Goal: Information Seeking & Learning: Find specific fact

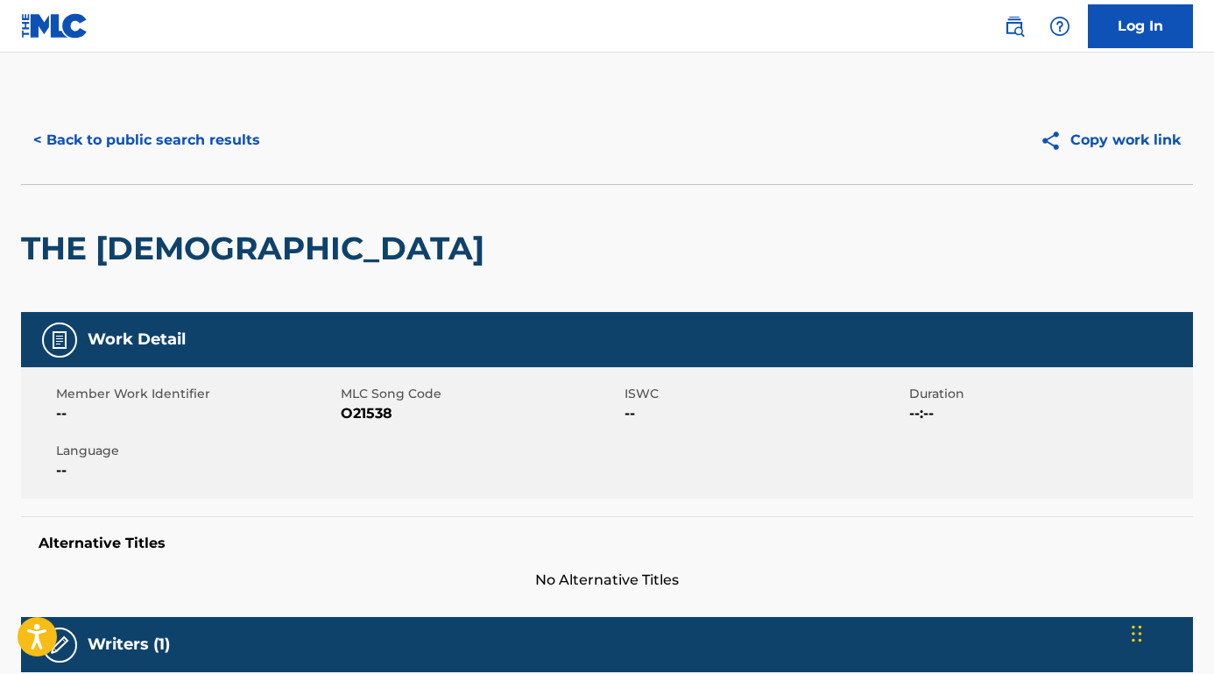
click at [216, 141] on button "< Back to public search results" at bounding box center [146, 140] width 251 height 44
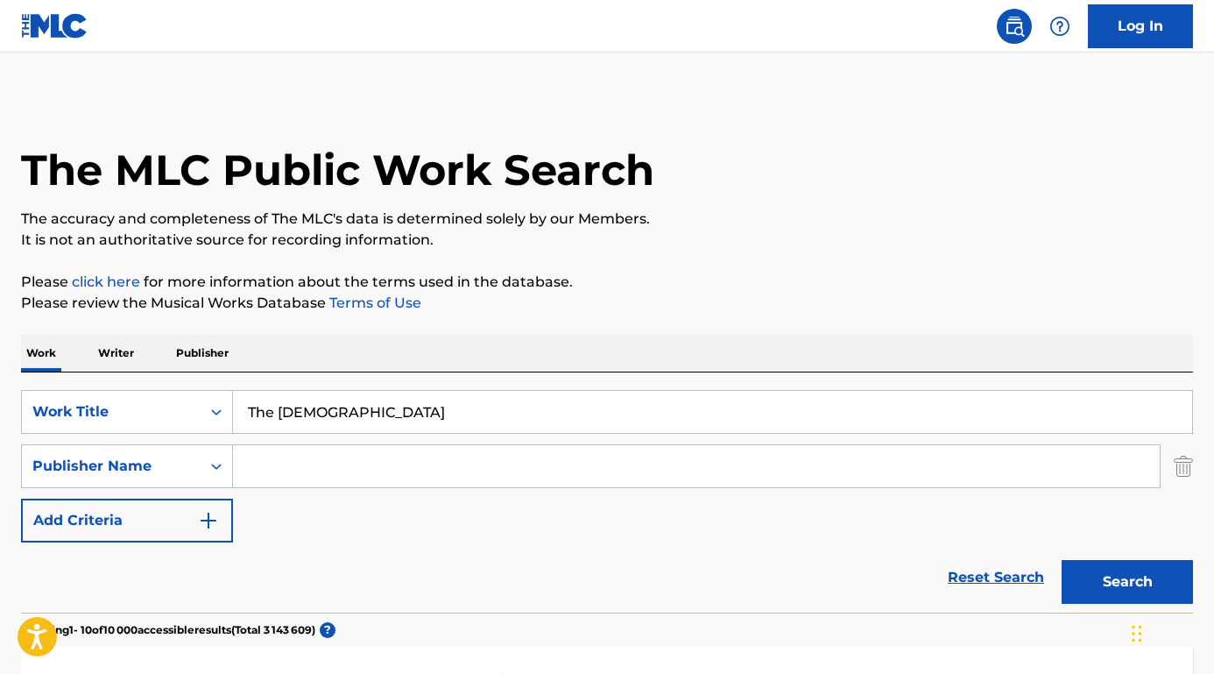
click at [317, 464] on input "Search Form" at bounding box center [696, 466] width 927 height 42
paste input "Mutya Buena"
type input "Mutya Buena"
drag, startPoint x: 434, startPoint y: 417, endPoint x: 204, endPoint y: 397, distance: 231.3
click at [204, 397] on div "SearchWithCriteriafa9ce07b-3a3c-4b72-ae3d-1c52ef9f0238 Work Title The Old Count…" at bounding box center [607, 412] width 1172 height 44
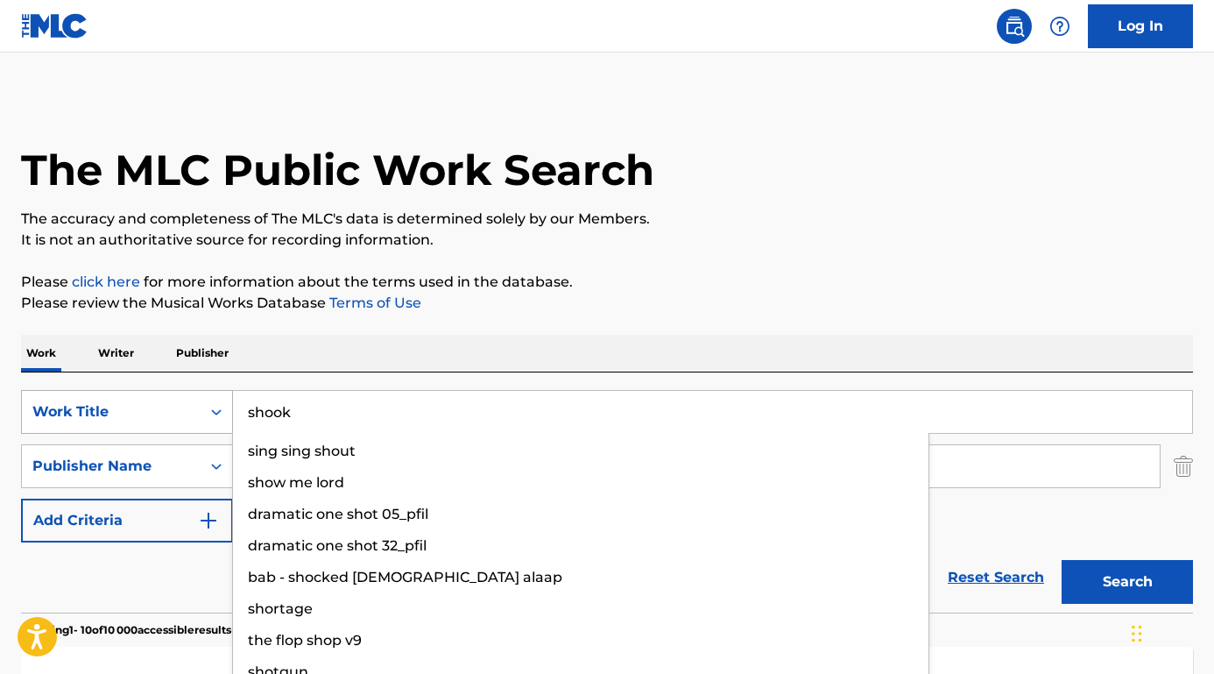
type input "shook"
click at [1127, 582] on button "Search" at bounding box center [1127, 582] width 131 height 44
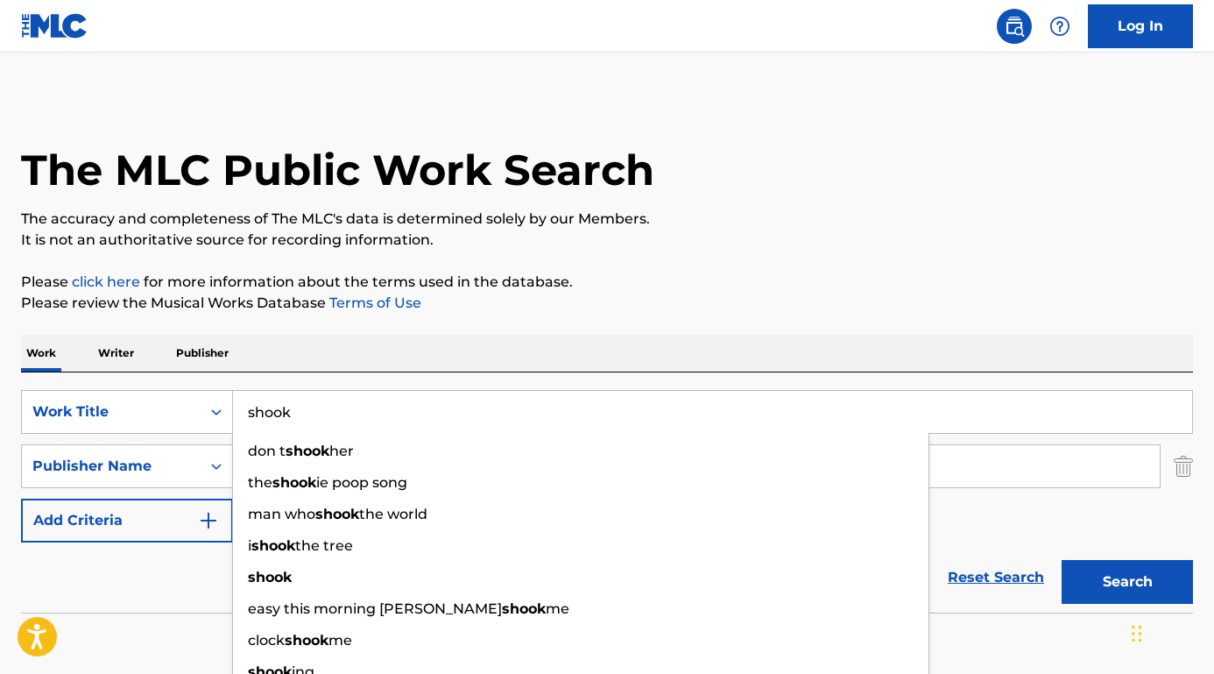
click at [153, 582] on div "Reset Search Search" at bounding box center [607, 577] width 1172 height 70
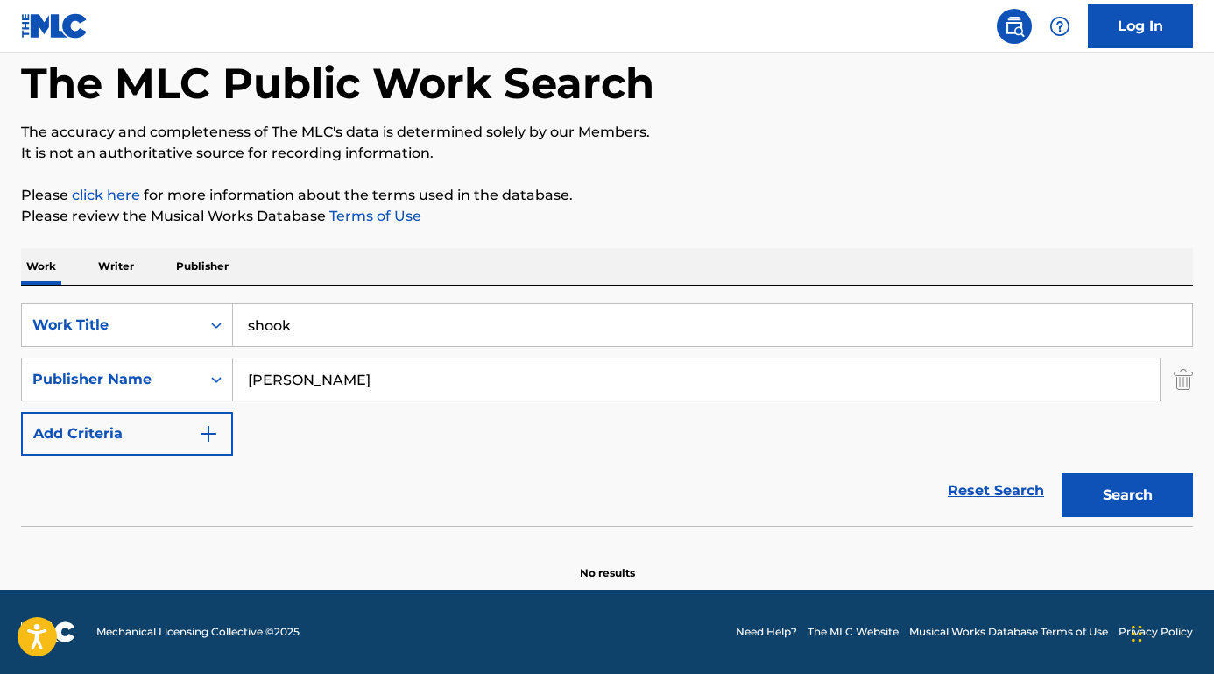
scroll to position [87, 0]
click at [362, 385] on input "Mutya Buena" at bounding box center [696, 379] width 927 height 42
drag, startPoint x: 297, startPoint y: 380, endPoint x: 163, endPoint y: 379, distance: 134.0
click at [163, 379] on div "SearchWithCriteriaed7cf246-a62c-42bb-ae1f-42eb0bdf4a83 Publisher Name Mutya Bue…" at bounding box center [607, 379] width 1172 height 44
click at [1127, 495] on button "Search" at bounding box center [1127, 495] width 131 height 44
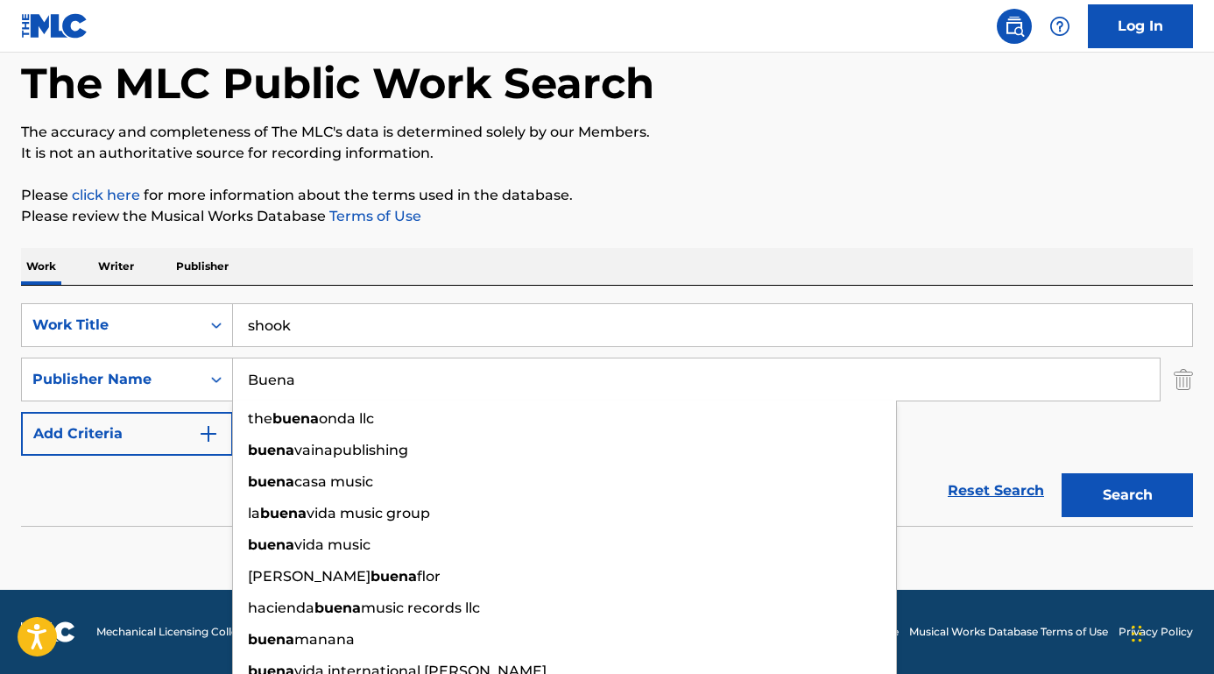
click at [162, 502] on div "Reset Search Search" at bounding box center [607, 491] width 1172 height 70
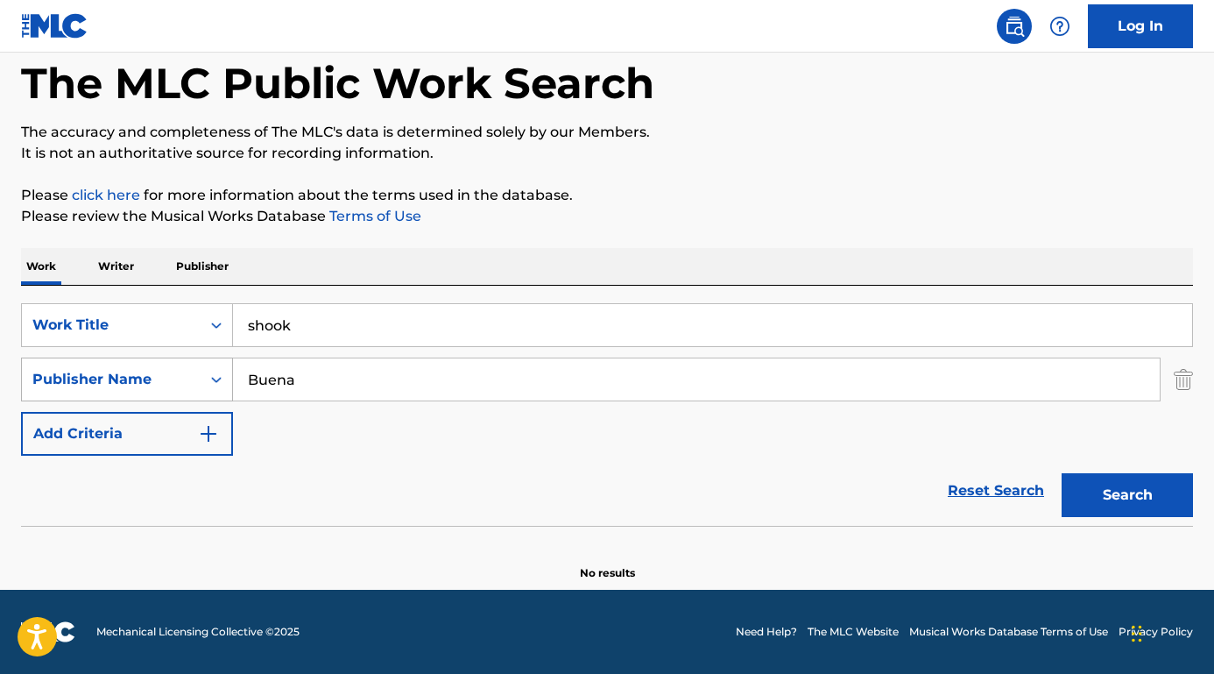
drag, startPoint x: 303, startPoint y: 384, endPoint x: 185, endPoint y: 384, distance: 118.3
click at [185, 384] on div "SearchWithCriteriaed7cf246-a62c-42bb-ae1f-42eb0bdf4a83 Publisher Name Buena" at bounding box center [607, 379] width 1172 height 44
paste input "Sylvester Stewart"
type input "Sylvester Stewart"
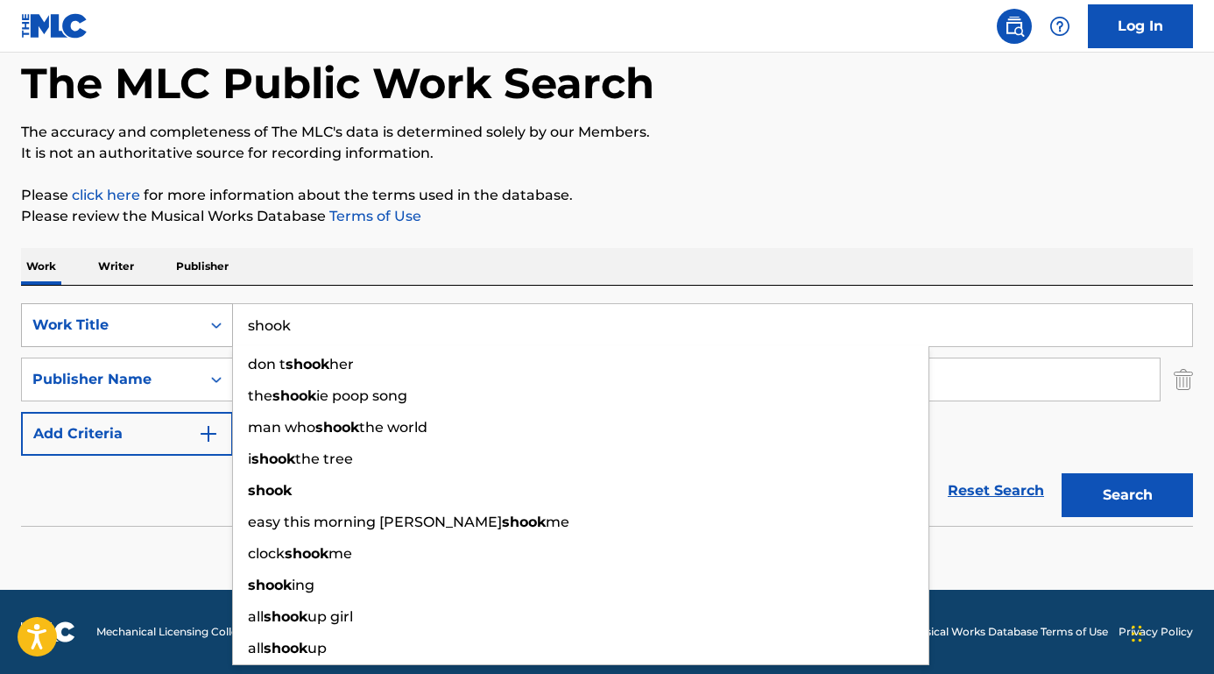
drag, startPoint x: 336, startPoint y: 321, endPoint x: 187, endPoint y: 320, distance: 149.8
click at [187, 320] on div "SearchWithCriteriafa9ce07b-3a3c-4b72-ae3d-1c52ef9f0238 Work Title shook don t s…" at bounding box center [607, 325] width 1172 height 44
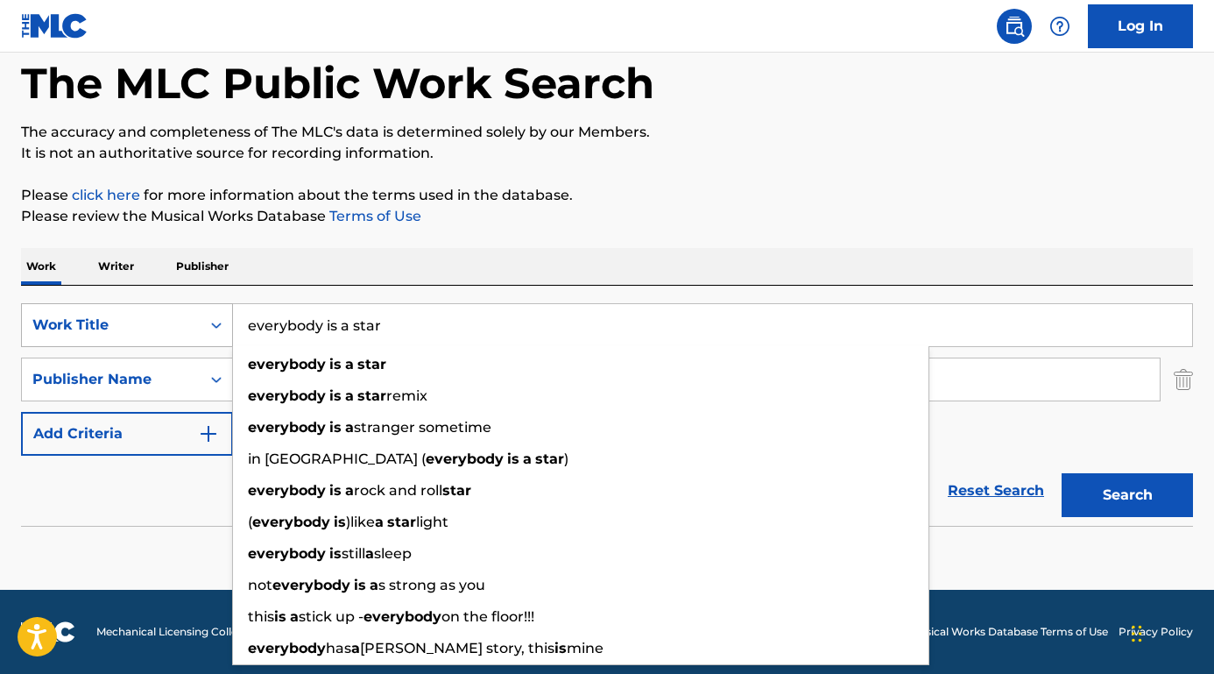
type input "everybody is a star"
click at [1127, 495] on button "Search" at bounding box center [1127, 495] width 131 height 44
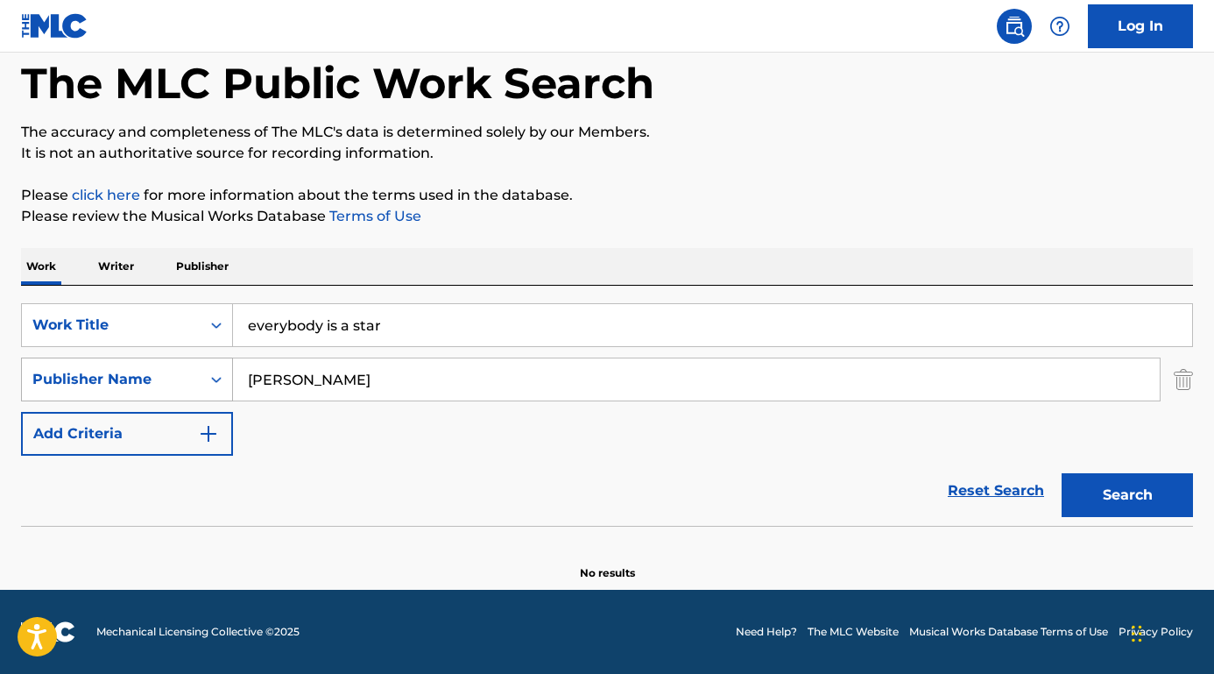
drag, startPoint x: 319, startPoint y: 379, endPoint x: 108, endPoint y: 361, distance: 211.9
click at [108, 361] on div "SearchWithCriteriaed7cf246-a62c-42bb-ae1f-42eb0bdf4a83 Publisher Name Sylvester…" at bounding box center [607, 379] width 1172 height 44
type input "Stewart"
click at [1127, 495] on button "Search" at bounding box center [1127, 495] width 131 height 44
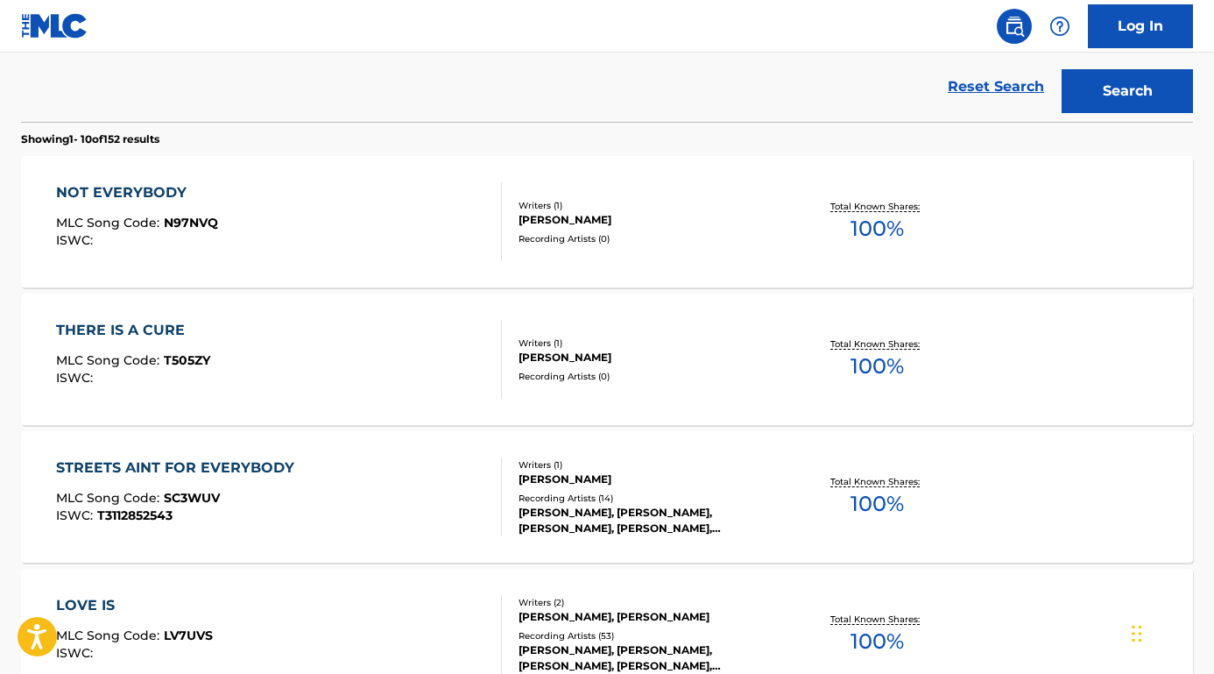
scroll to position [8, 0]
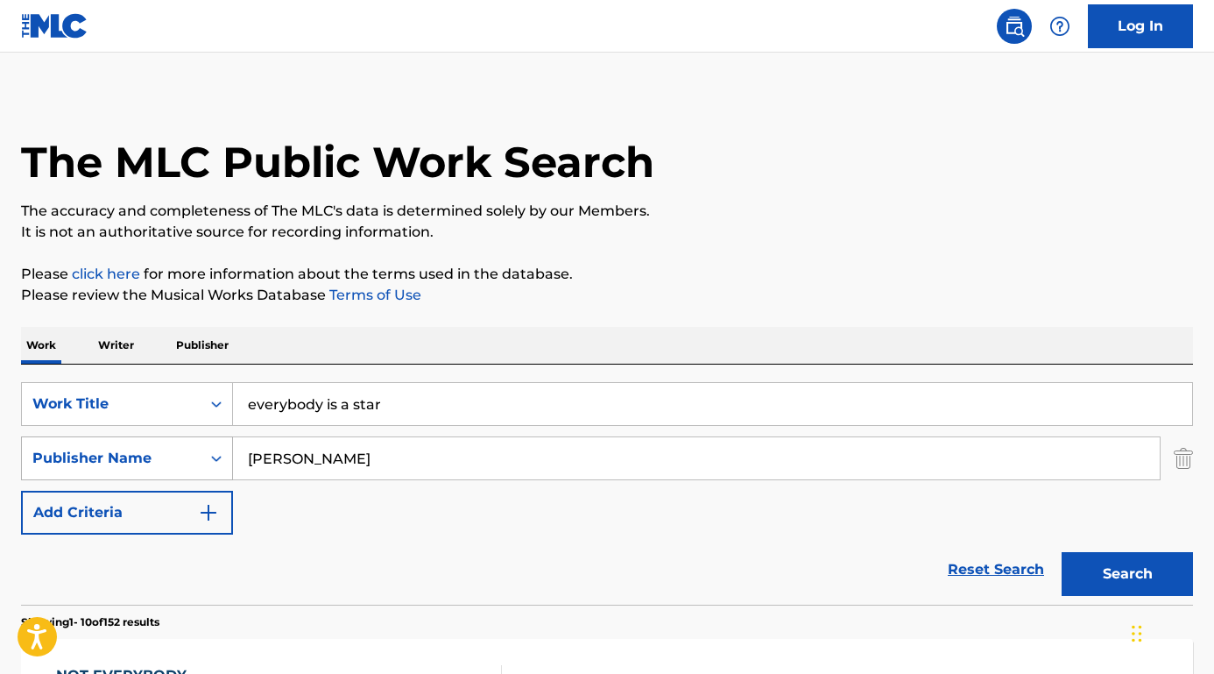
drag, startPoint x: 328, startPoint y: 445, endPoint x: 136, endPoint y: 442, distance: 191.9
click at [137, 443] on div "SearchWithCriteriaed7cf246-a62c-42bb-ae1f-42eb0bdf4a83 Publisher Name Stewart" at bounding box center [607, 458] width 1172 height 44
drag, startPoint x: 309, startPoint y: 463, endPoint x: 136, endPoint y: 454, distance: 173.7
click at [136, 454] on div "SearchWithCriteriaed7cf246-a62c-42bb-ae1f-42eb0bdf4a83 Publisher Name Stewart" at bounding box center [607, 458] width 1172 height 44
click at [1127, 574] on button "Search" at bounding box center [1127, 574] width 131 height 44
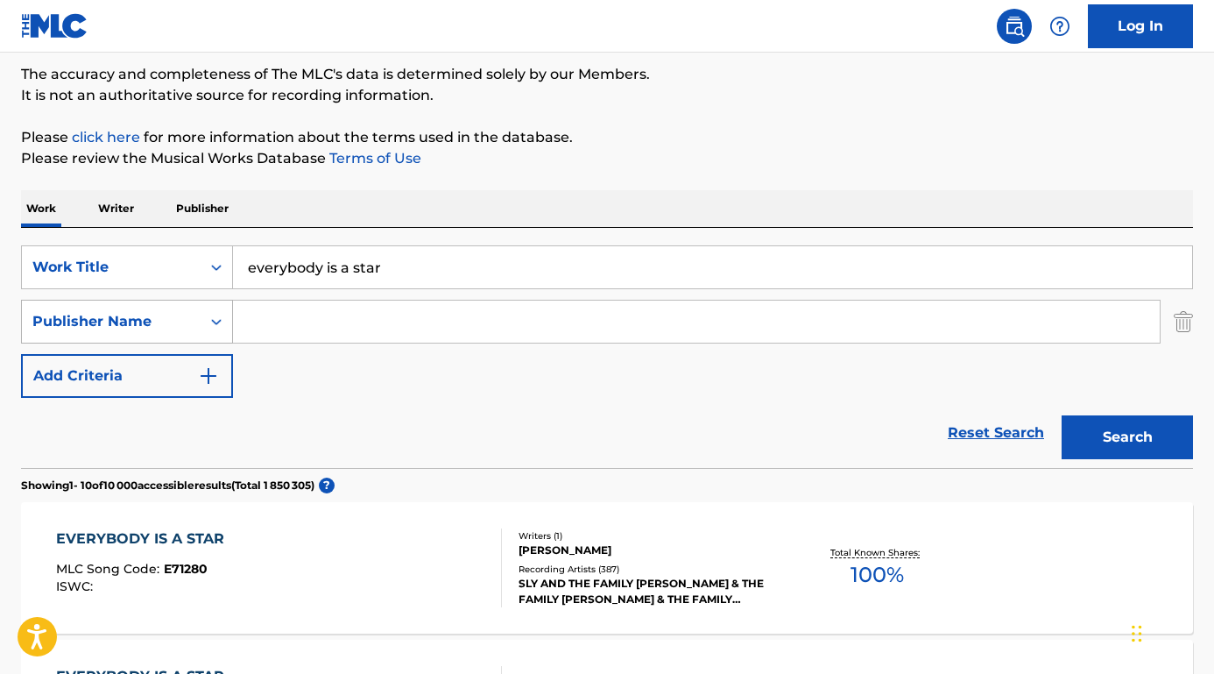
scroll to position [144, 0]
click at [124, 544] on div "EVERYBODY IS A STAR" at bounding box center [144, 539] width 177 height 21
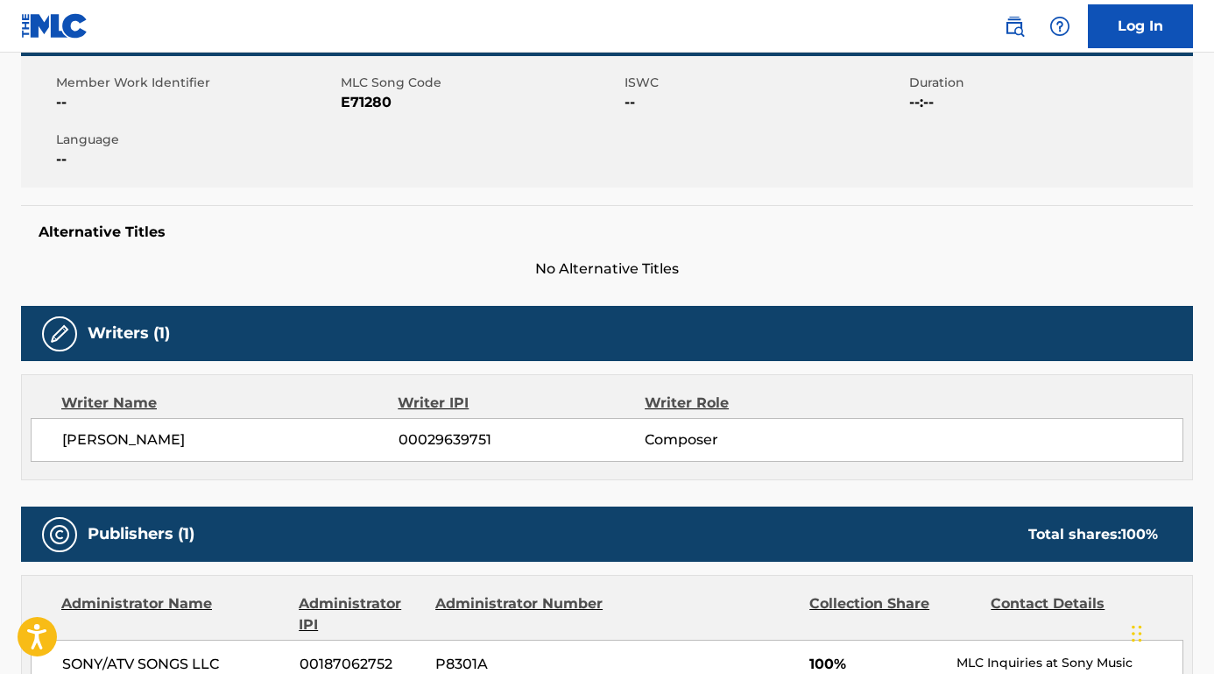
scroll to position [364, 0]
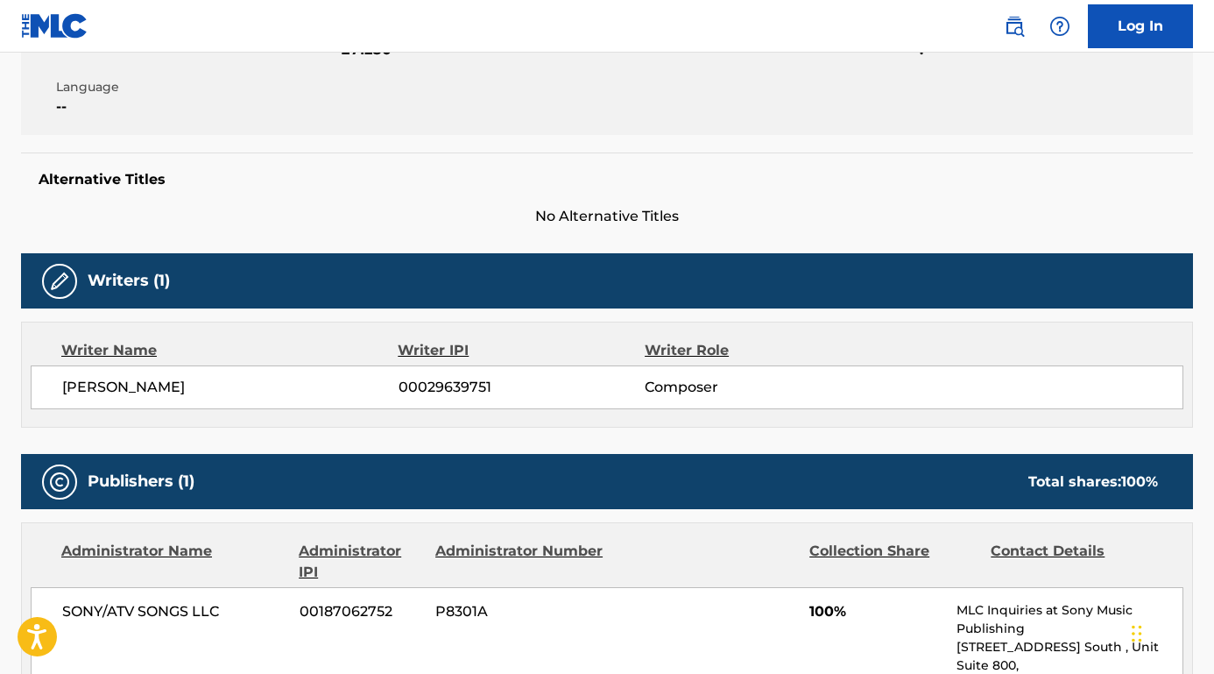
drag, startPoint x: 229, startPoint y: 394, endPoint x: 51, endPoint y: 368, distance: 179.8
click at [32, 384] on div "SYLVESTER STEWART 00029639751 Composer" at bounding box center [607, 387] width 1153 height 44
copy span "SYLVESTER STEWART"
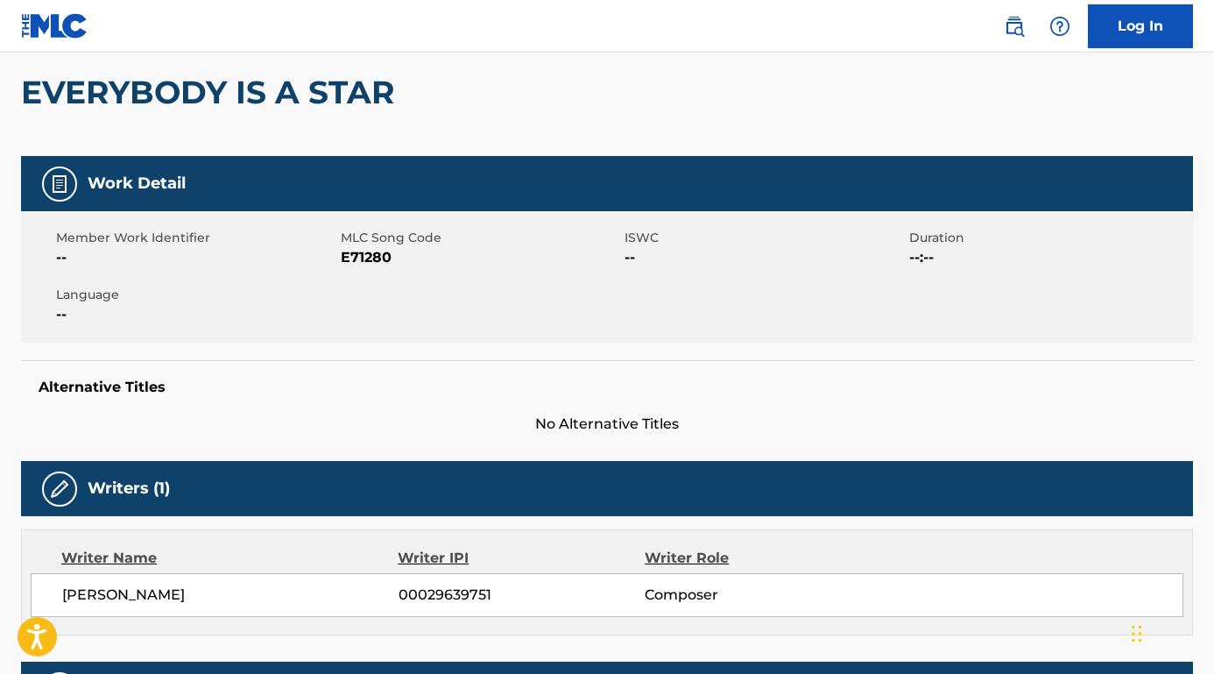
scroll to position [139, 0]
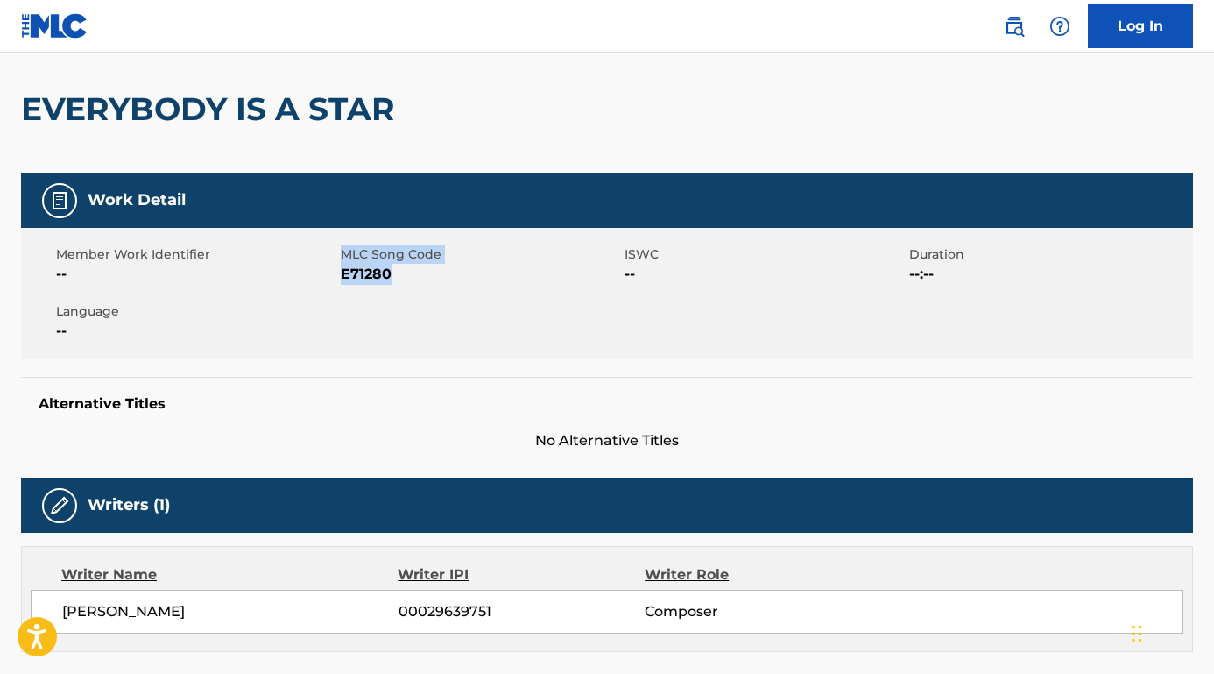
drag, startPoint x: 418, startPoint y: 282, endPoint x: 340, endPoint y: 277, distance: 78.1
click at [339, 276] on div "Member Work Identifier -- MLC Song Code E71280 ISWC -- Duration --:-- Language …" at bounding box center [607, 293] width 1172 height 131
copy div "MLC Song Code E71280"
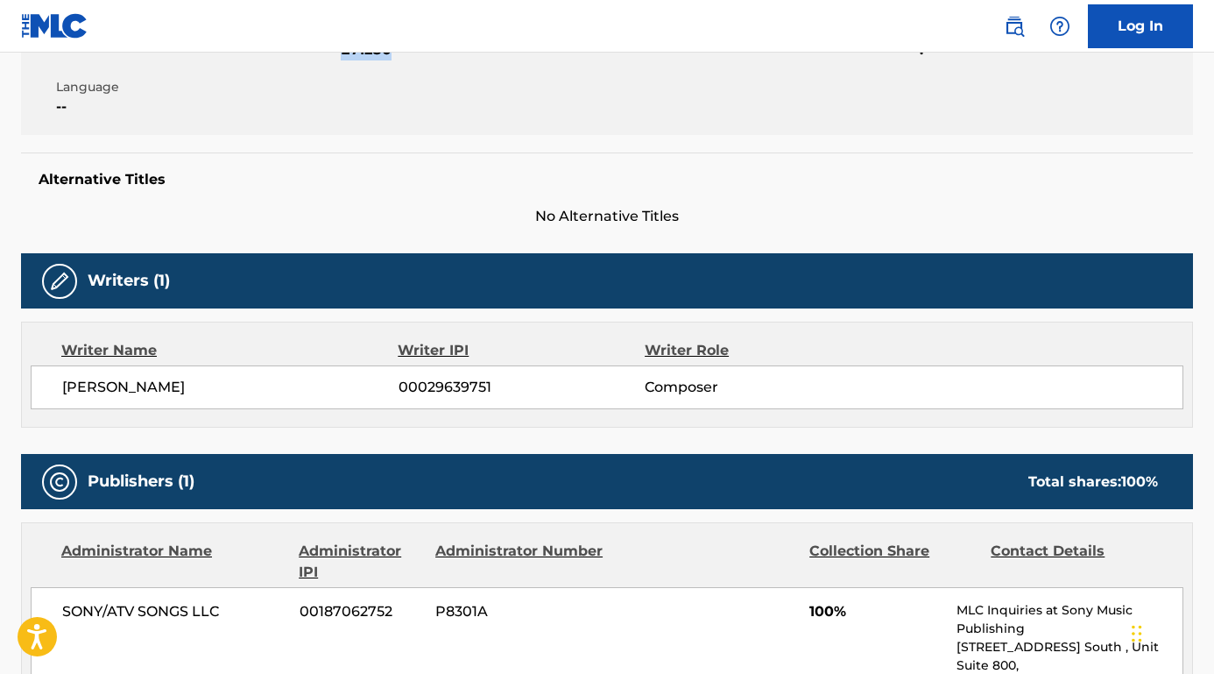
scroll to position [551, 0]
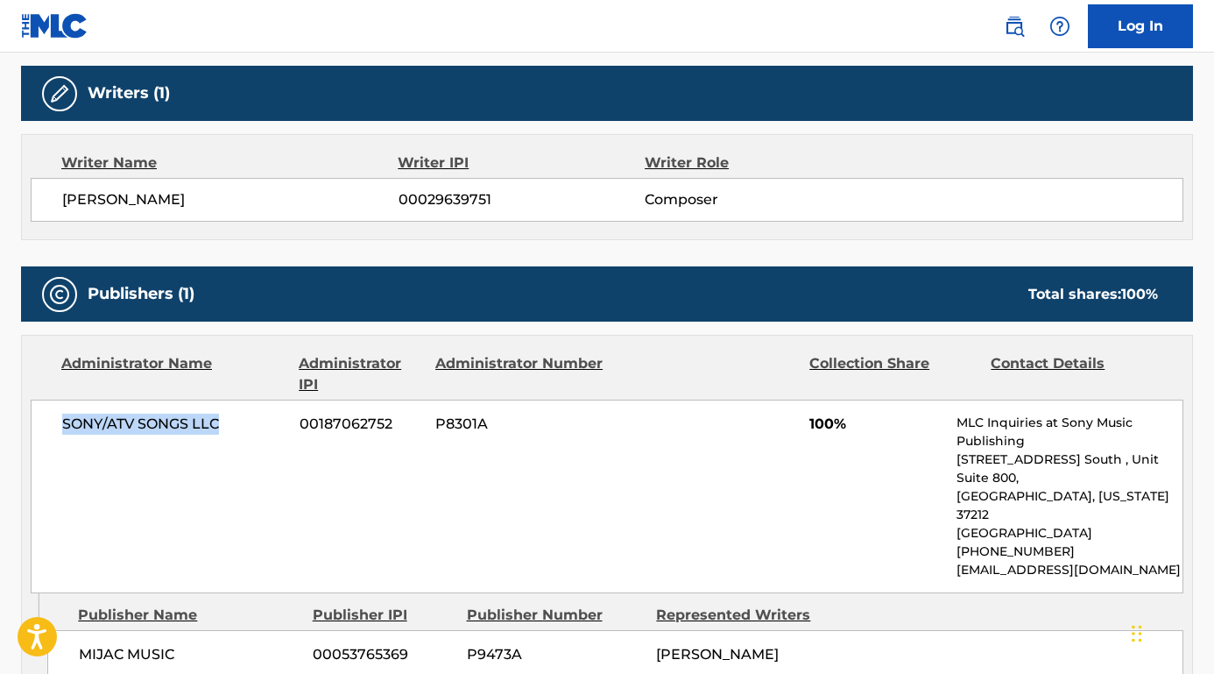
drag, startPoint x: 254, startPoint y: 435, endPoint x: 2, endPoint y: 426, distance: 252.5
click at [1, 426] on div "< Back to public search results Copy work link EVERYBODY IS A STAR Work Detail …" at bounding box center [607, 443] width 1214 height 1797
copy span "SONY/ATV SONGS LLC"
drag, startPoint x: 192, startPoint y: 631, endPoint x: 70, endPoint y: 631, distance: 121.8
click at [70, 631] on div "MIJAC MUSIC 00053765369 P9473A SYLVESTER STEWART" at bounding box center [615, 654] width 1136 height 49
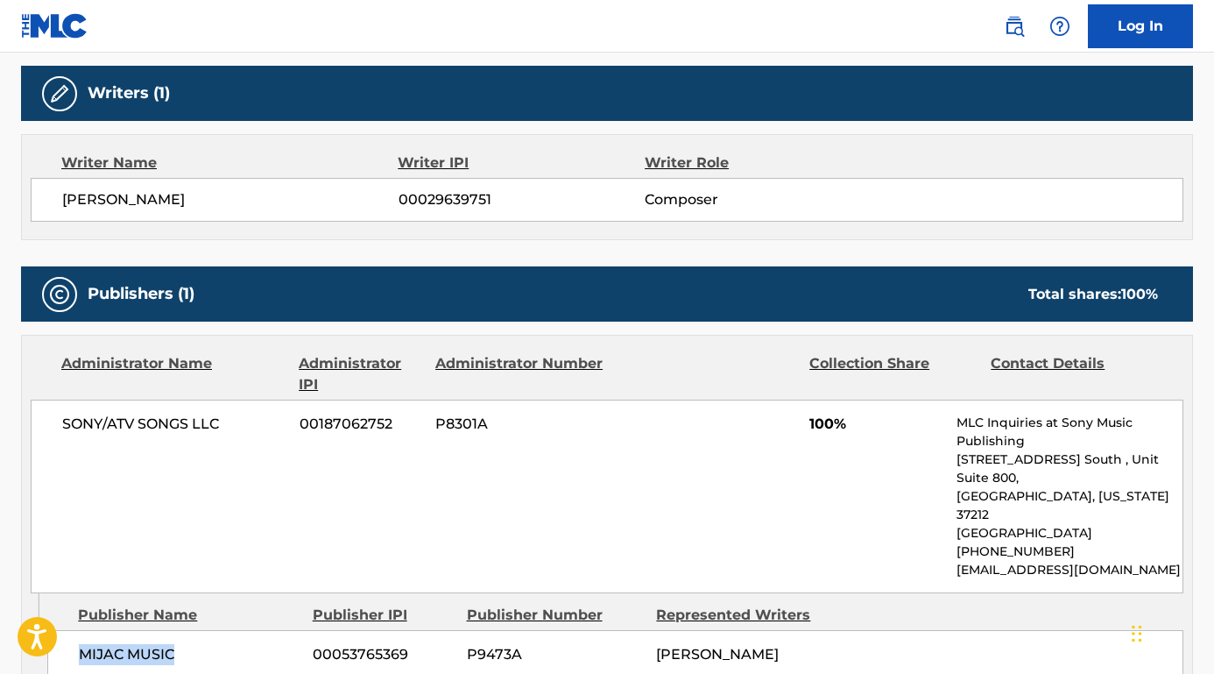
copy span "MIJAC MUSIC"
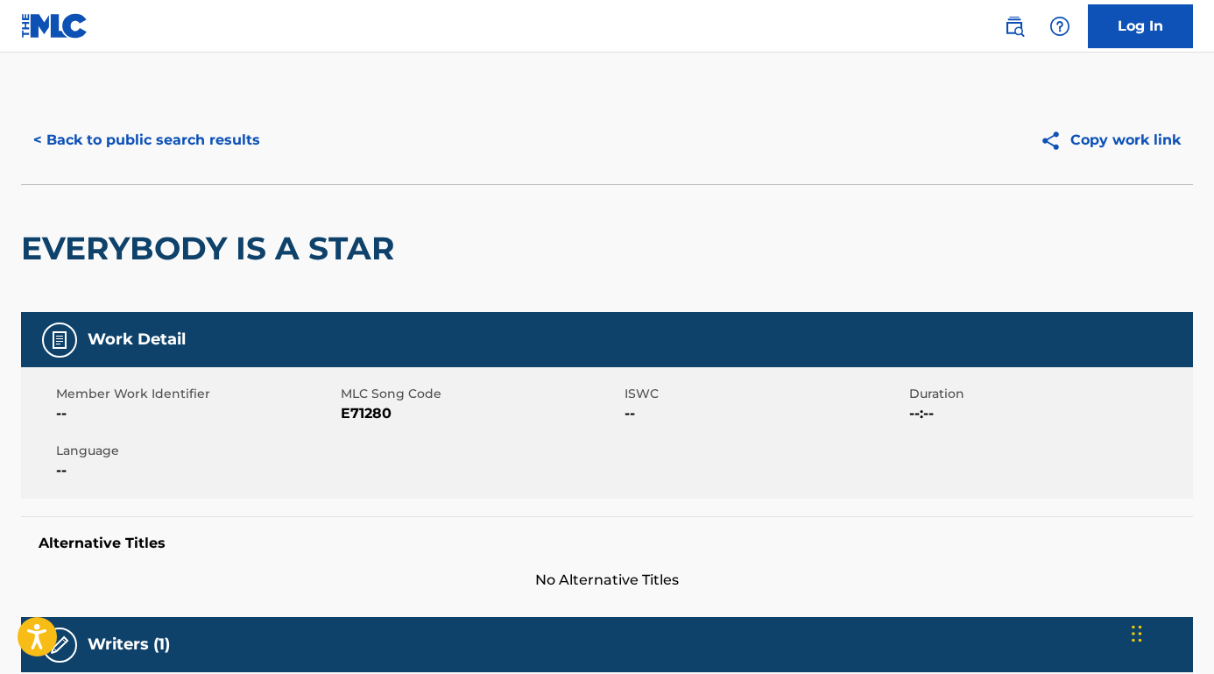
scroll to position [-2, 0]
click at [194, 145] on button "< Back to public search results" at bounding box center [146, 140] width 251 height 44
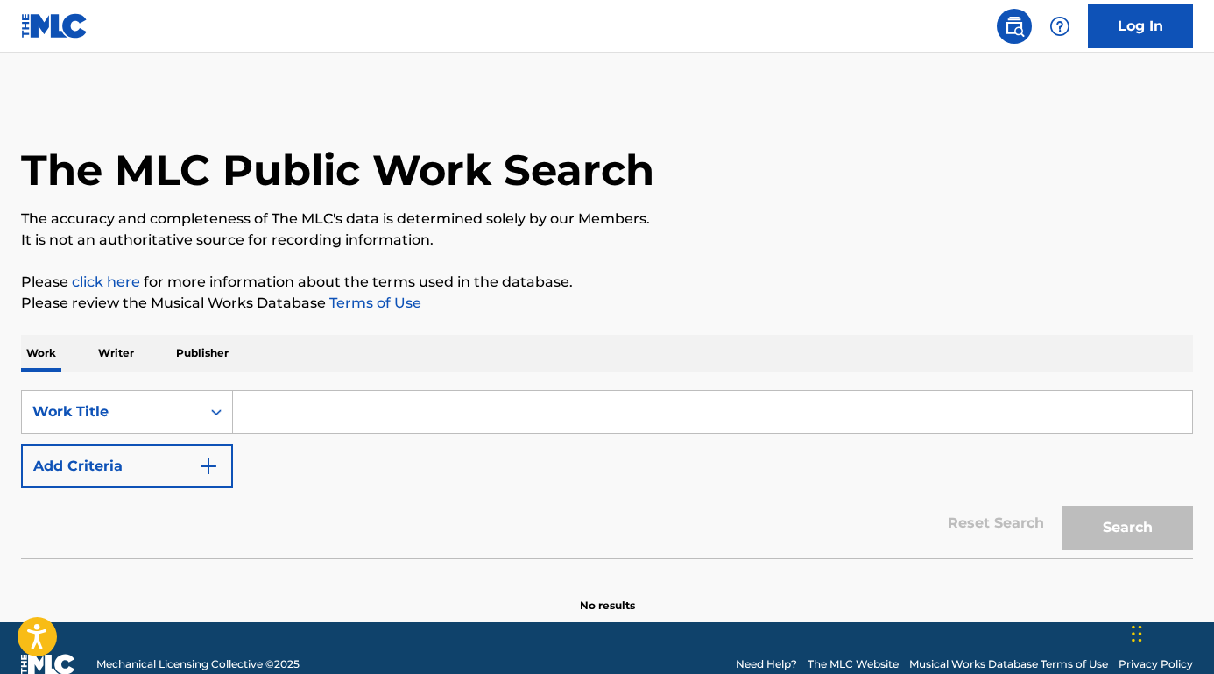
drag, startPoint x: 0, startPoint y: 0, endPoint x: 153, endPoint y: 462, distance: 486.4
click at [153, 462] on button "Add Criteria" at bounding box center [127, 466] width 212 height 44
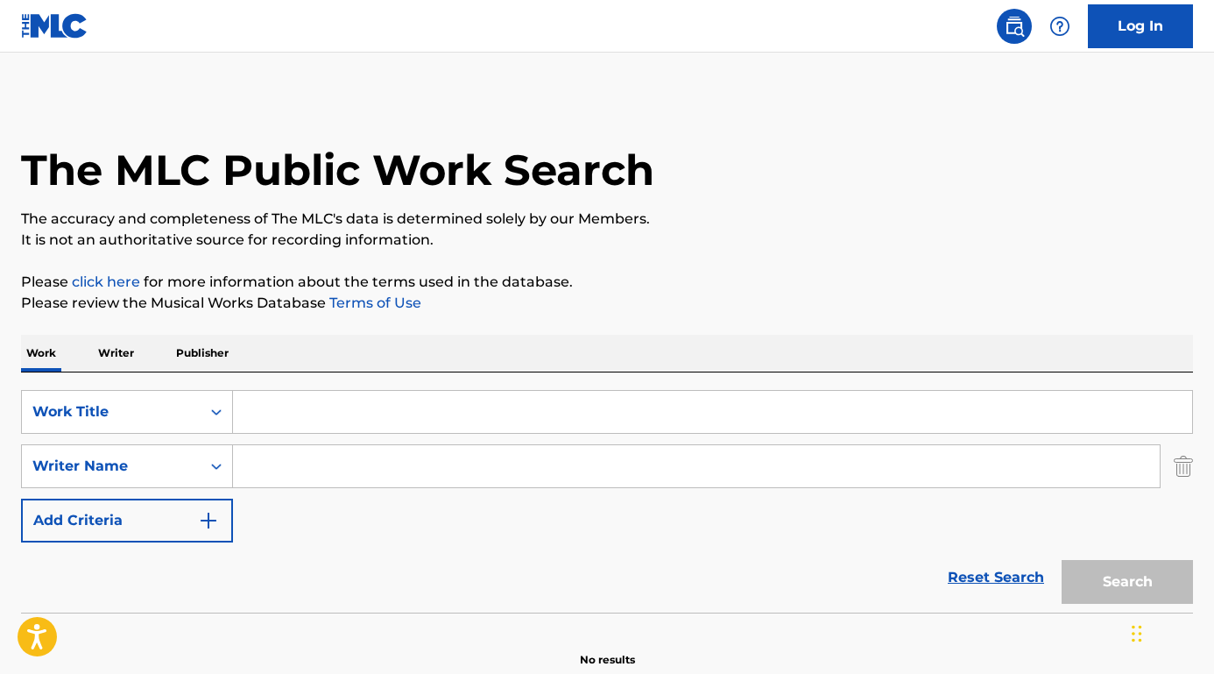
click at [300, 451] on input "Search Form" at bounding box center [696, 466] width 927 height 42
paste input "[PERSON_NAME]"
type input "[PERSON_NAME]"
click at [304, 397] on input "Search Form" at bounding box center [712, 412] width 959 height 42
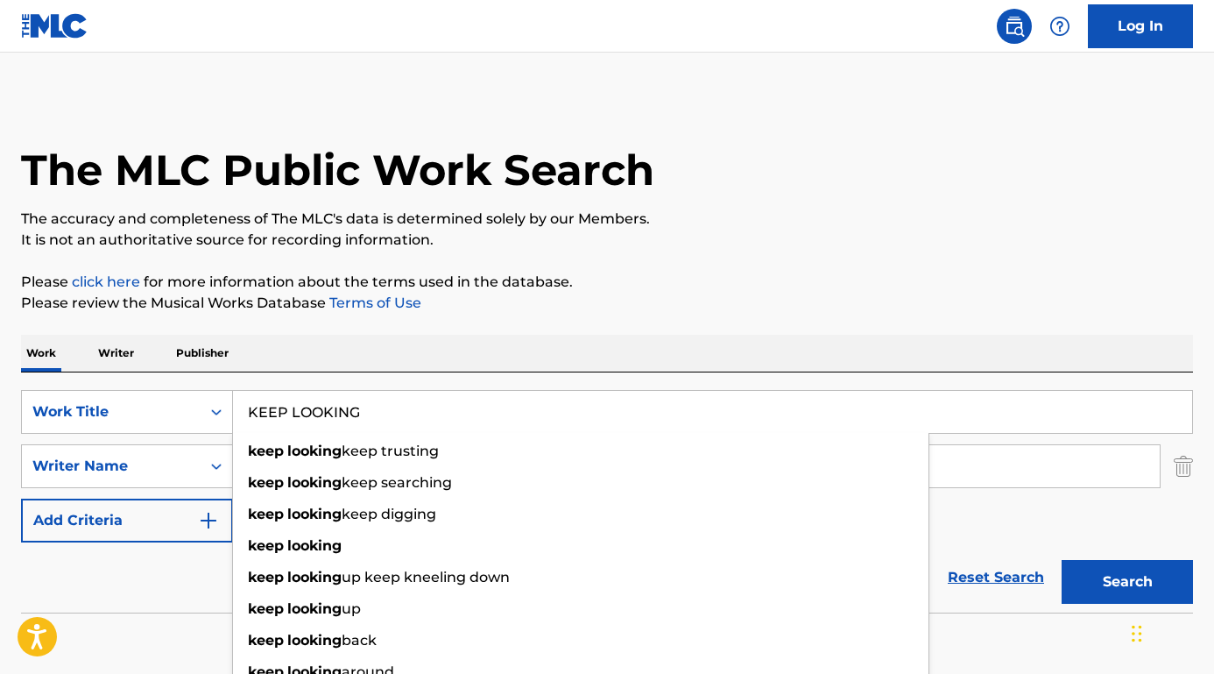
type input "KEEP LOOKING"
drag, startPoint x: 153, startPoint y: 462, endPoint x: 169, endPoint y: 602, distance: 141.0
click at [169, 602] on div "Reset Search Search" at bounding box center [607, 577] width 1172 height 70
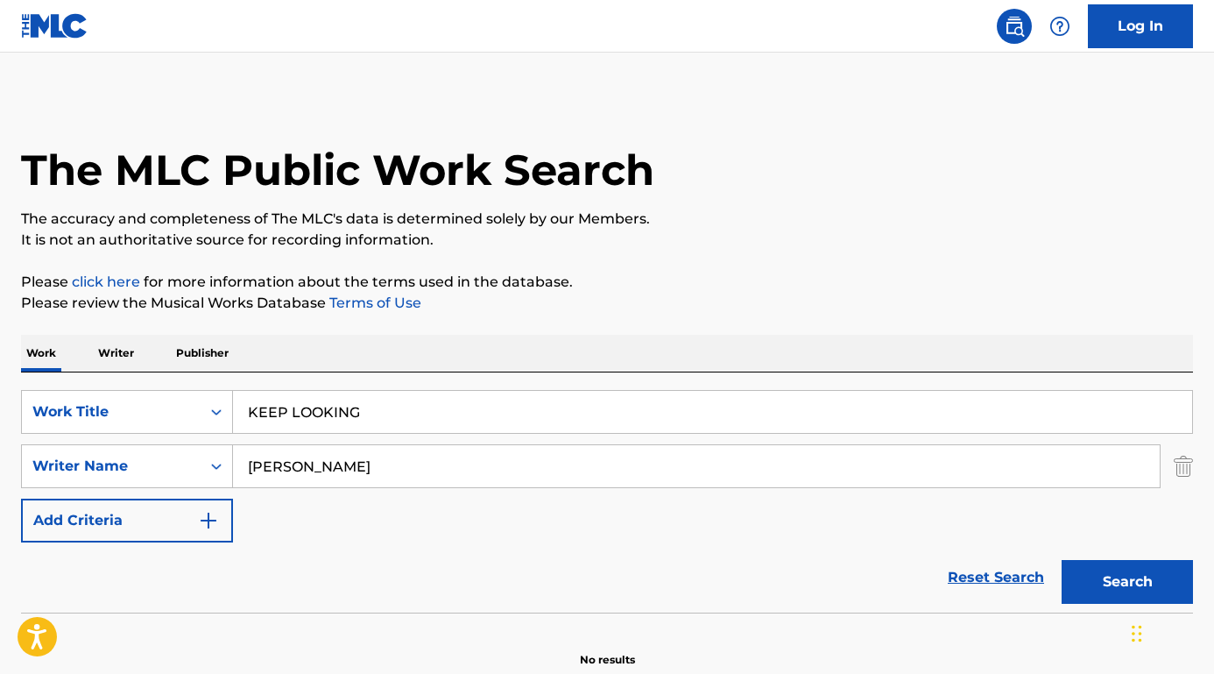
click at [1115, 577] on button "Search" at bounding box center [1127, 582] width 131 height 44
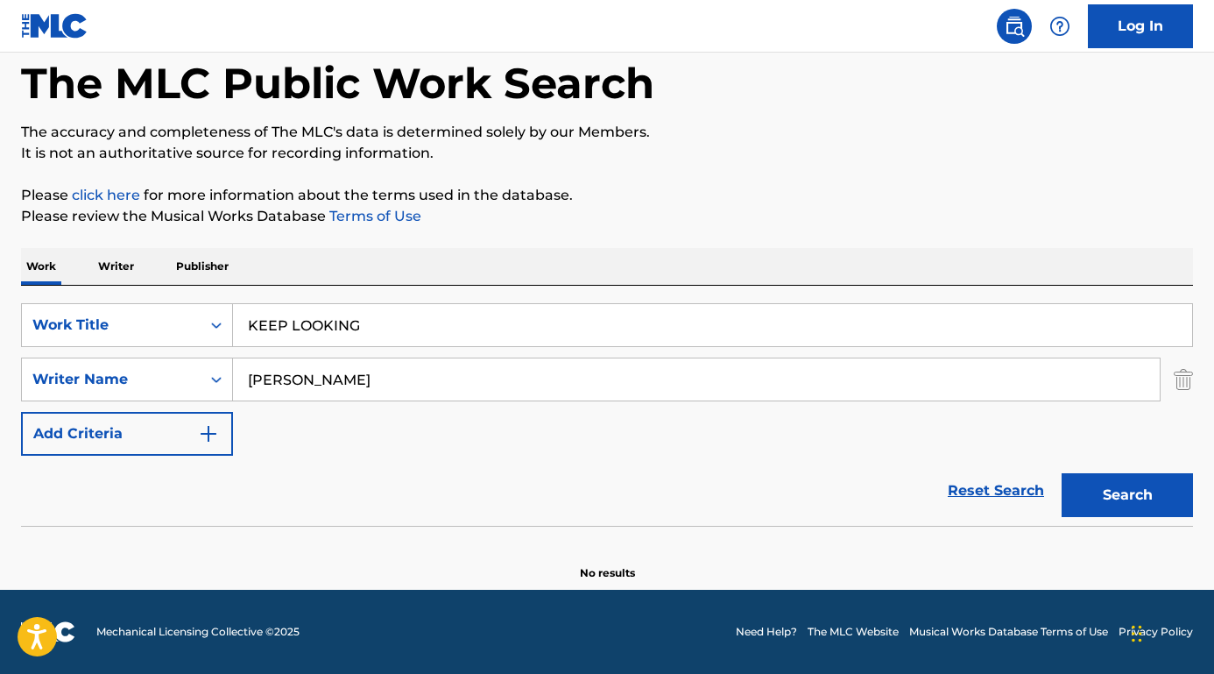
scroll to position [87, 0]
click at [317, 379] on input "[PERSON_NAME]" at bounding box center [696, 379] width 927 height 42
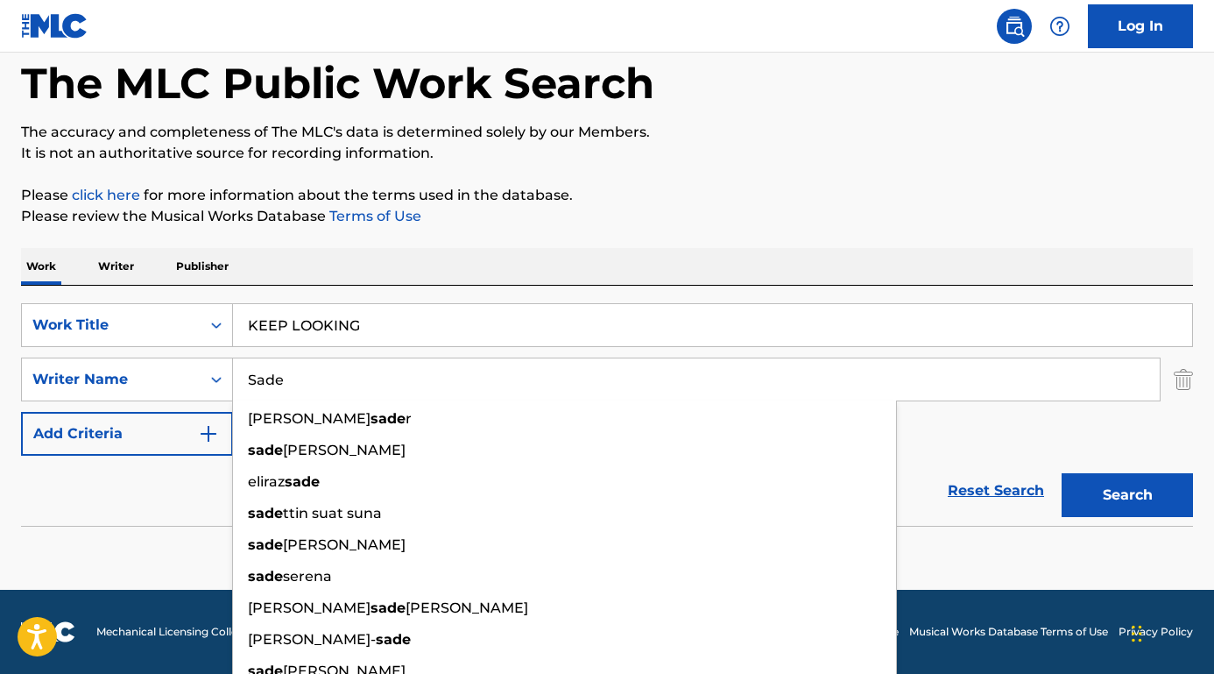
click at [1127, 495] on button "Search" at bounding box center [1127, 495] width 131 height 44
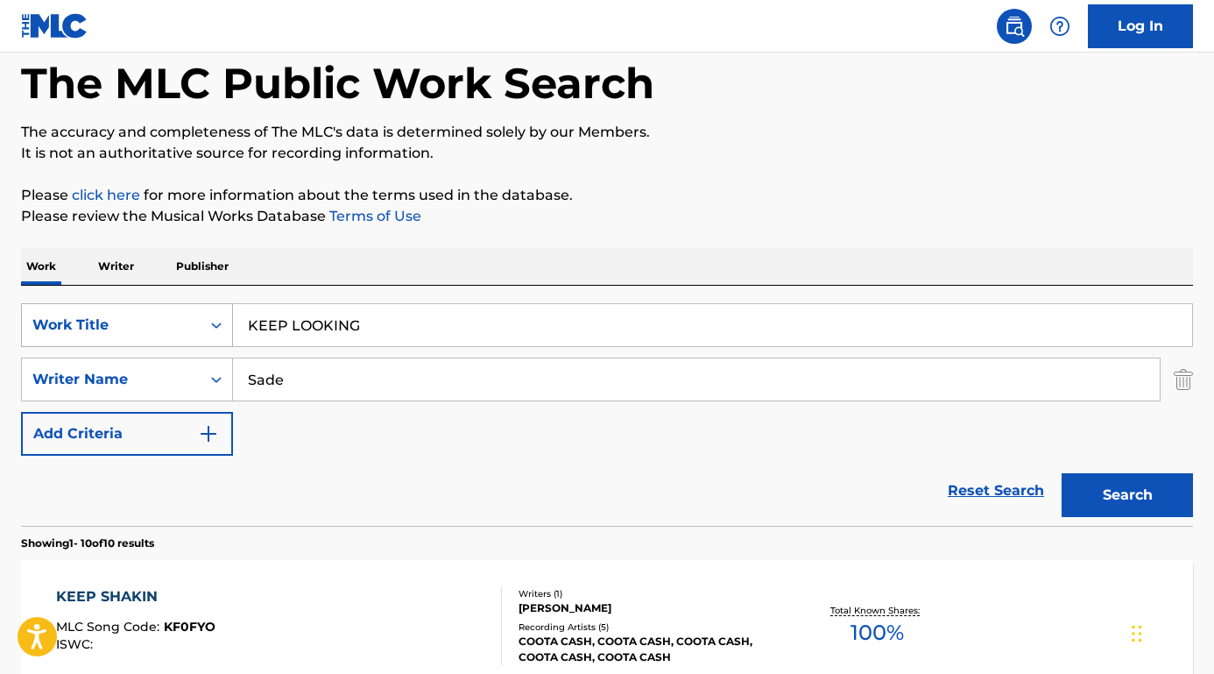
drag, startPoint x: 379, startPoint y: 326, endPoint x: 180, endPoint y: 326, distance: 199.7
click at [180, 326] on div "SearchWithCriteriaf0098037-8e73-4ab9-ae34-5cdda1b73f65 Work Title KEEP LOOKING" at bounding box center [607, 325] width 1172 height 44
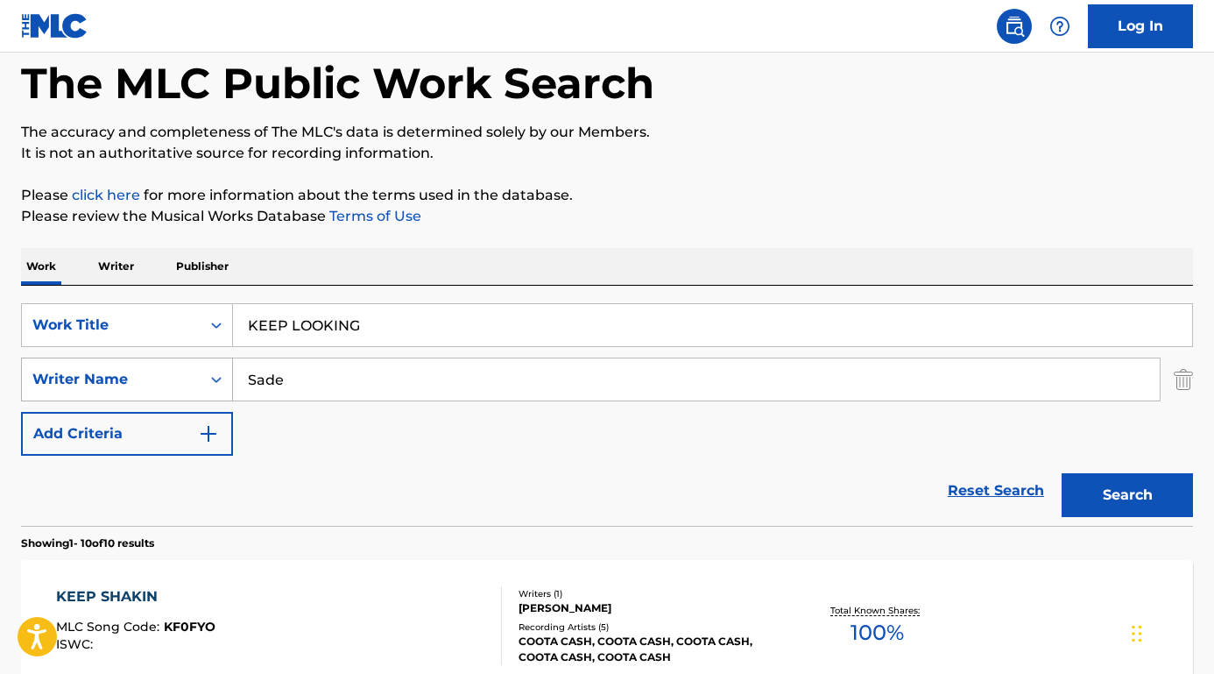
drag, startPoint x: 312, startPoint y: 377, endPoint x: 187, endPoint y: 377, distance: 124.4
click at [187, 377] on div "SearchWithCriteria46ba5439-01ff-4613-a245-77086e406ded Writer Name Sade" at bounding box center [607, 379] width 1172 height 44
paste input "[PERSON_NAME] [PERSON_NAME]"
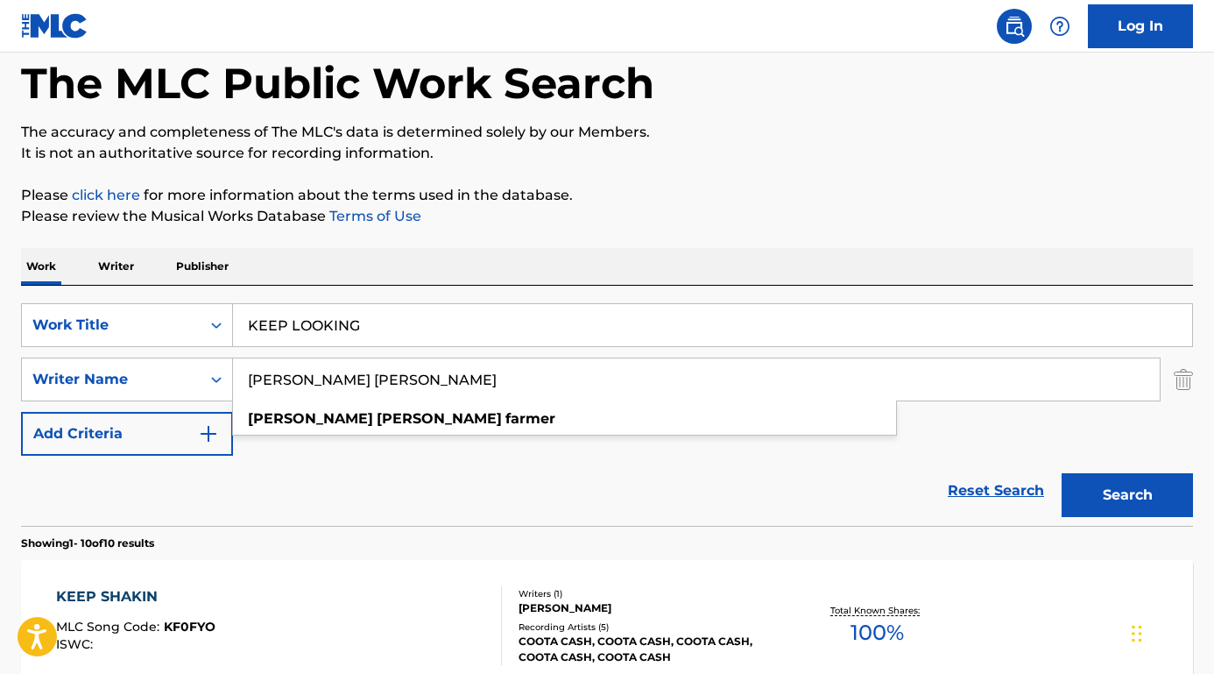
type input "[PERSON_NAME] [PERSON_NAME]"
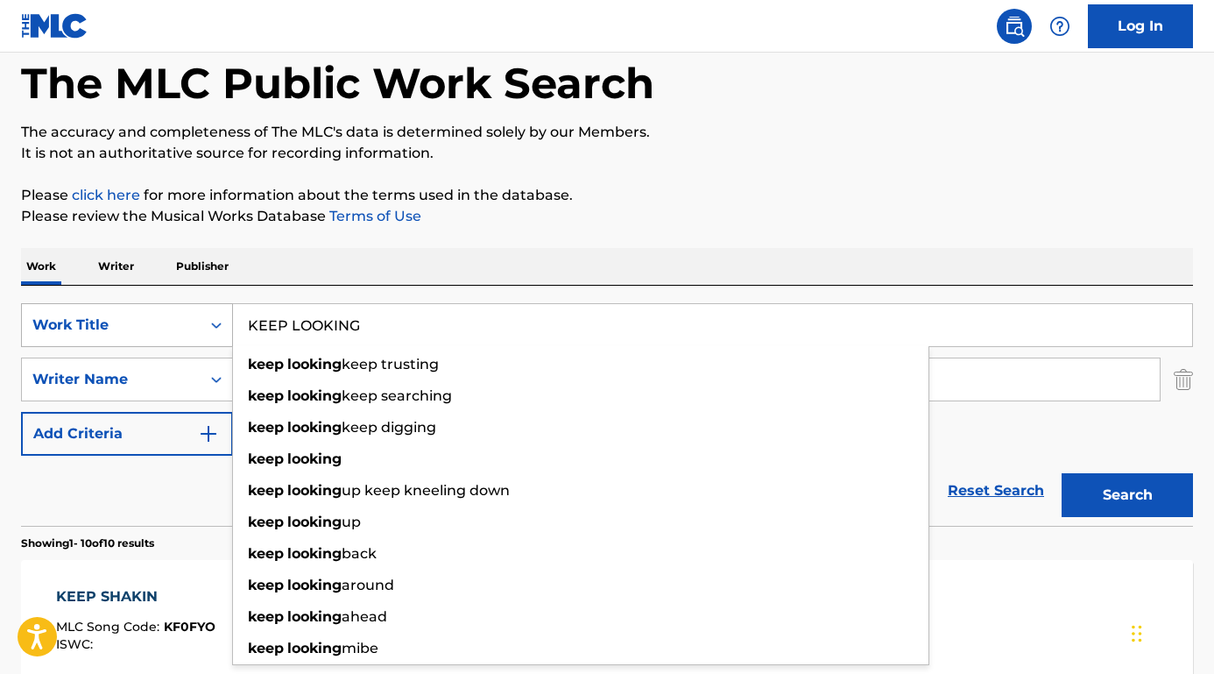
drag, startPoint x: 405, startPoint y: 336, endPoint x: 145, endPoint y: 331, distance: 260.2
click at [145, 331] on div "SearchWithCriteriaf0098037-8e73-4ab9-ae34-5cdda1b73f65 Work Title KEEP LOOKING …" at bounding box center [607, 325] width 1172 height 44
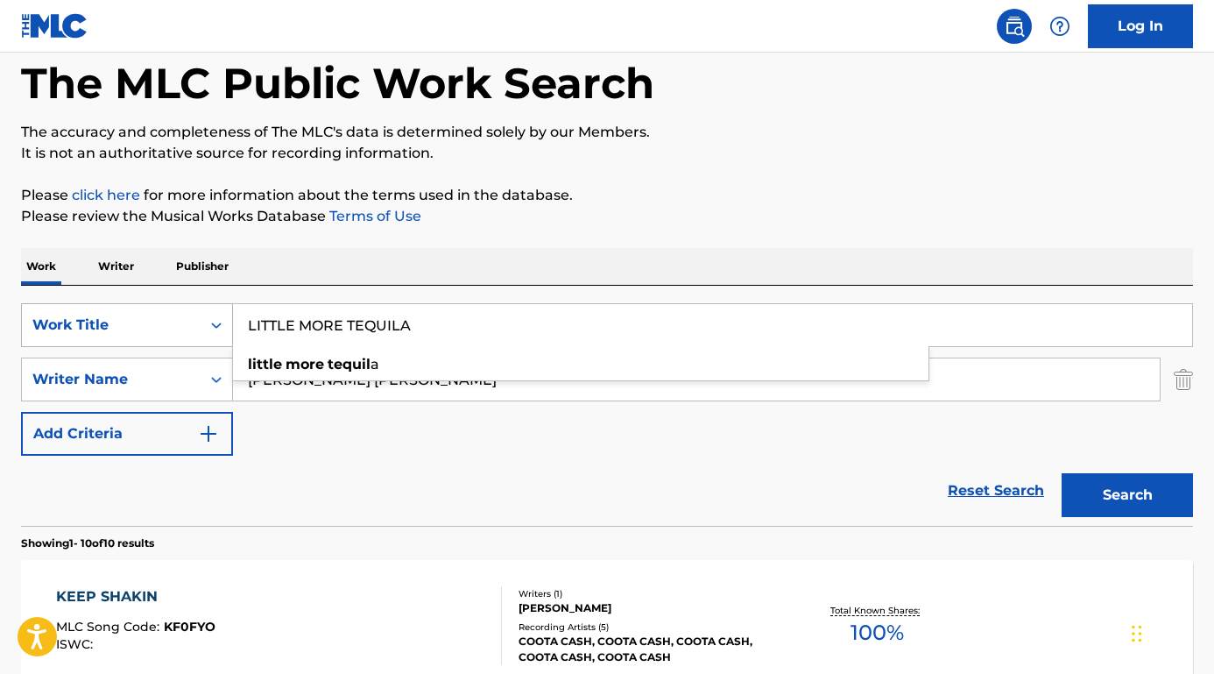
type input "LITTLE MORE TEQUILA"
click at [1127, 495] on button "Search" at bounding box center [1127, 495] width 131 height 44
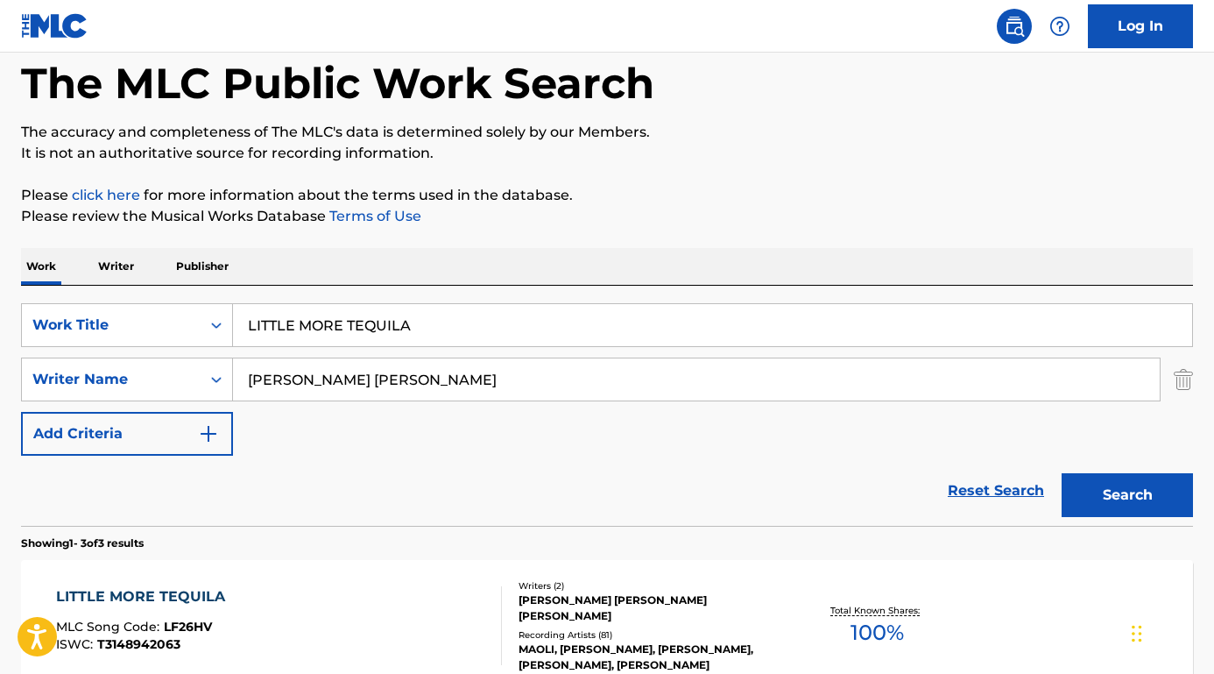
click at [193, 595] on div "LITTLE MORE TEQUILA" at bounding box center [145, 596] width 178 height 21
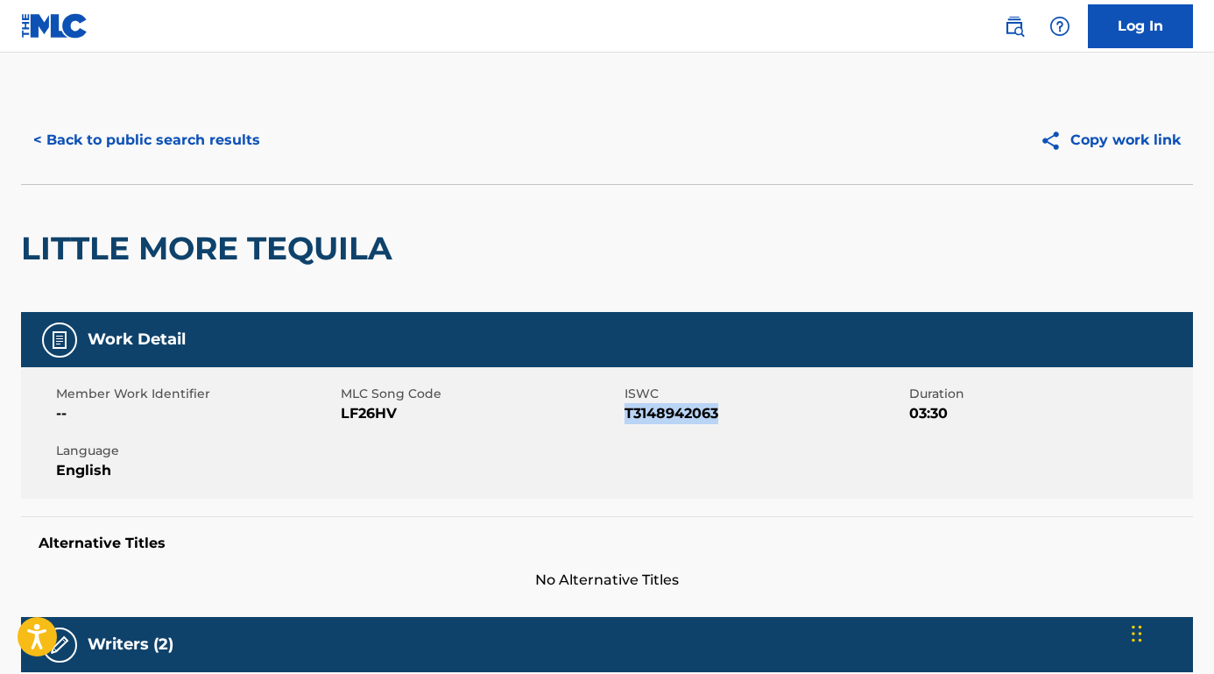
drag, startPoint x: 736, startPoint y: 420, endPoint x: 628, endPoint y: 417, distance: 107.8
click at [628, 417] on span "T3148942063" at bounding box center [765, 413] width 280 height 21
copy span "T3148942063"
drag, startPoint x: 419, startPoint y: 415, endPoint x: 341, endPoint y: 413, distance: 78.0
click at [341, 414] on span "LF26HV" at bounding box center [481, 413] width 280 height 21
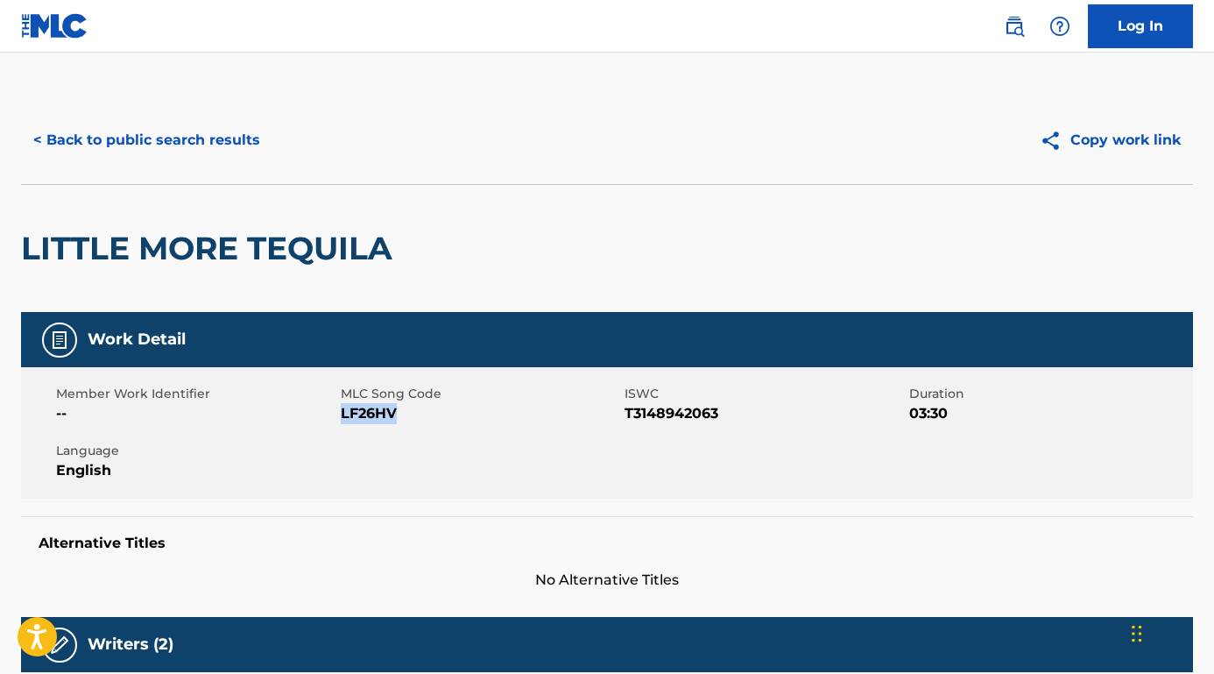
copy span "LF26HV"
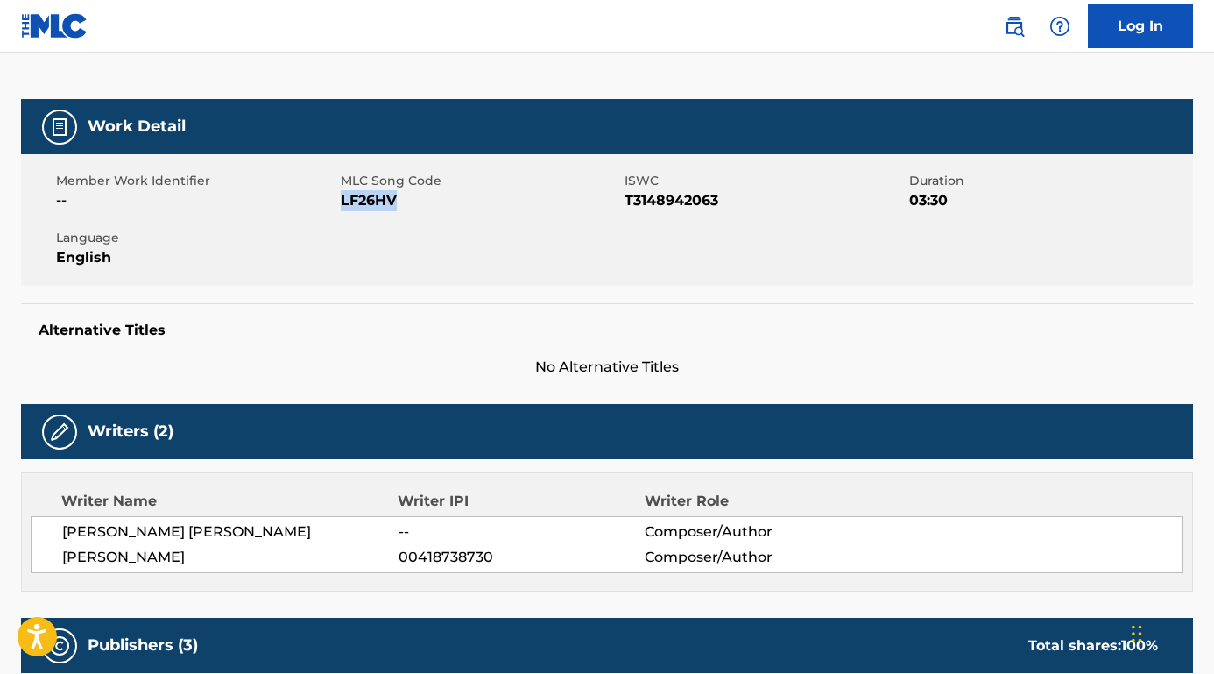
scroll to position [295, 0]
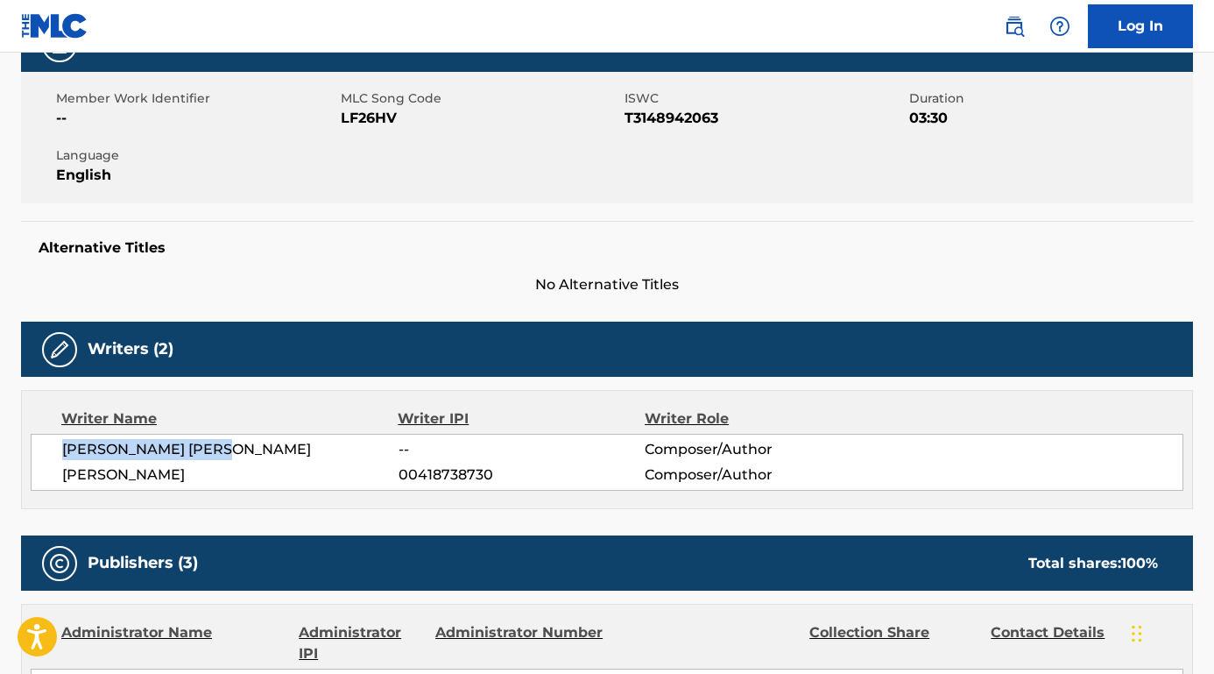
drag, startPoint x: 256, startPoint y: 447, endPoint x: 43, endPoint y: 446, distance: 212.9
click at [43, 446] on div "[PERSON_NAME] [PERSON_NAME] -- Composer/Author [PERSON_NAME] 00418738730 Compos…" at bounding box center [607, 462] width 1153 height 57
copy span "[PERSON_NAME] [PERSON_NAME]"
drag, startPoint x: 230, startPoint y: 474, endPoint x: 51, endPoint y: 481, distance: 179.7
click at [51, 481] on div "[PERSON_NAME] [PERSON_NAME] -- Composer/Author [PERSON_NAME] 00418738730 Compos…" at bounding box center [607, 462] width 1153 height 57
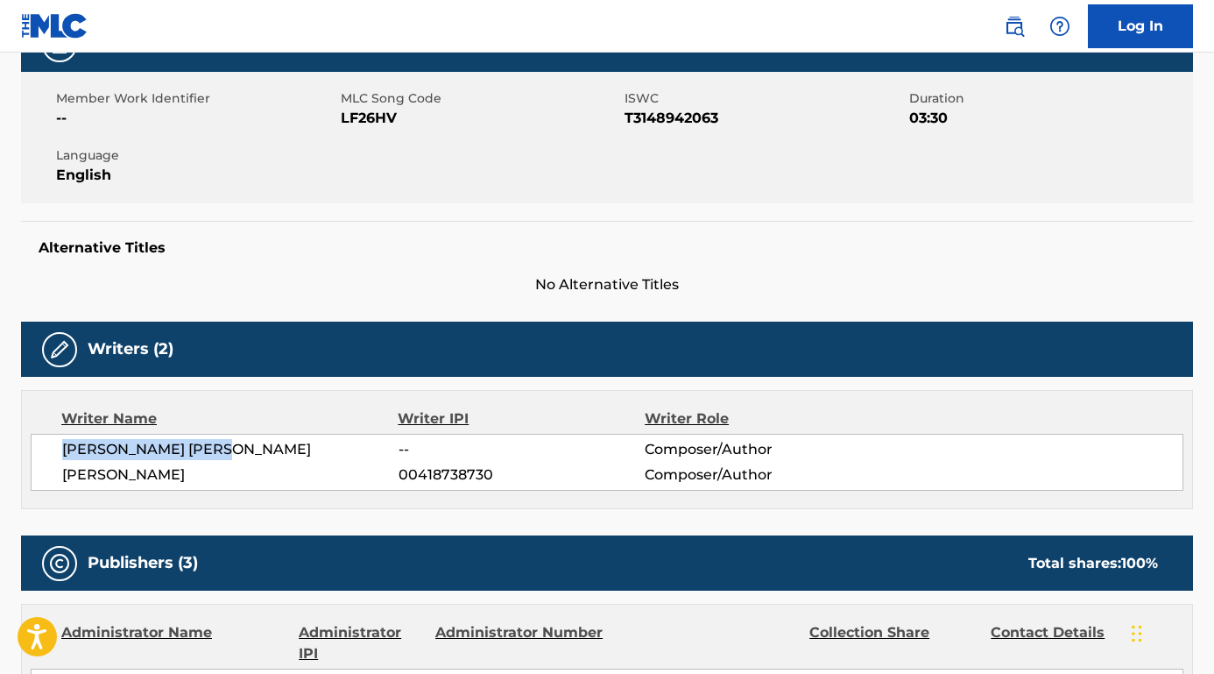
copy span "[PERSON_NAME]"
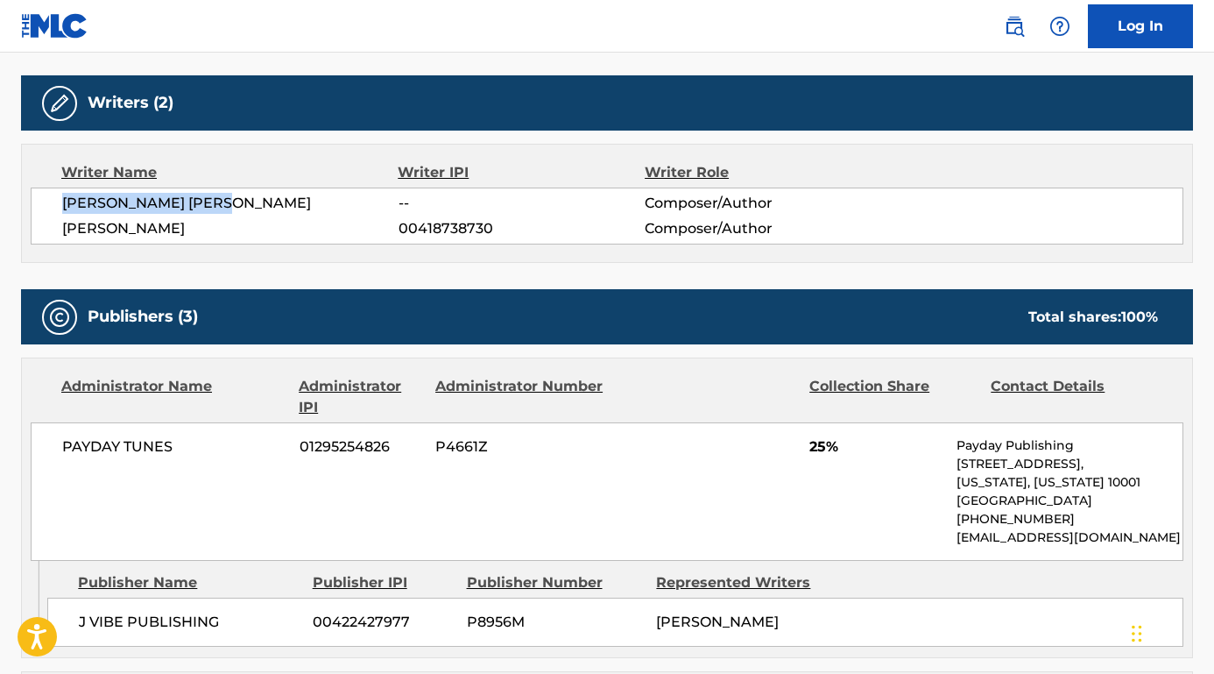
scroll to position [603, 0]
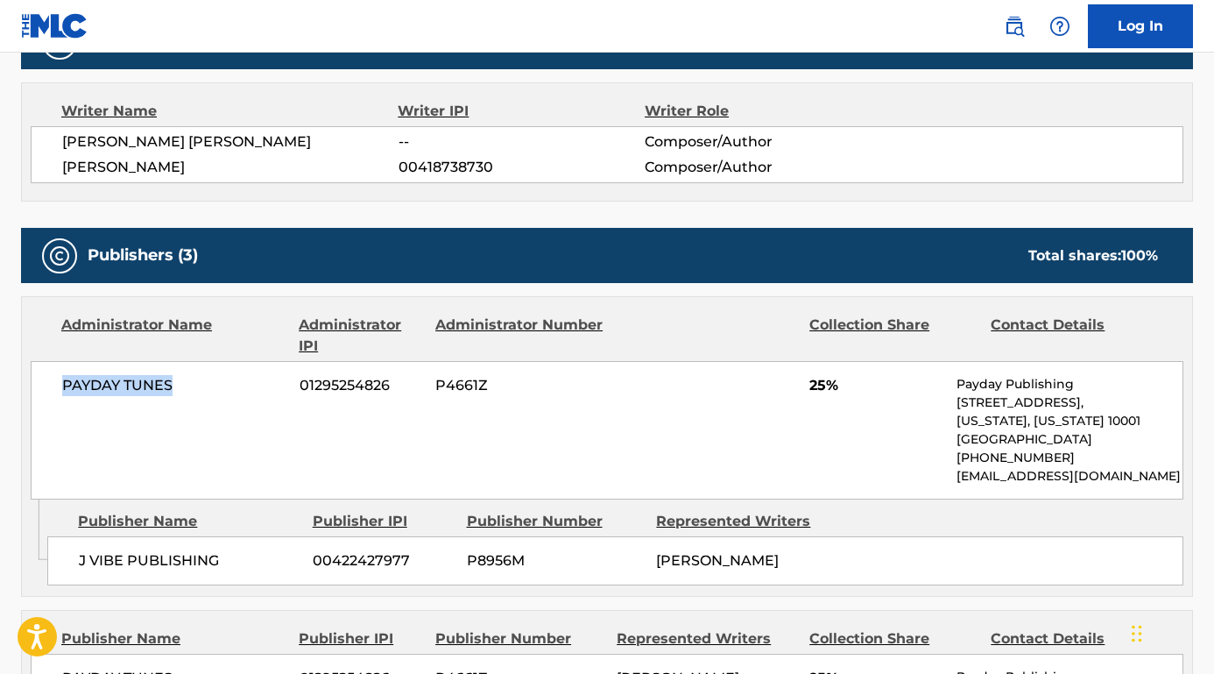
drag, startPoint x: 193, startPoint y: 392, endPoint x: 28, endPoint y: 382, distance: 165.0
click at [28, 382] on div "Administrator Name Administrator IPI Administrator Number Collection Share Cont…" at bounding box center [607, 398] width 1170 height 202
copy span "PAYDAY TUNES"
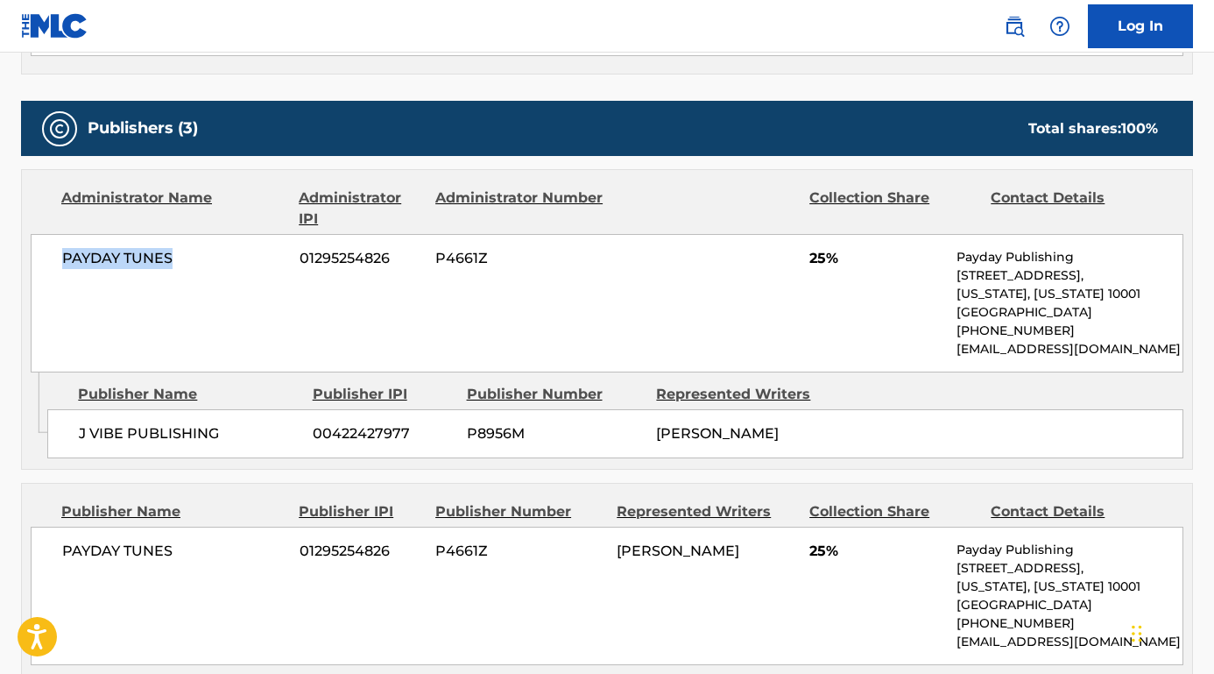
scroll to position [787, 0]
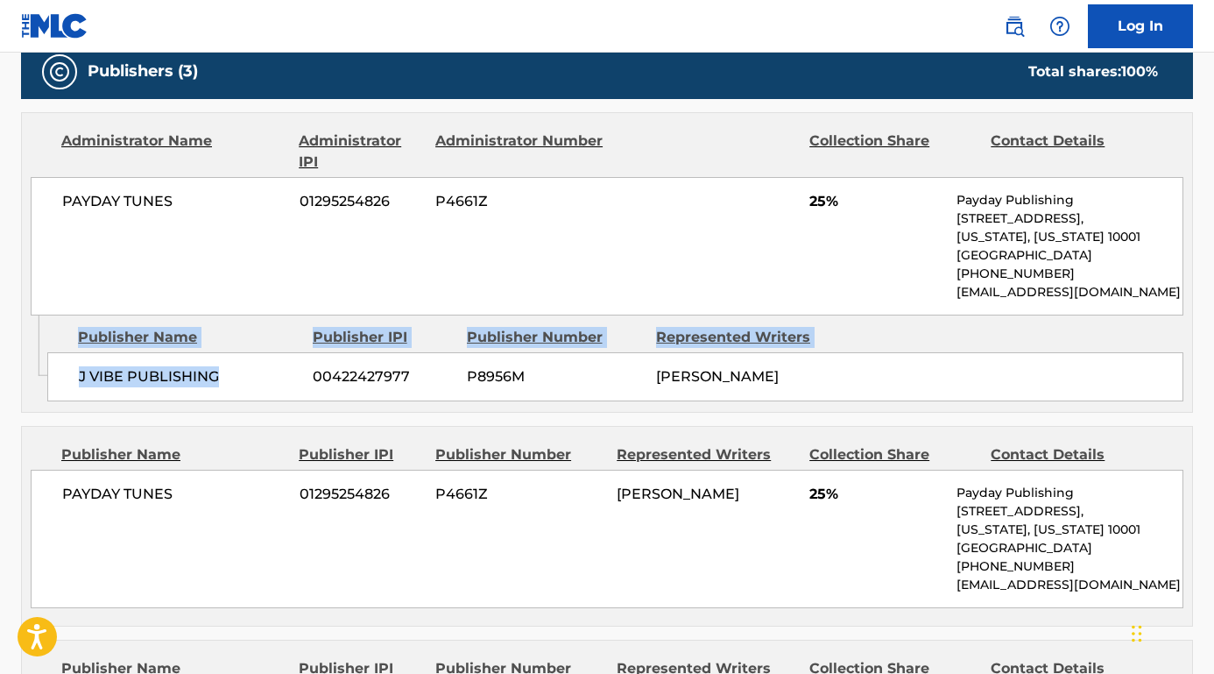
drag, startPoint x: 231, startPoint y: 395, endPoint x: 43, endPoint y: 380, distance: 188.9
click at [42, 378] on div "Admin Original Publisher Connecting Line Publisher Name Publisher IPI Publisher…" at bounding box center [607, 363] width 1170 height 96
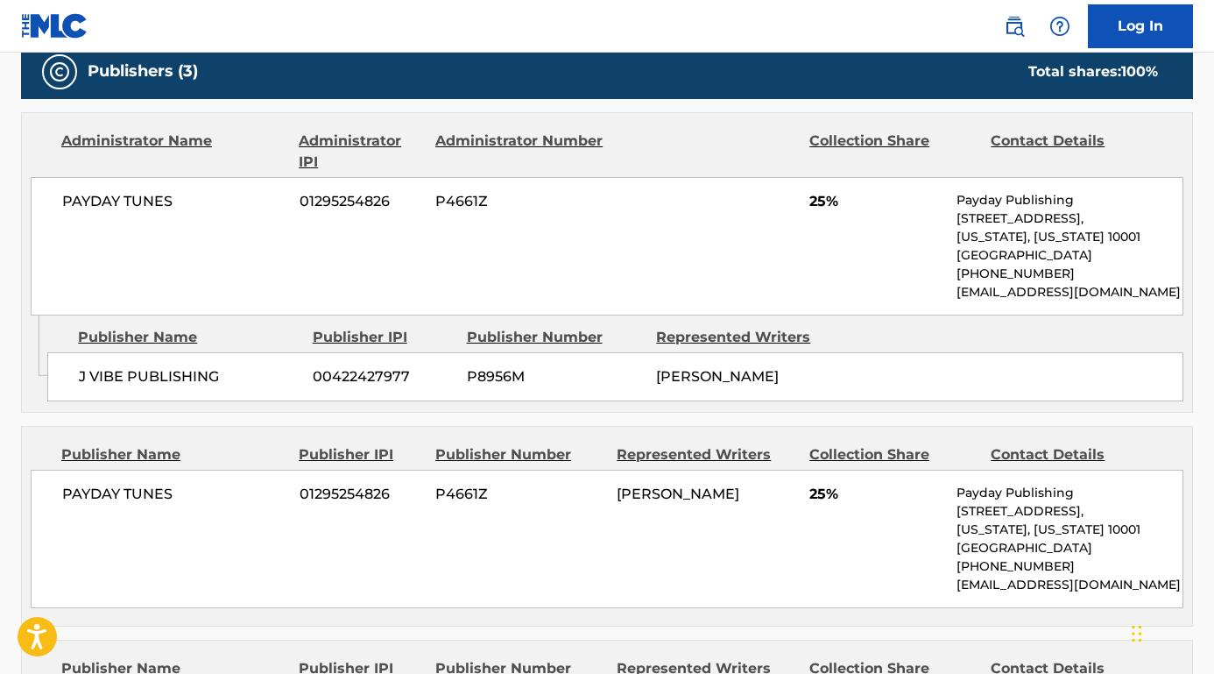
click at [186, 377] on span "J VIBE PUBLISHING" at bounding box center [189, 376] width 221 height 21
drag, startPoint x: 226, startPoint y: 367, endPoint x: 78, endPoint y: 366, distance: 148.0
click at [79, 366] on span "J VIBE PUBLISHING" at bounding box center [189, 376] width 221 height 21
copy span "J VIBE PUBLISHING"
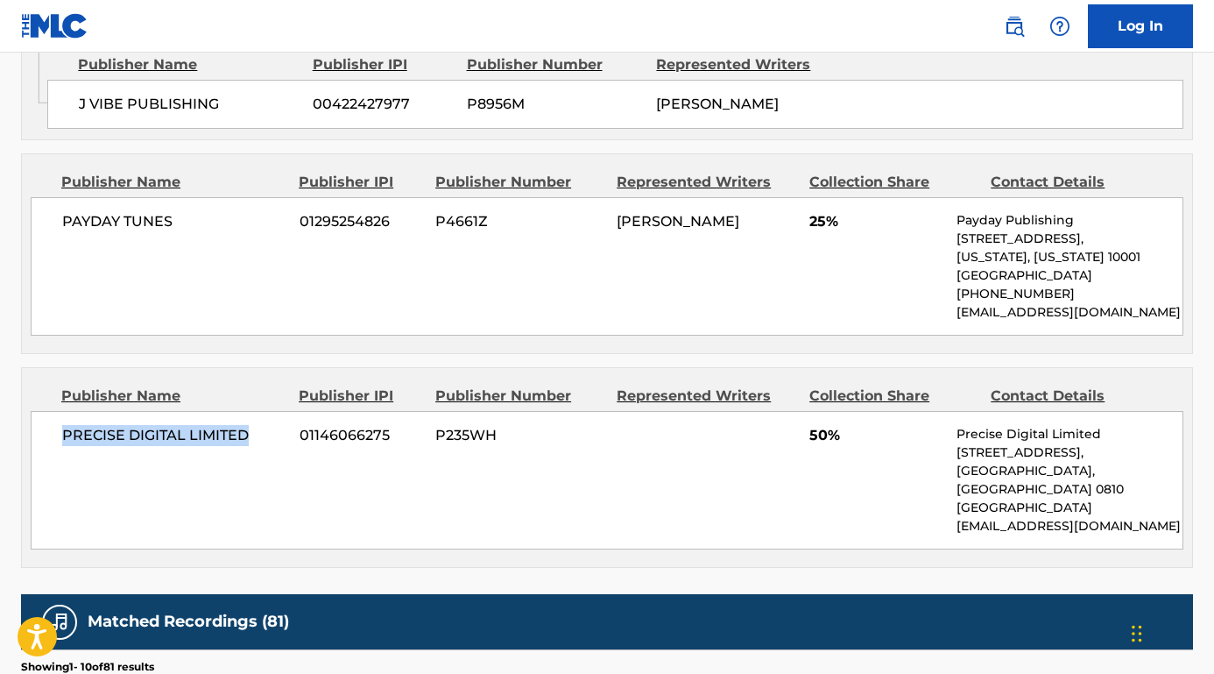
drag, startPoint x: 253, startPoint y: 440, endPoint x: 45, endPoint y: 442, distance: 208.5
click at [45, 442] on div "PRECISE DIGITAL LIMITED 01146066275 P235WH 50% Precise Digital Limited [STREET_…" at bounding box center [607, 480] width 1153 height 138
copy span "PRECISE DIGITAL LIMITED"
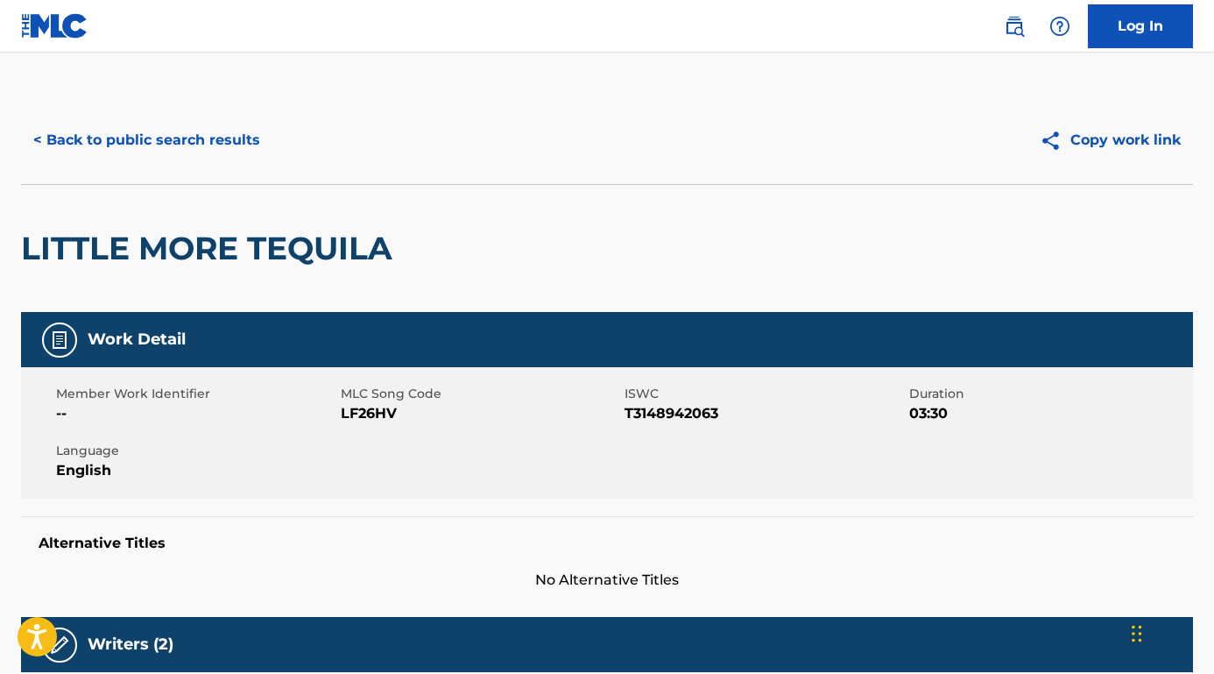
scroll to position [0, 0]
click at [230, 135] on button "< Back to public search results" at bounding box center [146, 140] width 251 height 44
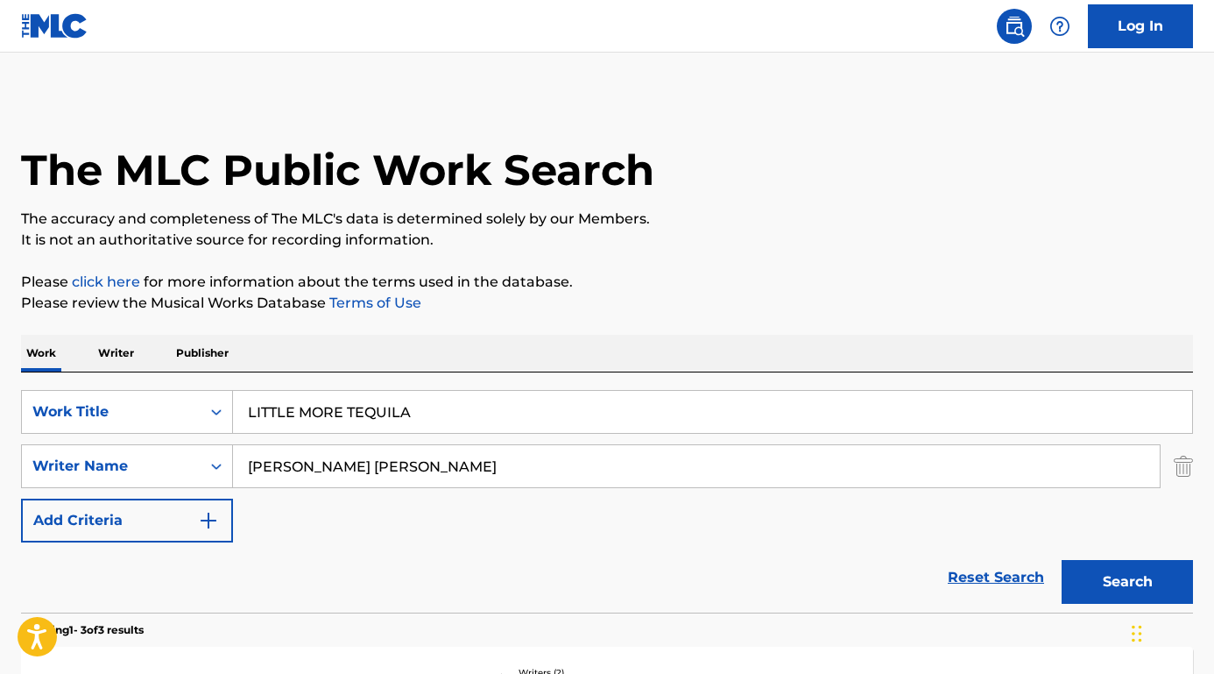
scroll to position [87, 0]
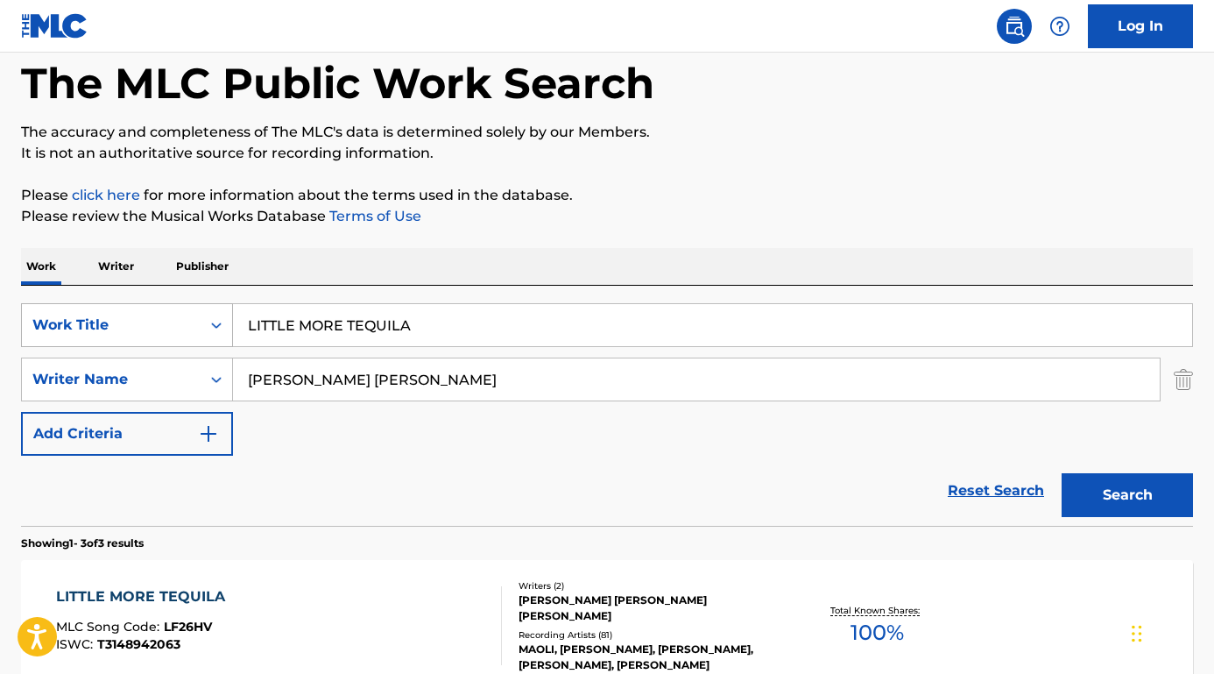
drag, startPoint x: 430, startPoint y: 328, endPoint x: 183, endPoint y: 331, distance: 247.1
click at [183, 331] on div "SearchWithCriteriaf0098037-8e73-4ab9-ae34-5cdda1b73f65 Work Title LITTLE MORE T…" at bounding box center [607, 325] width 1172 height 44
paste input "what can i do (for you)"
type input "what can i do (for you)"
click at [434, 391] on input "[PERSON_NAME] [PERSON_NAME]" at bounding box center [696, 379] width 927 height 42
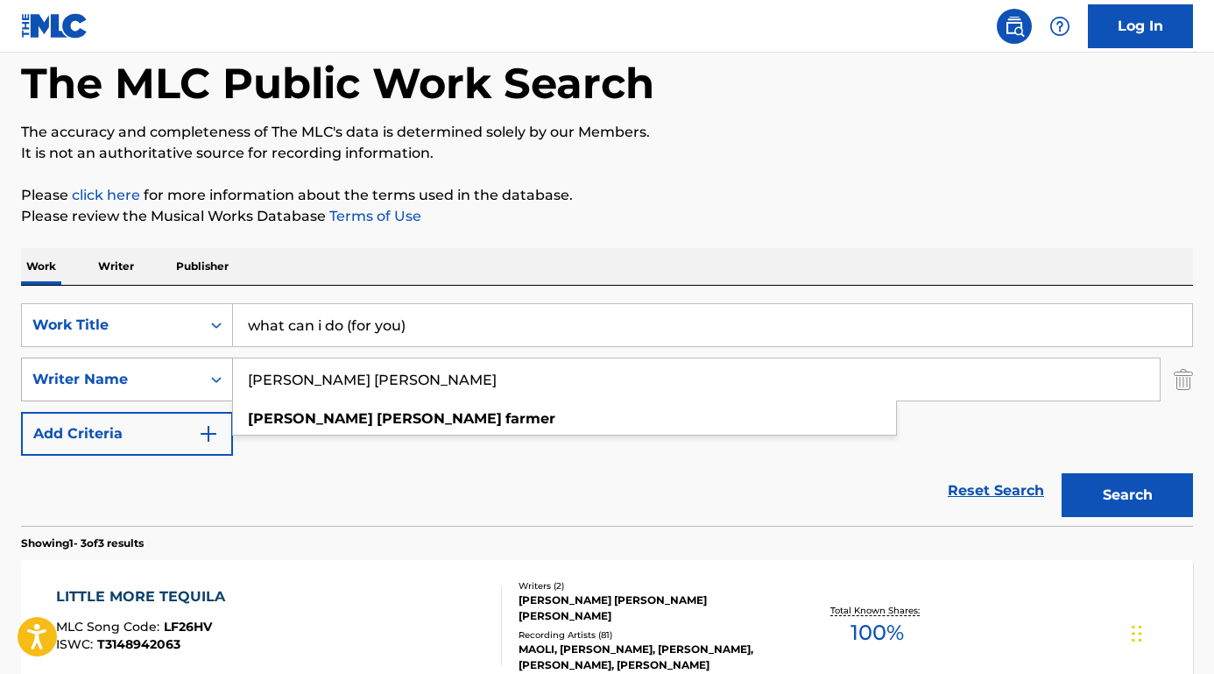
drag, startPoint x: 434, startPoint y: 391, endPoint x: 207, endPoint y: 378, distance: 228.1
click at [207, 378] on div "SearchWithCriteria46ba5439-01ff-4613-a245-77086e406ded Writer Name [PERSON_NAME…" at bounding box center [607, 379] width 1172 height 44
paste input "[PERSON_NAME] Sugar /"
type input "[PERSON_NAME] Sugar /"
click at [1127, 495] on button "Search" at bounding box center [1127, 495] width 131 height 44
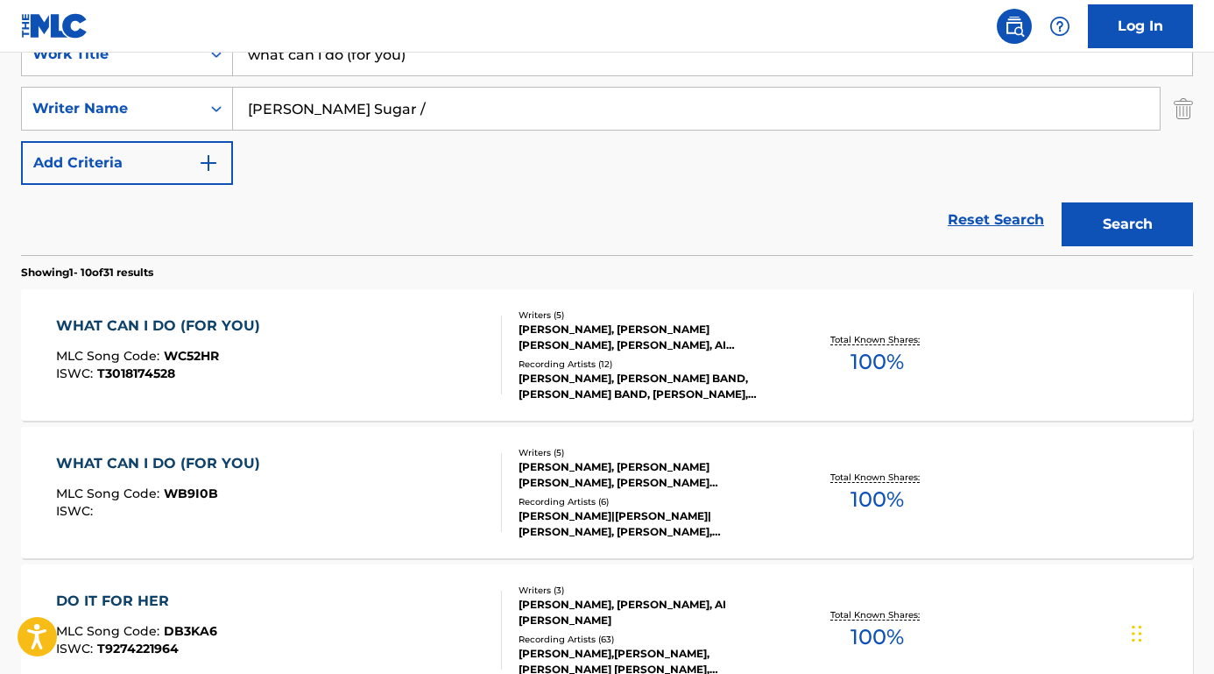
scroll to position [420, 0]
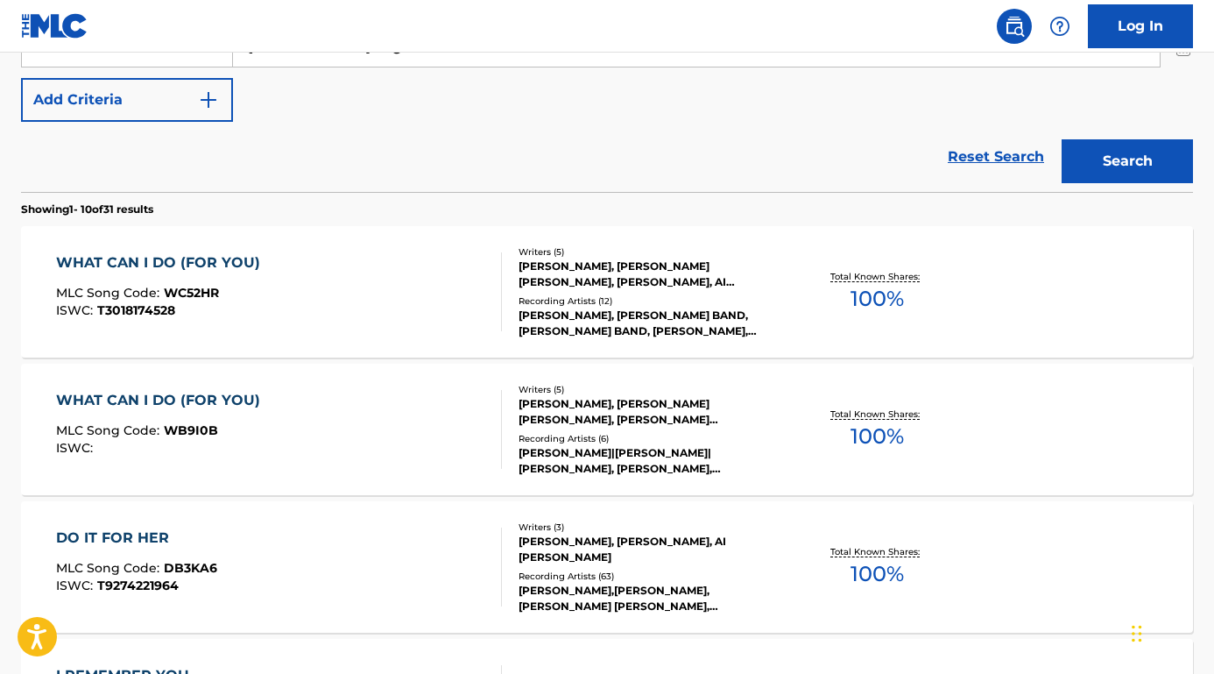
click at [241, 262] on div "WHAT CAN I DO (FOR YOU)" at bounding box center [162, 262] width 213 height 21
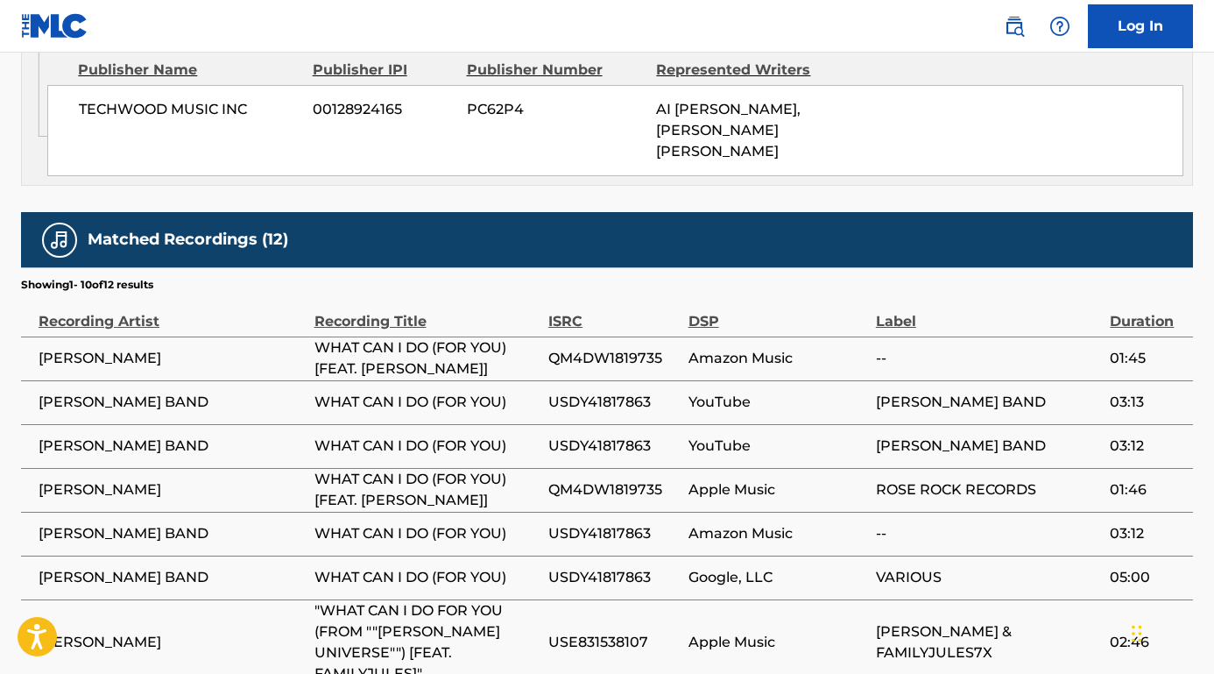
scroll to position [1595, 0]
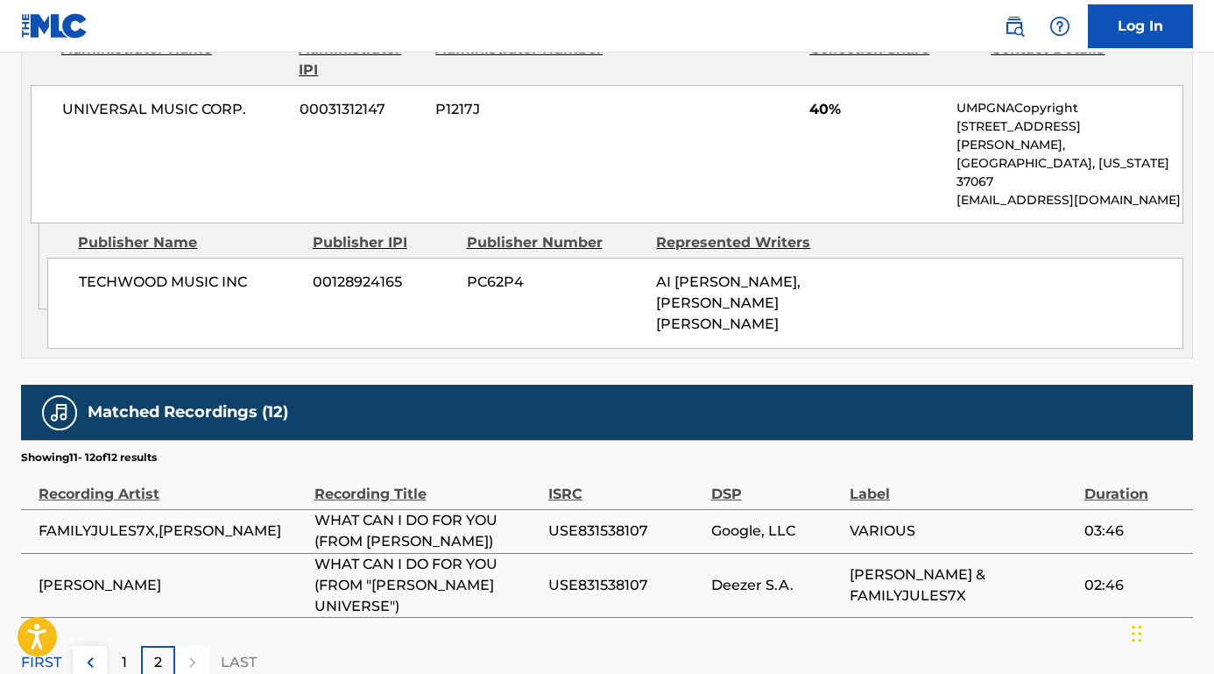
scroll to position [1305, 0]
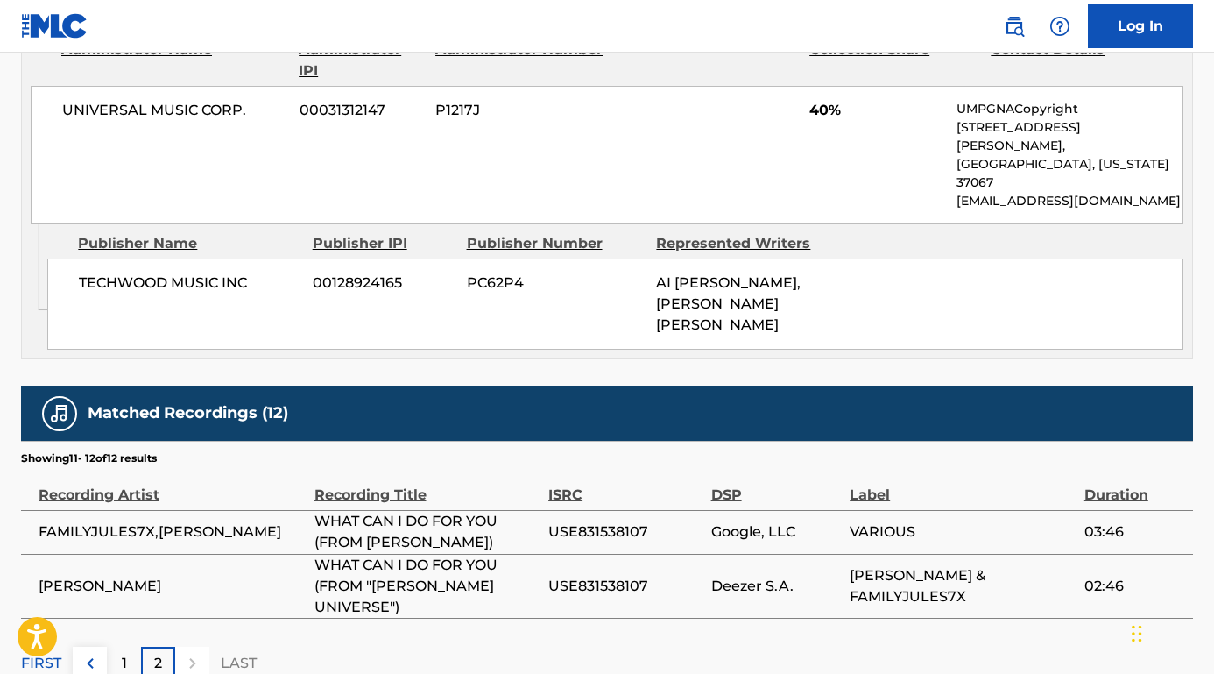
click at [125, 653] on p "1" at bounding box center [124, 663] width 5 height 21
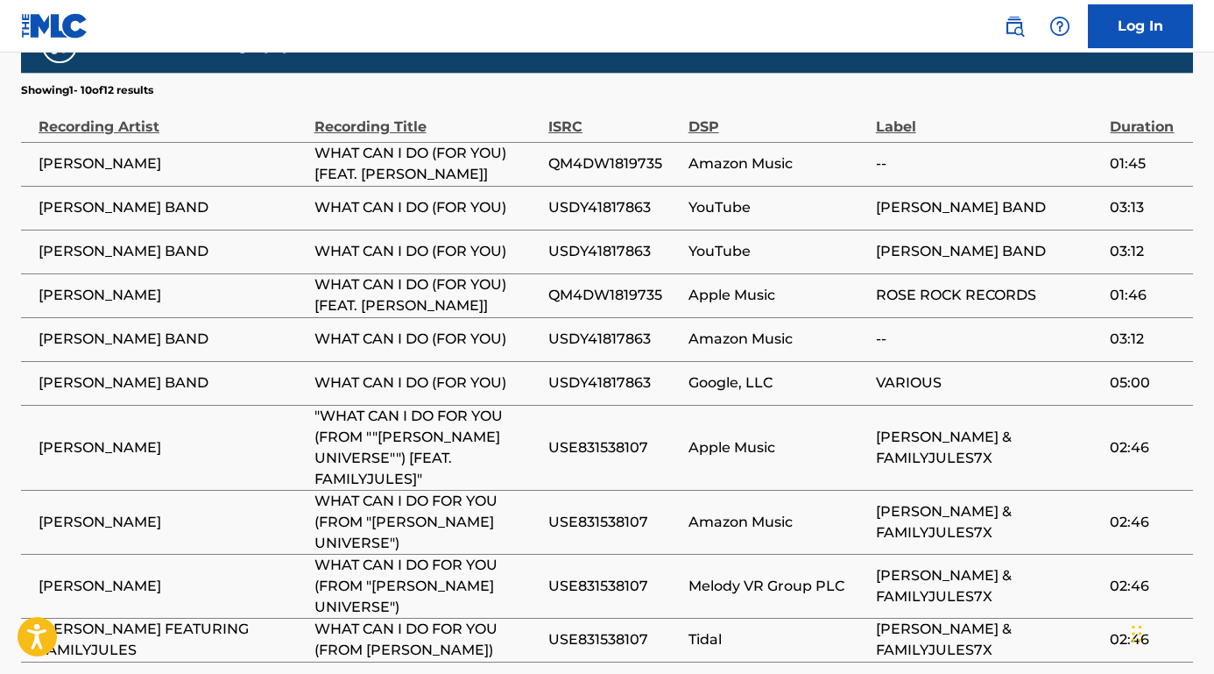
scroll to position [1162, 0]
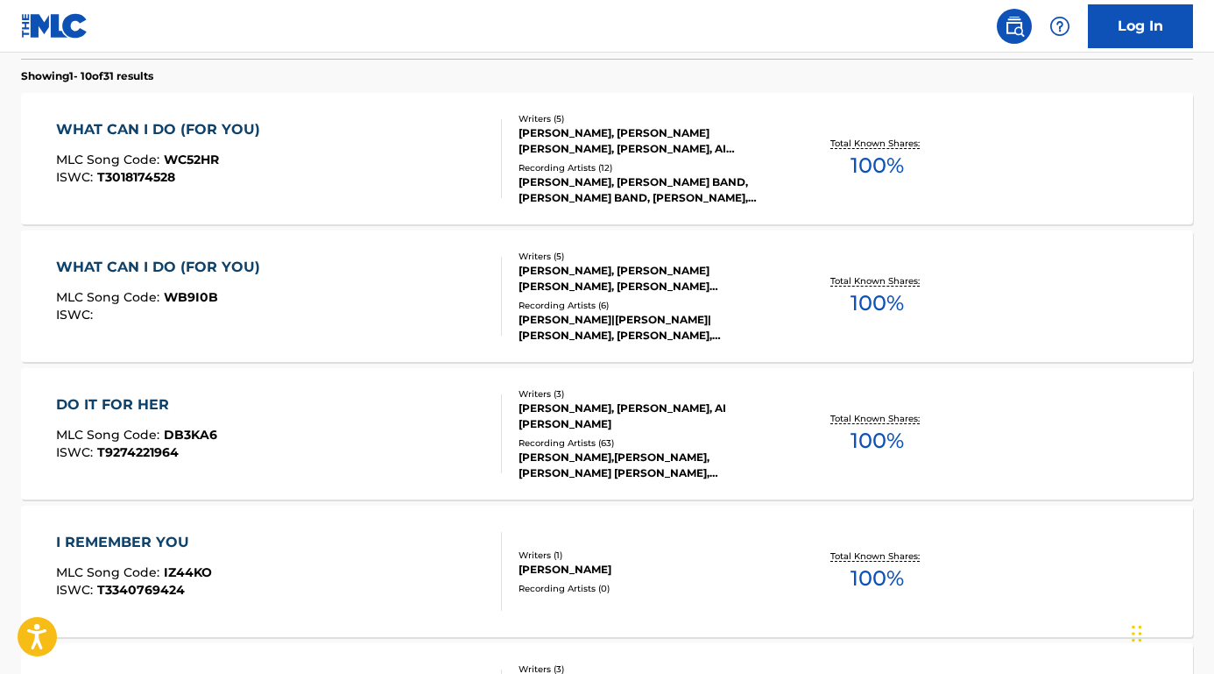
scroll to position [566, 0]
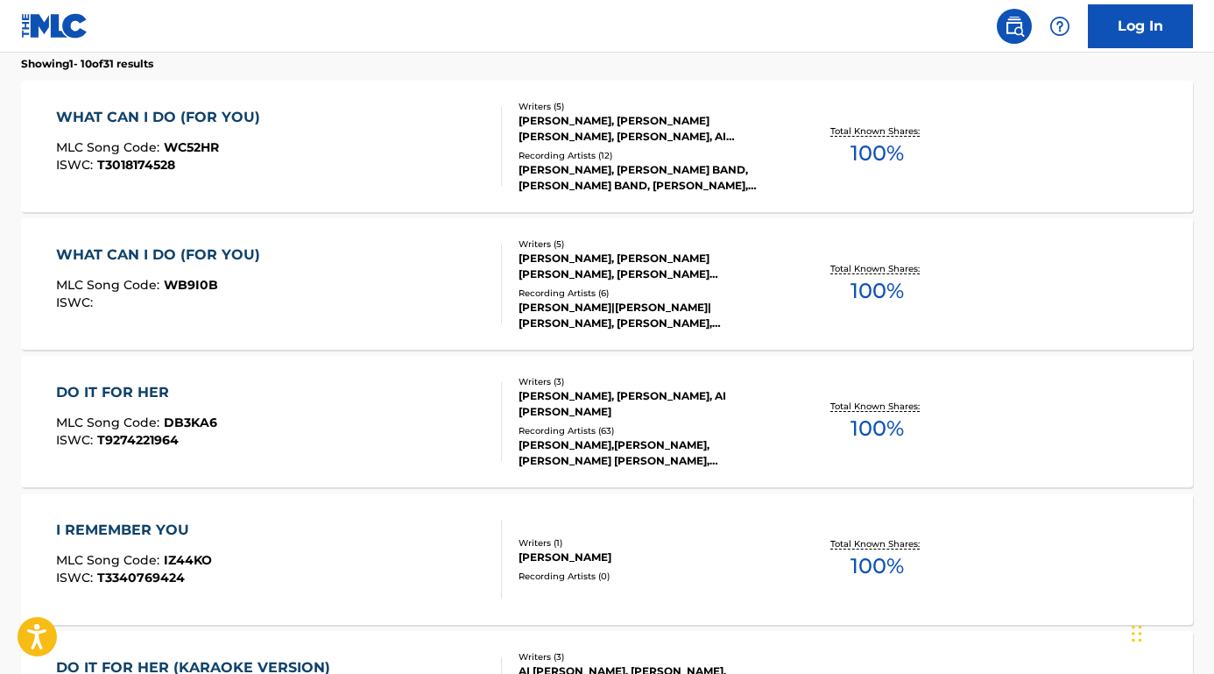
click at [194, 256] on div "WHAT CAN I DO (FOR YOU)" at bounding box center [162, 254] width 213 height 21
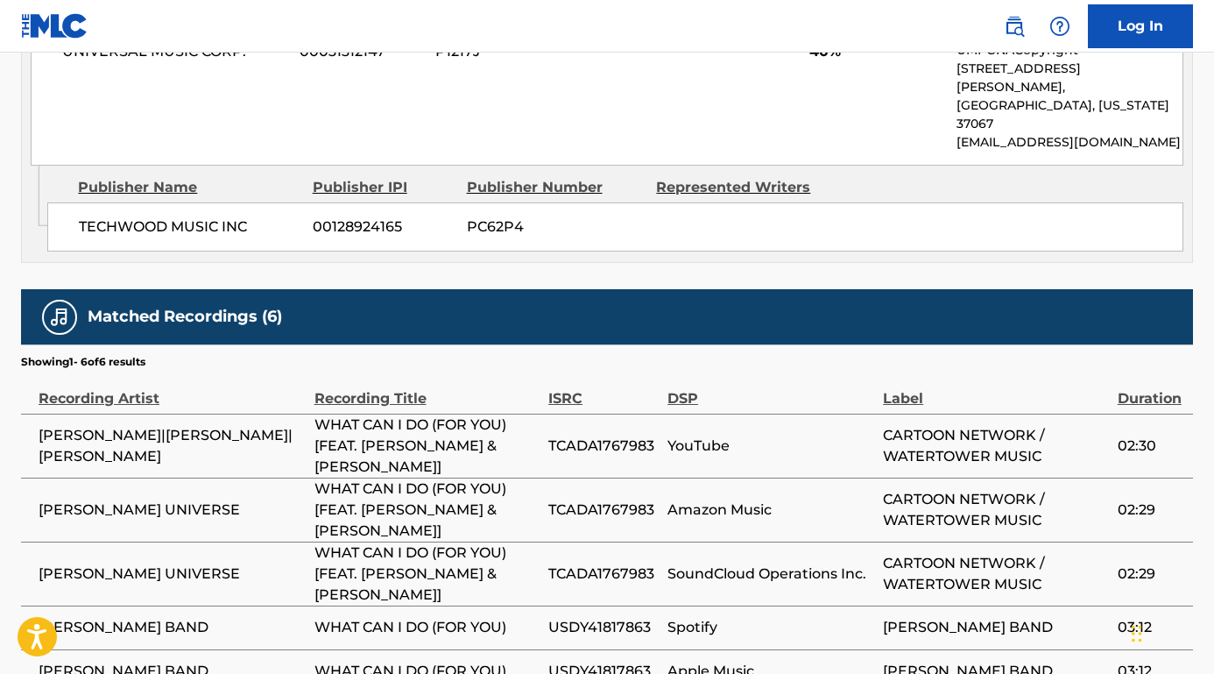
scroll to position [1328, 0]
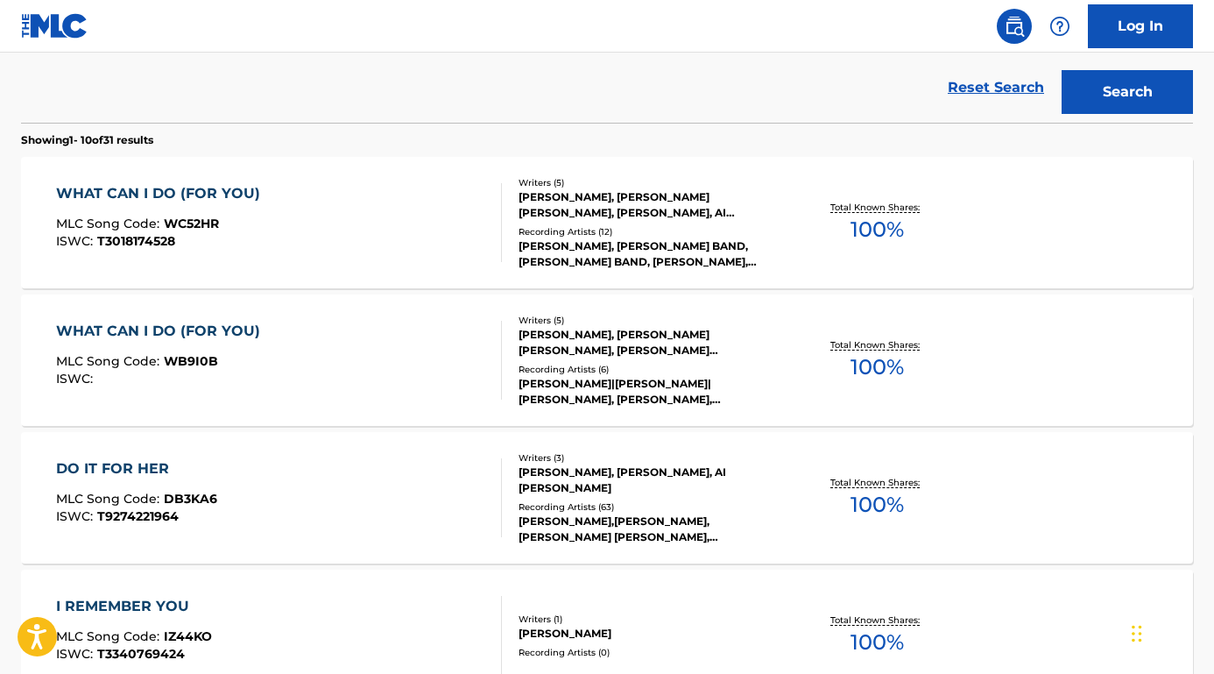
scroll to position [418, 0]
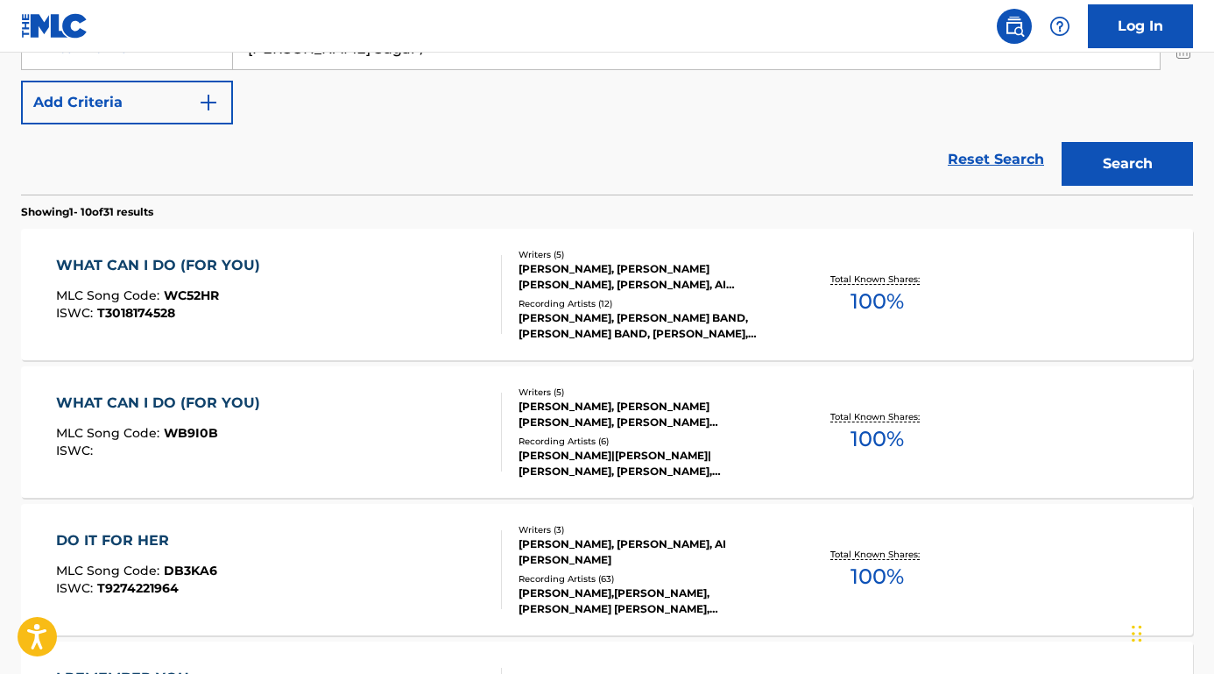
click at [207, 260] on div "WHAT CAN I DO (FOR YOU)" at bounding box center [162, 265] width 213 height 21
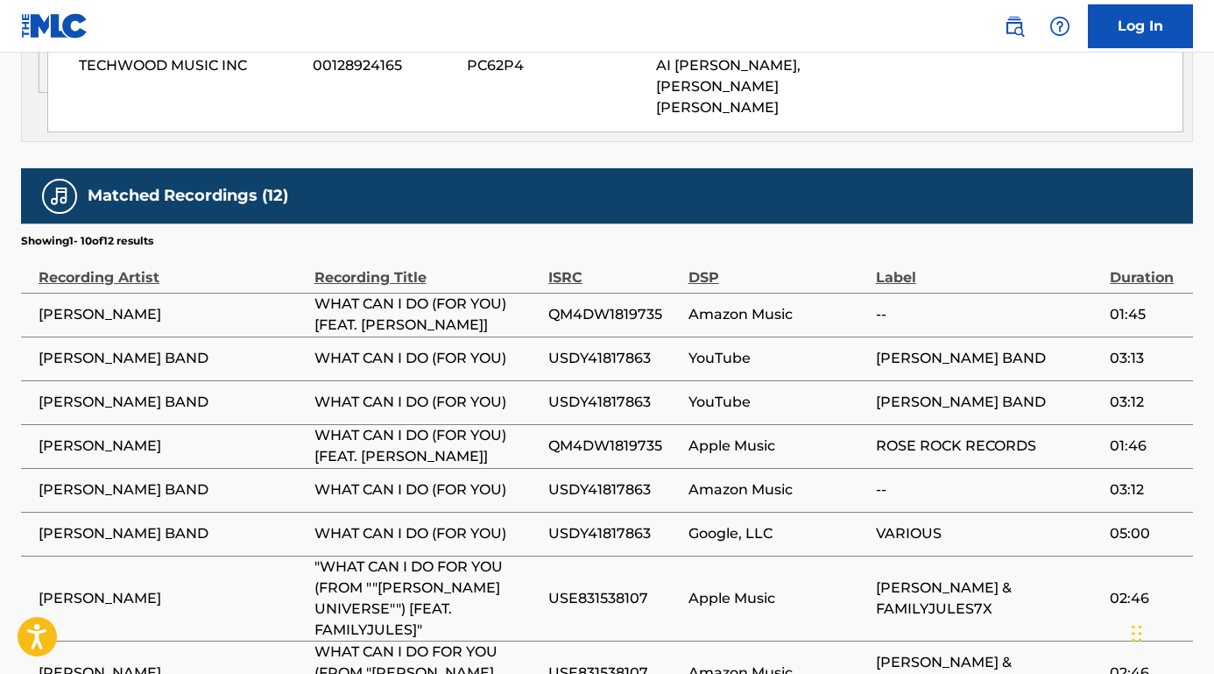
scroll to position [1577, 0]
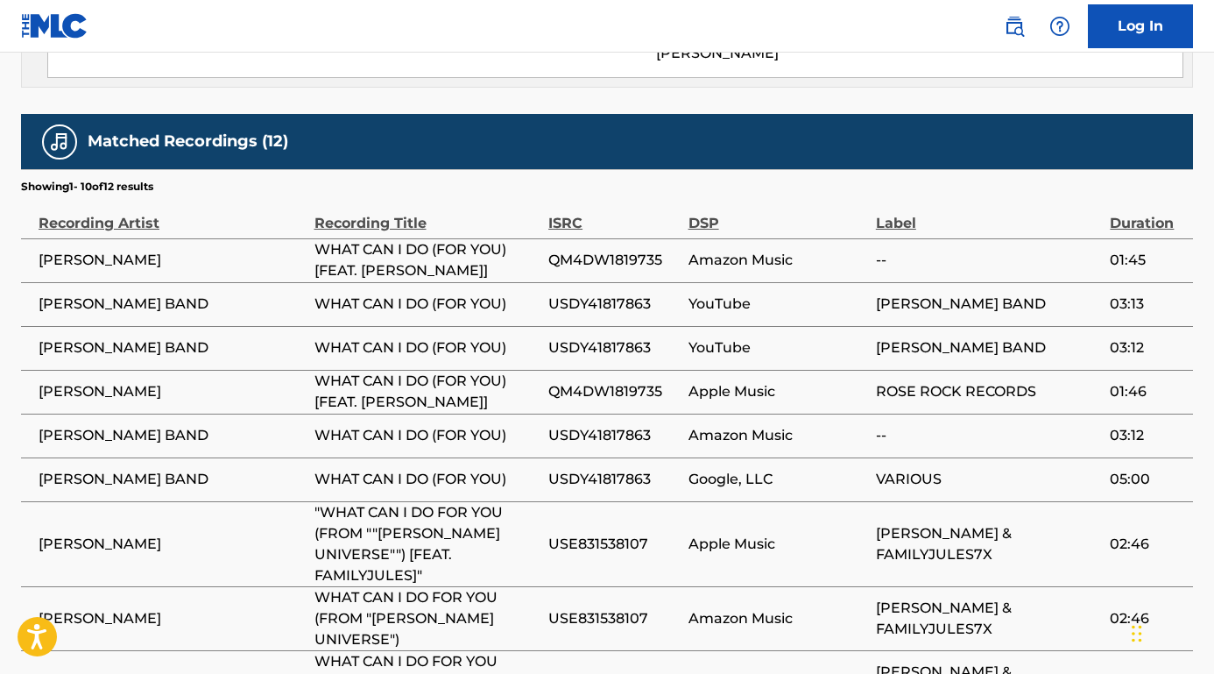
scroll to position [418, 0]
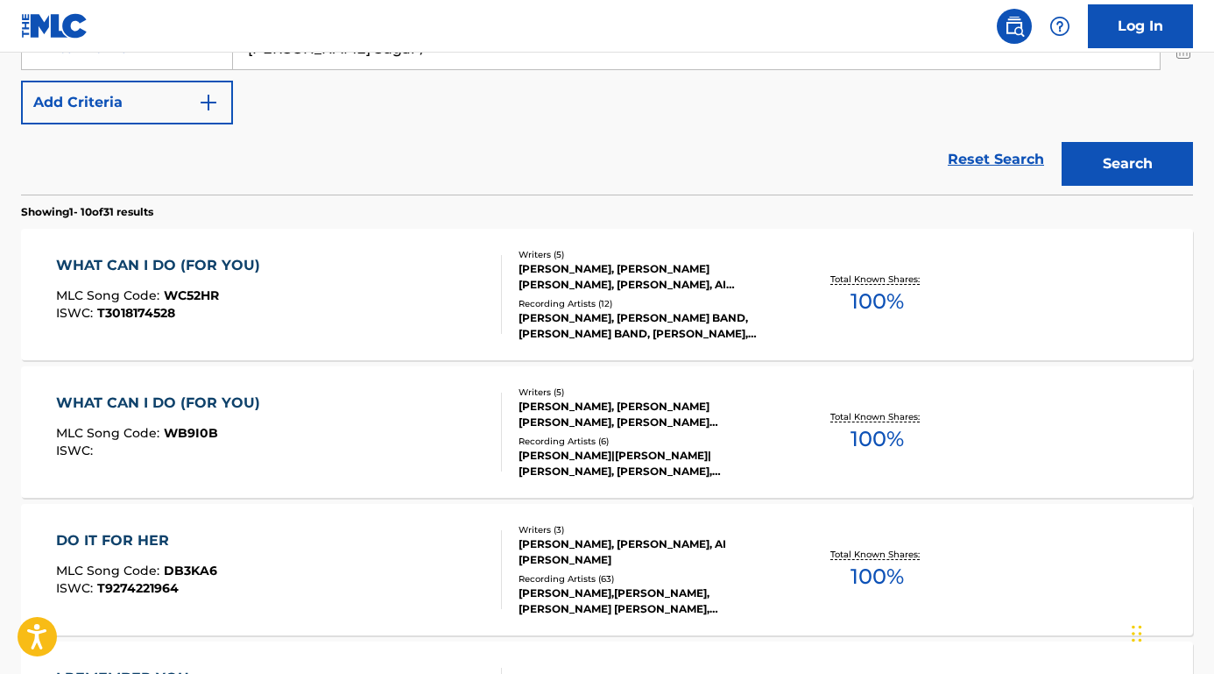
click at [201, 398] on div "WHAT CAN I DO (FOR YOU)" at bounding box center [162, 402] width 213 height 21
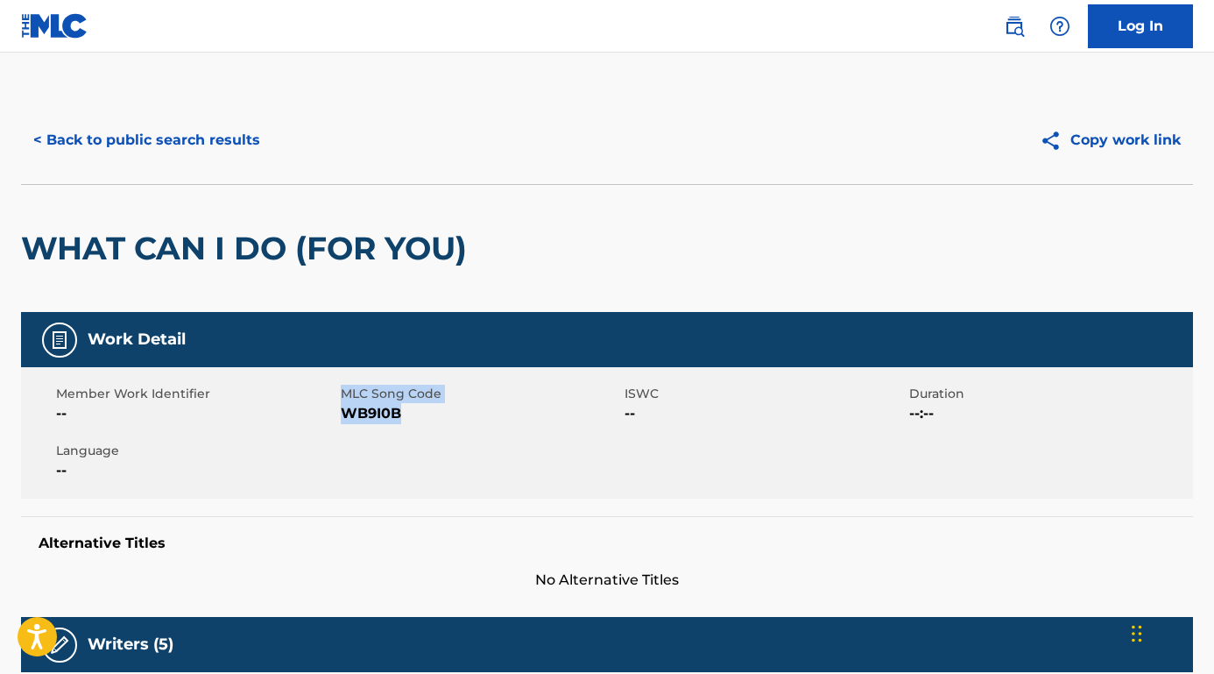
drag, startPoint x: 431, startPoint y: 418, endPoint x: 340, endPoint y: 415, distance: 91.1
click at [341, 415] on span "WB9I0B" at bounding box center [481, 413] width 280 height 21
copy span "WB9I0B"
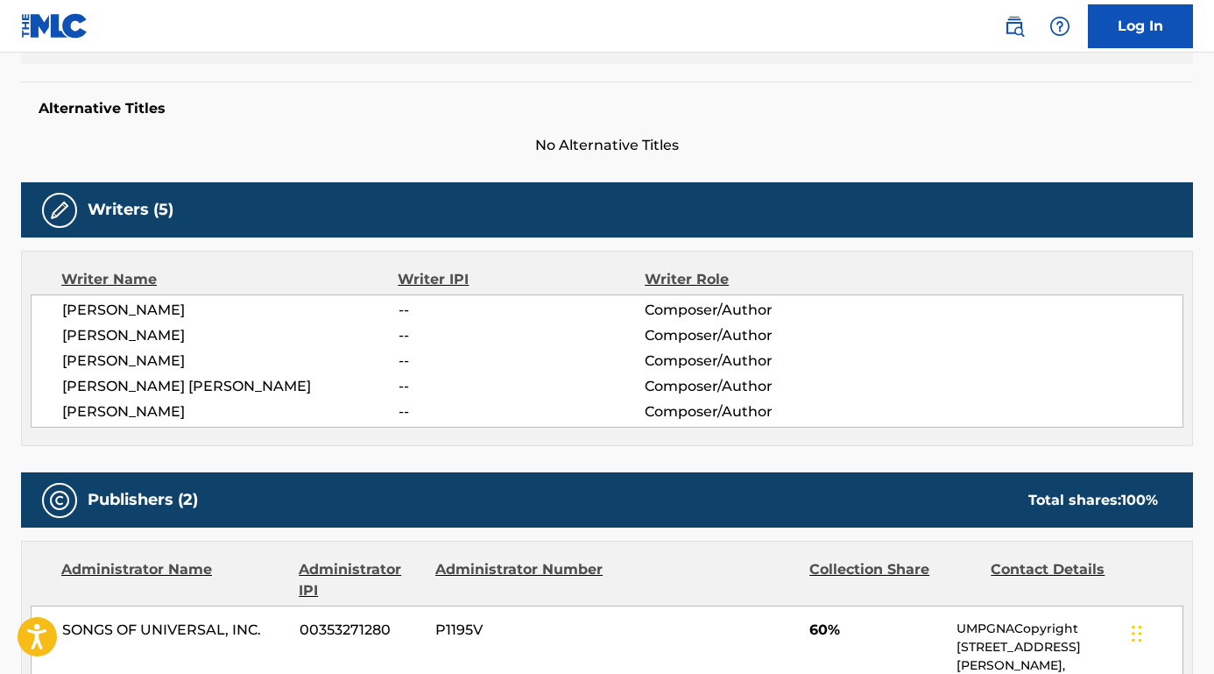
scroll to position [483, 0]
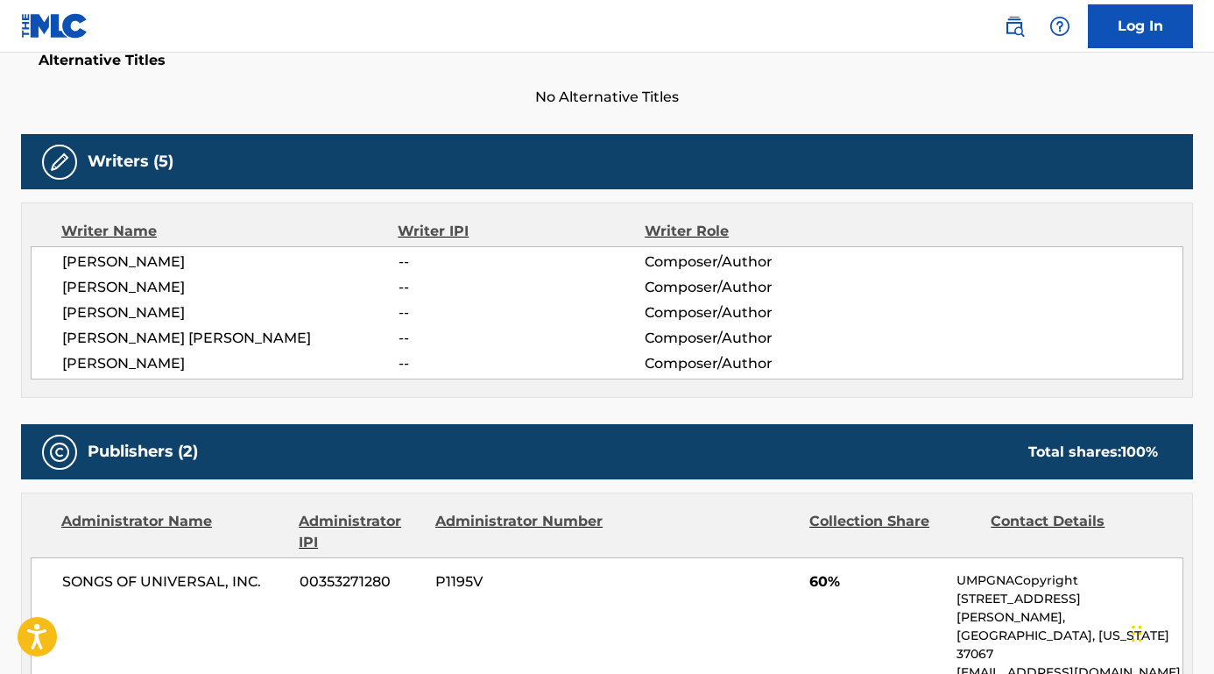
drag, startPoint x: 224, startPoint y: 265, endPoint x: 52, endPoint y: 265, distance: 172.6
click at [53, 265] on div "[PERSON_NAME] -- Composer/Author [PERSON_NAME] -- Composer/Author [PERSON_NAME]…" at bounding box center [607, 312] width 1153 height 133
copy span "[PERSON_NAME]"
drag, startPoint x: 212, startPoint y: 282, endPoint x: 53, endPoint y: 281, distance: 158.6
click at [53, 281] on div "[PERSON_NAME] -- Composer/Author [PERSON_NAME] -- Composer/Author [PERSON_NAME]…" at bounding box center [607, 312] width 1153 height 133
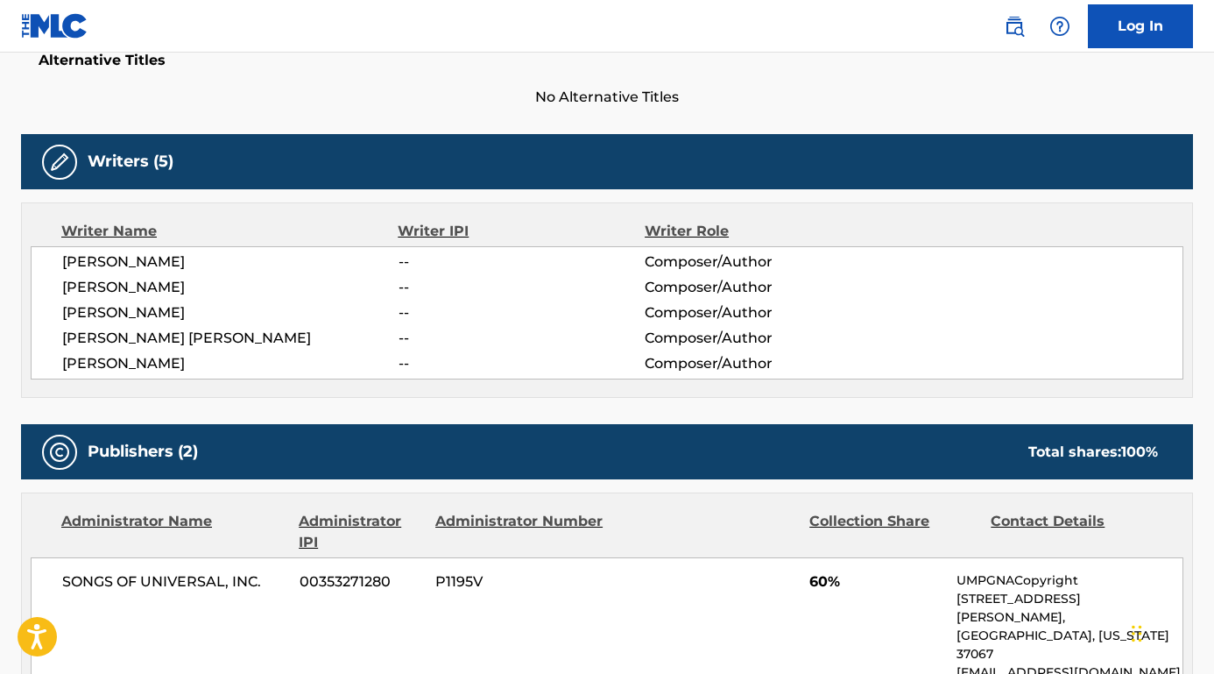
copy span "[PERSON_NAME]"
drag, startPoint x: 206, startPoint y: 323, endPoint x: 43, endPoint y: 312, distance: 163.3
click at [43, 312] on div "[PERSON_NAME] -- Composer/Author [PERSON_NAME] -- Composer/Author [PERSON_NAME]…" at bounding box center [607, 312] width 1153 height 133
drag, startPoint x: 244, startPoint y: 335, endPoint x: 53, endPoint y: 336, distance: 191.0
click at [53, 336] on div "[PERSON_NAME] -- Composer/Author [PERSON_NAME] -- Composer/Author [PERSON_NAME]…" at bounding box center [607, 312] width 1153 height 133
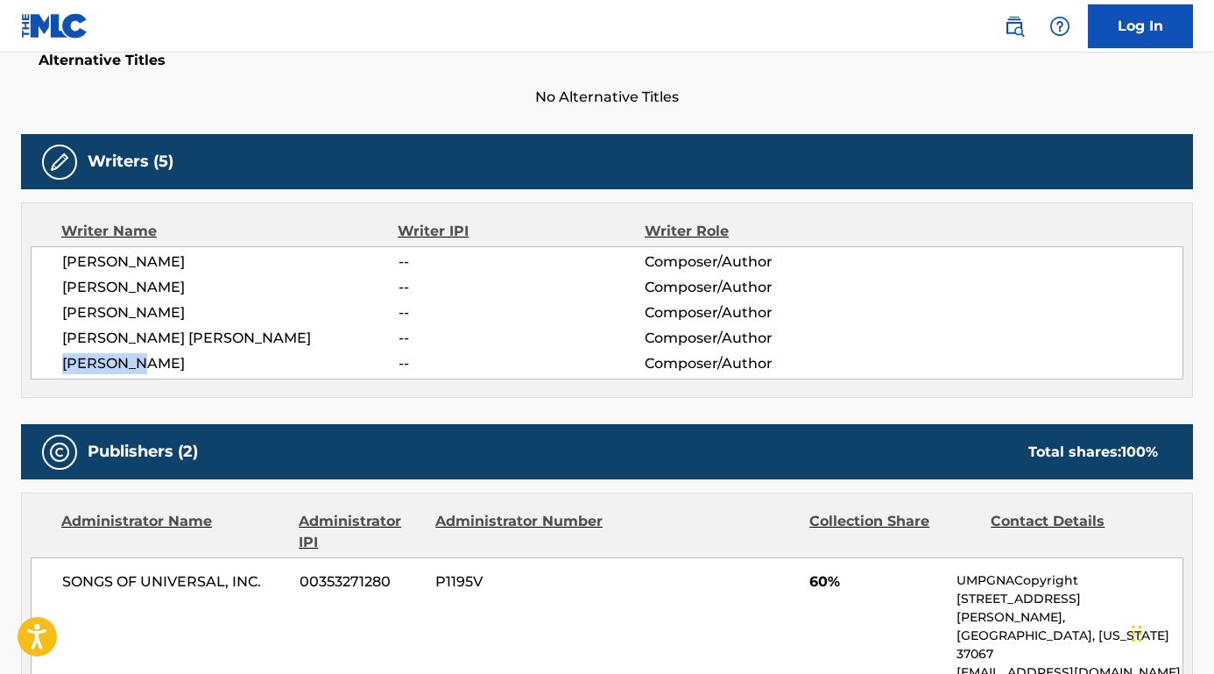
drag, startPoint x: 135, startPoint y: 362, endPoint x: 59, endPoint y: 362, distance: 76.2
click at [59, 362] on div "[PERSON_NAME] -- Composer/Author [PERSON_NAME] -- Composer/Author [PERSON_NAME]…" at bounding box center [607, 312] width 1153 height 133
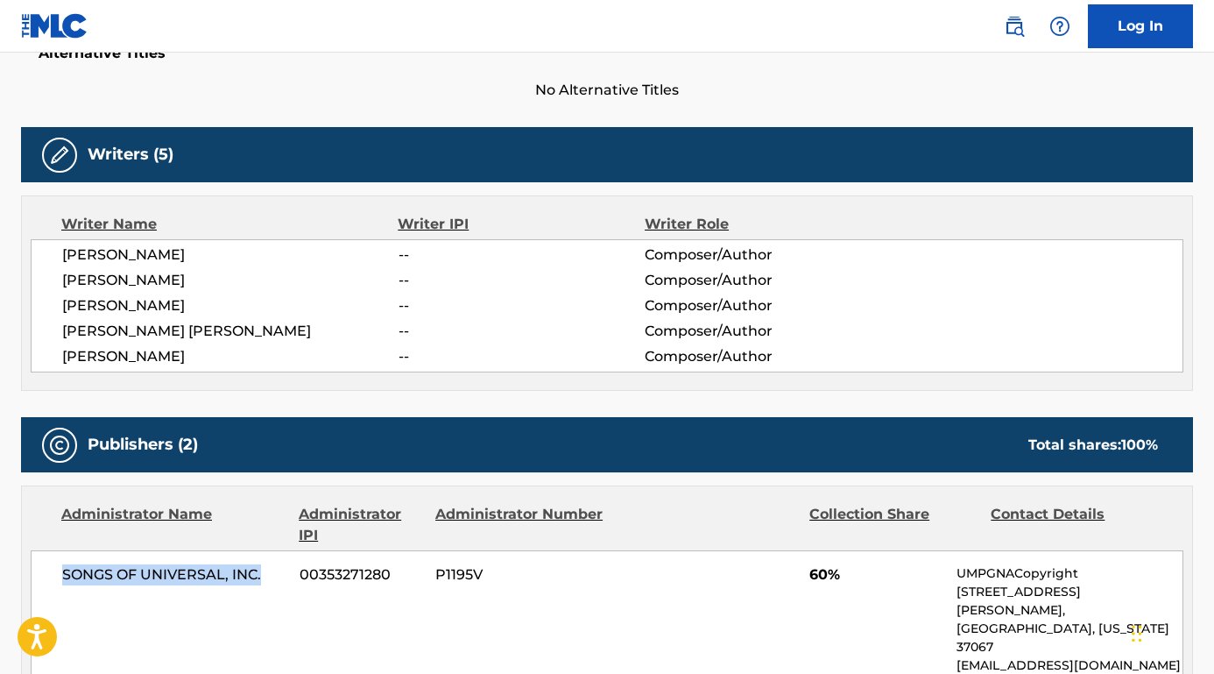
drag, startPoint x: 267, startPoint y: 568, endPoint x: 61, endPoint y: 569, distance: 205.9
click at [62, 569] on span "SONGS OF UNIVERSAL, INC." at bounding box center [174, 574] width 224 height 21
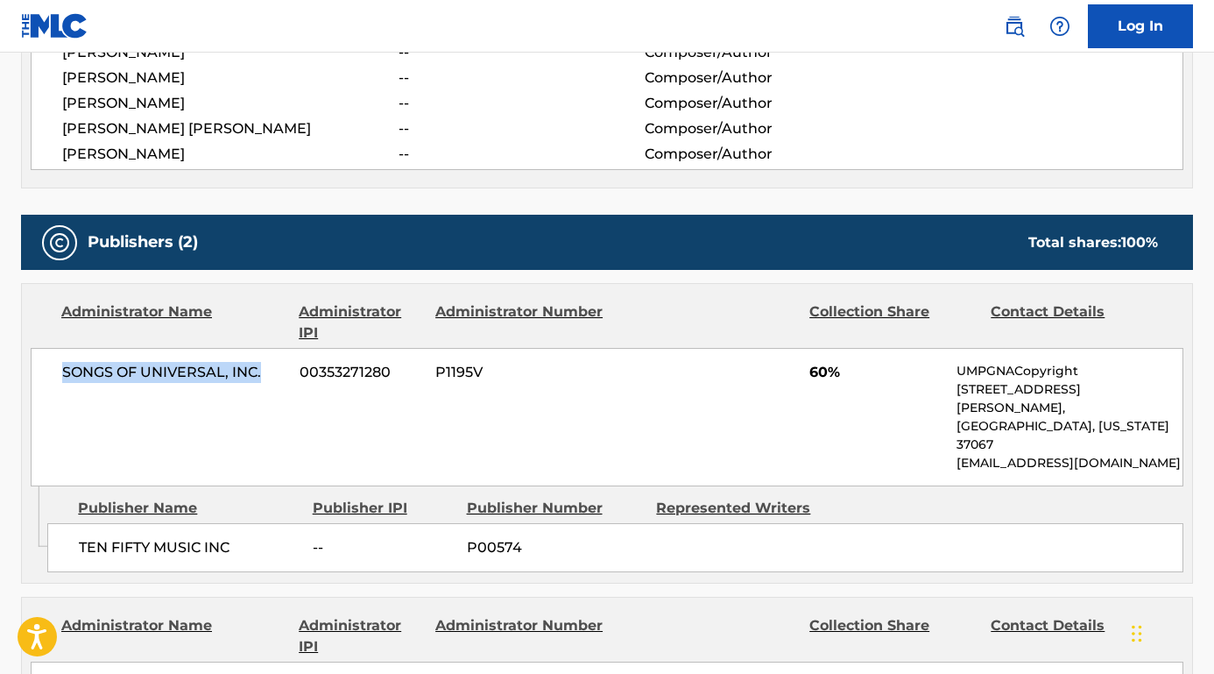
scroll to position [778, 0]
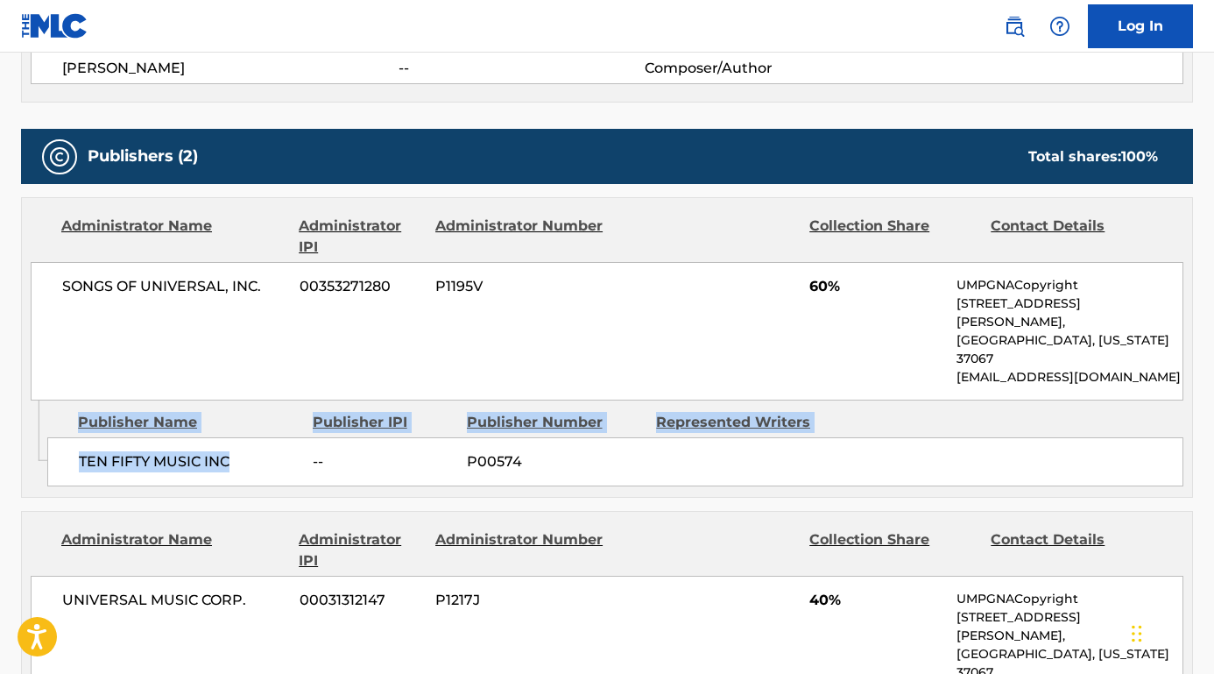
drag, startPoint x: 247, startPoint y: 427, endPoint x: 9, endPoint y: 421, distance: 238.4
click at [9, 421] on div "< Back to public search results Copy work link WHAT CAN I DO (FOR YOU) Work Det…" at bounding box center [607, 302] width 1214 height 1968
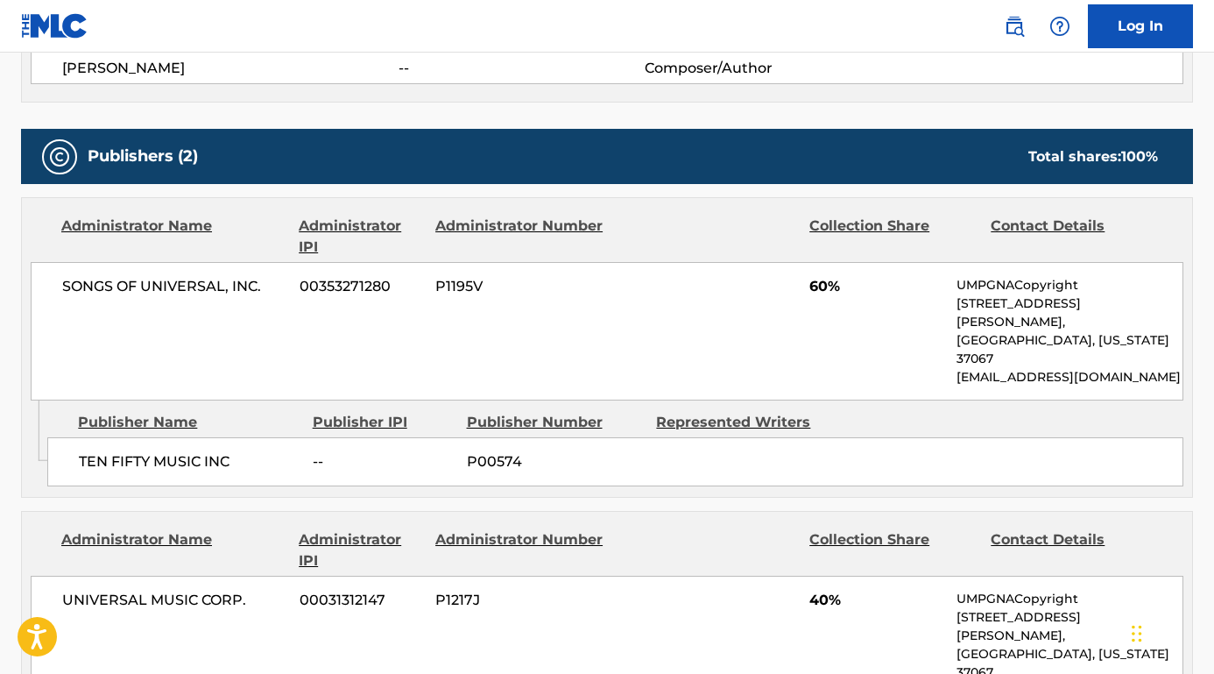
click at [219, 451] on span "TEN FIFTY MUSIC INC" at bounding box center [189, 461] width 221 height 21
drag, startPoint x: 239, startPoint y: 420, endPoint x: 79, endPoint y: 422, distance: 160.3
click at [79, 451] on span "TEN FIFTY MUSIC INC" at bounding box center [189, 461] width 221 height 21
drag, startPoint x: 251, startPoint y: 563, endPoint x: 30, endPoint y: 568, distance: 221.7
click at [30, 568] on div "Administrator Name Administrator IPI Administrator Number Collection Share Cont…" at bounding box center [607, 613] width 1170 height 202
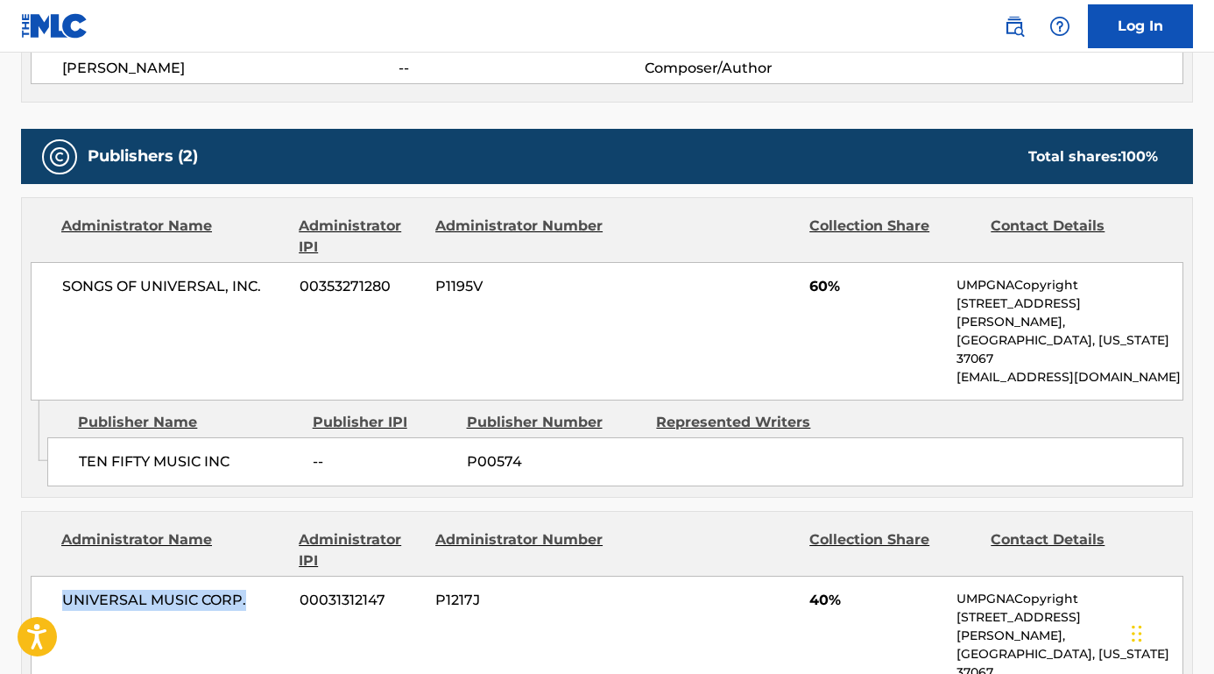
scroll to position [1109, 0]
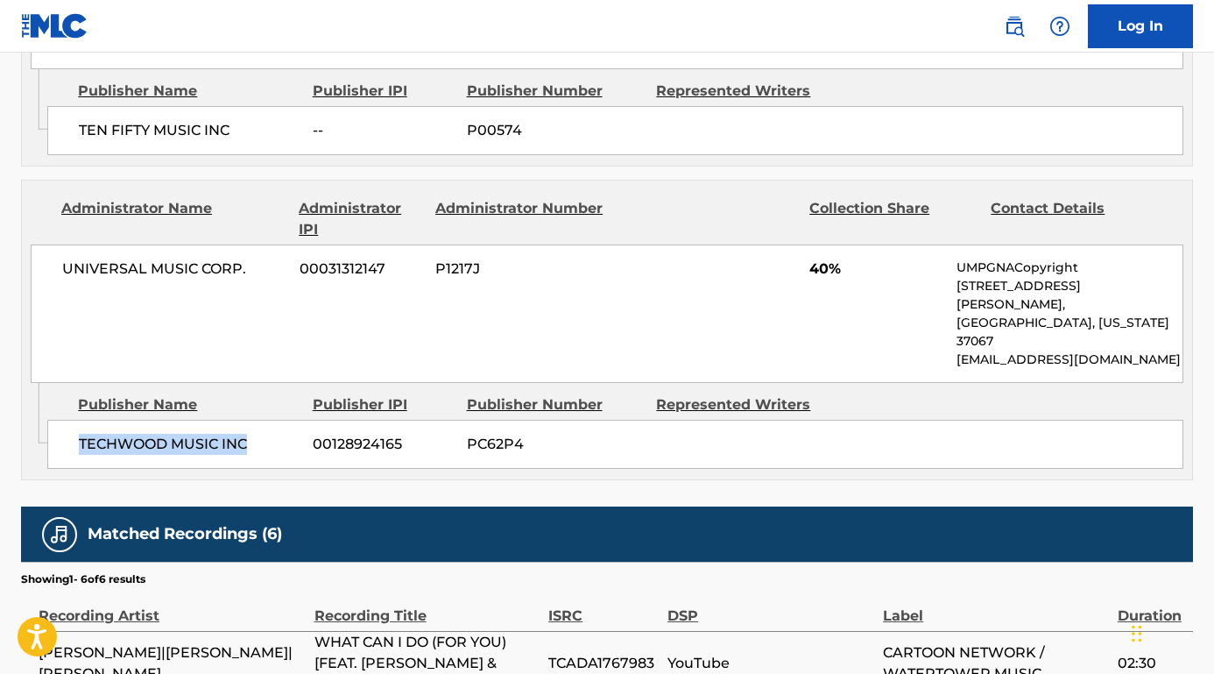
drag, startPoint x: 265, startPoint y: 369, endPoint x: 81, endPoint y: 370, distance: 184.0
click at [81, 434] on span "TECHWOOD MUSIC INC" at bounding box center [189, 444] width 221 height 21
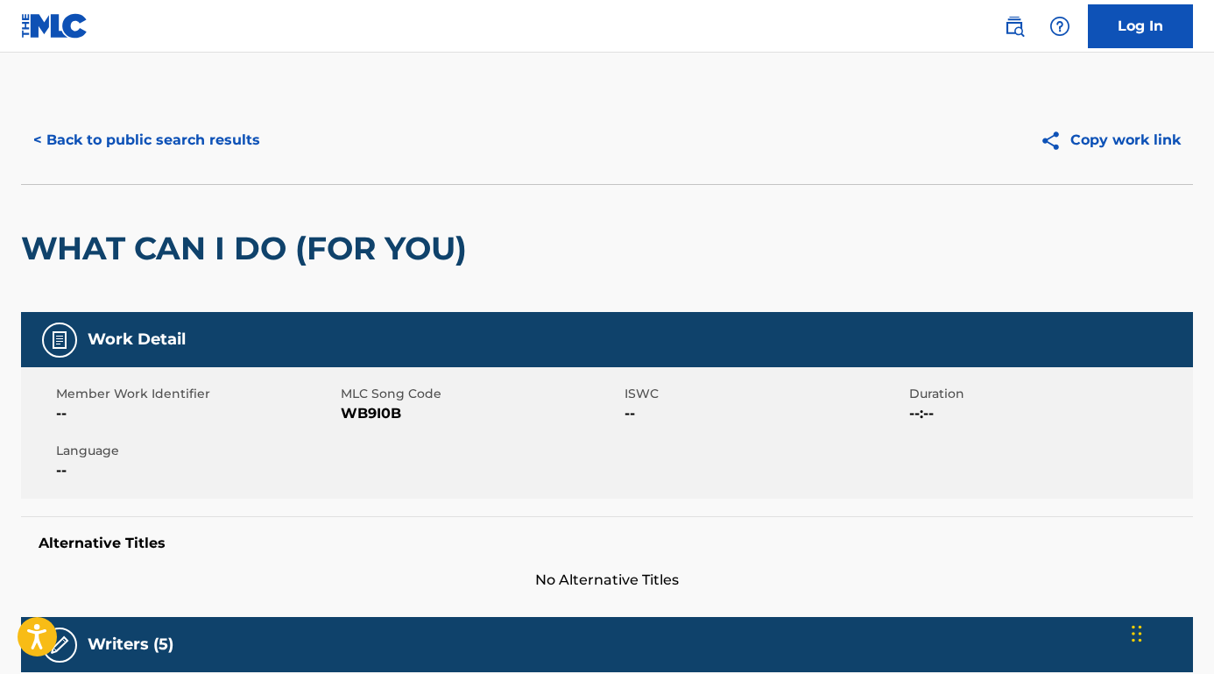
scroll to position [0, 0]
click at [225, 142] on button "< Back to public search results" at bounding box center [146, 140] width 251 height 44
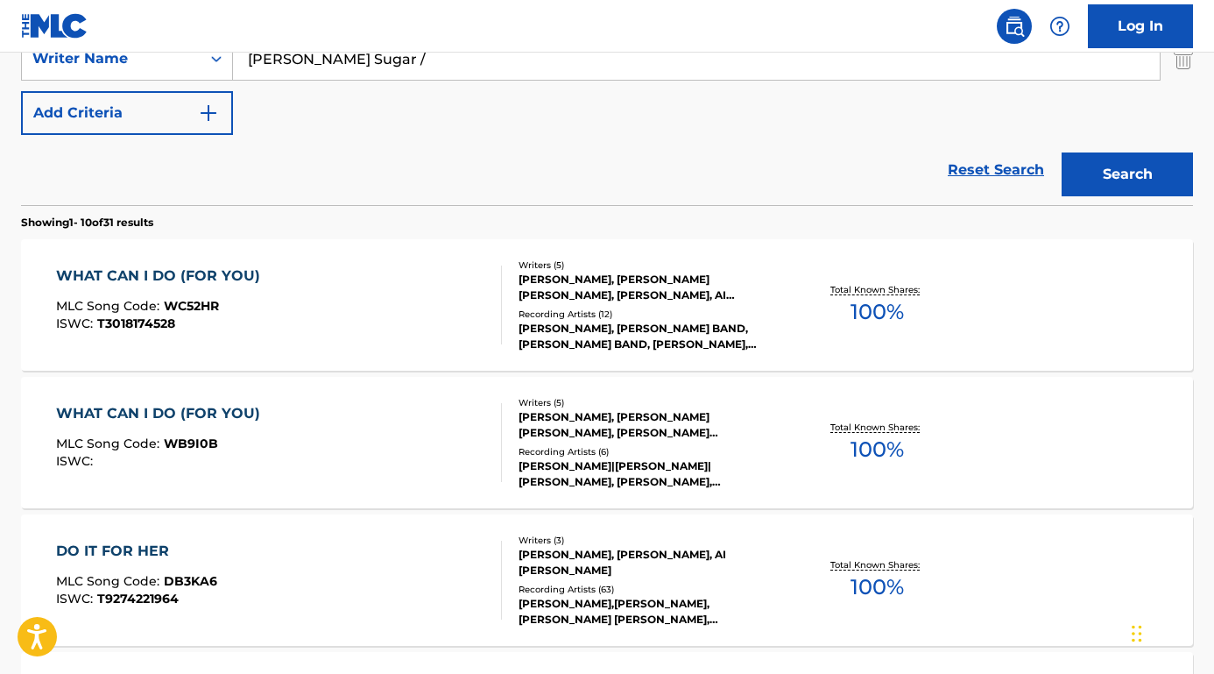
scroll to position [265, 0]
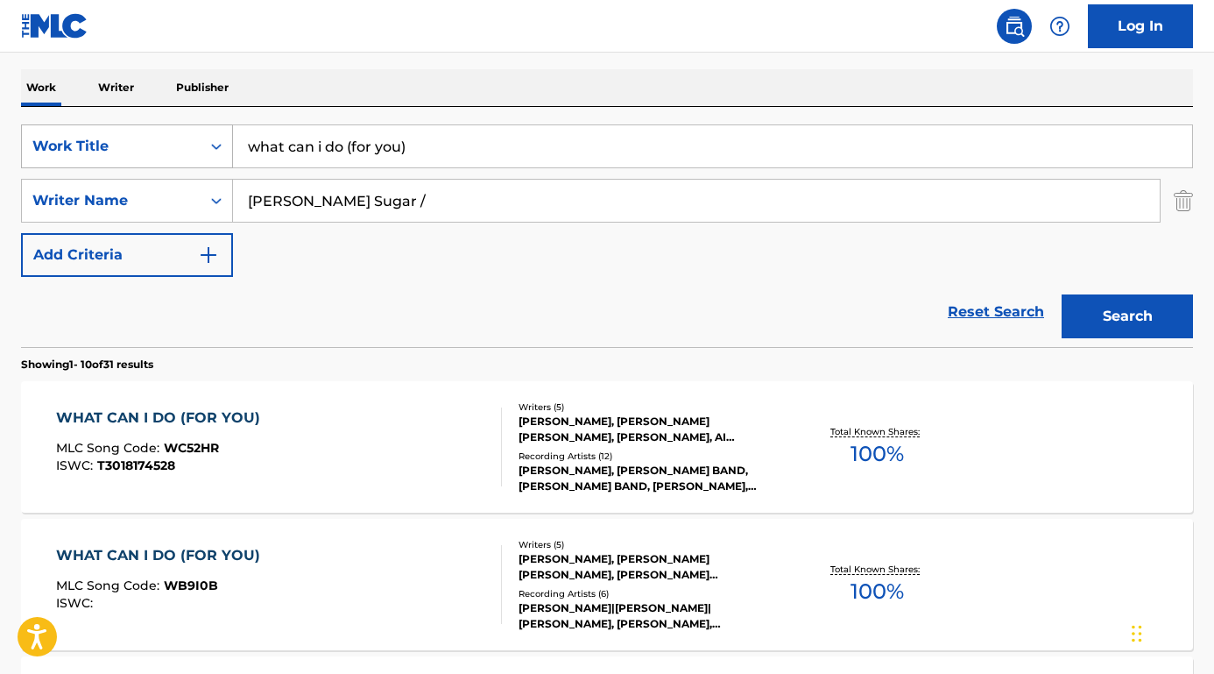
drag, startPoint x: 426, startPoint y: 140, endPoint x: 187, endPoint y: 139, distance: 239.2
click at [187, 139] on div "SearchWithCriteriaf0098037-8e73-4ab9-ae34-5cdda1b73f65 Work Title what can i do…" at bounding box center [607, 146] width 1172 height 44
paste input "I Can Make You a Man"
type input "I Can Make You a Man"
click at [346, 41] on nav "Log In" at bounding box center [607, 26] width 1214 height 53
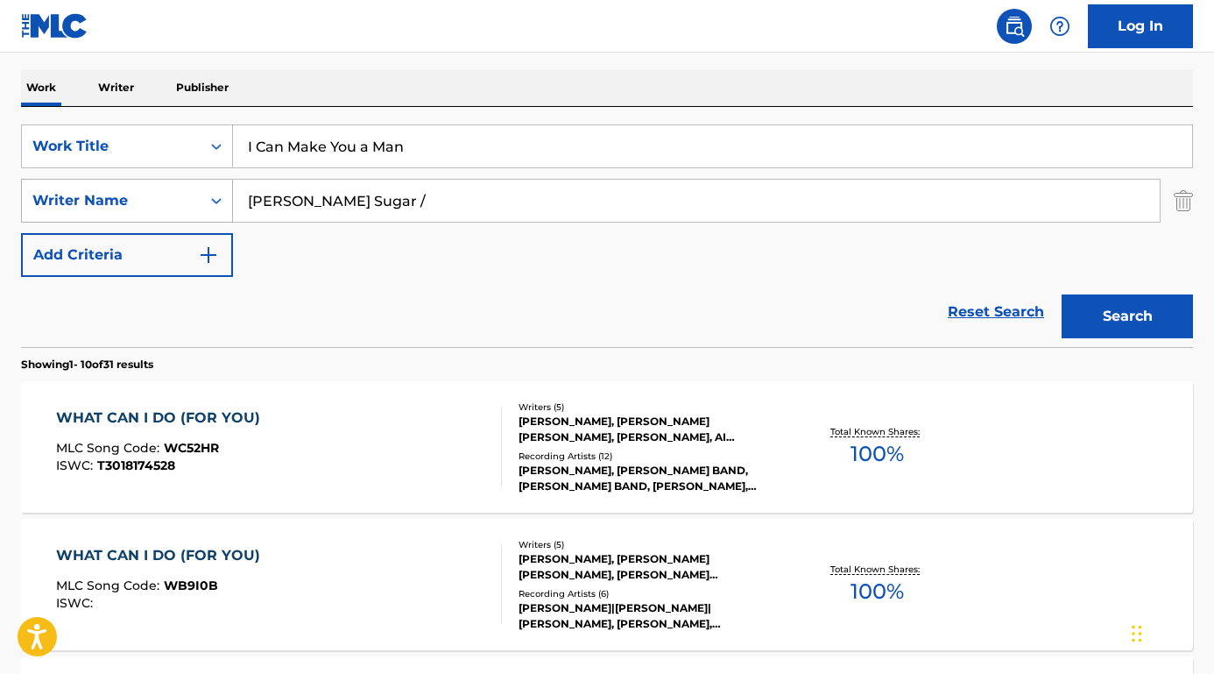
drag, startPoint x: 408, startPoint y: 205, endPoint x: 206, endPoint y: 197, distance: 202.5
click at [206, 197] on div "SearchWithCriteria46ba5439-01ff-4613-a245-77086e406ded Writer Name [PERSON_NAME…" at bounding box center [607, 201] width 1172 height 44
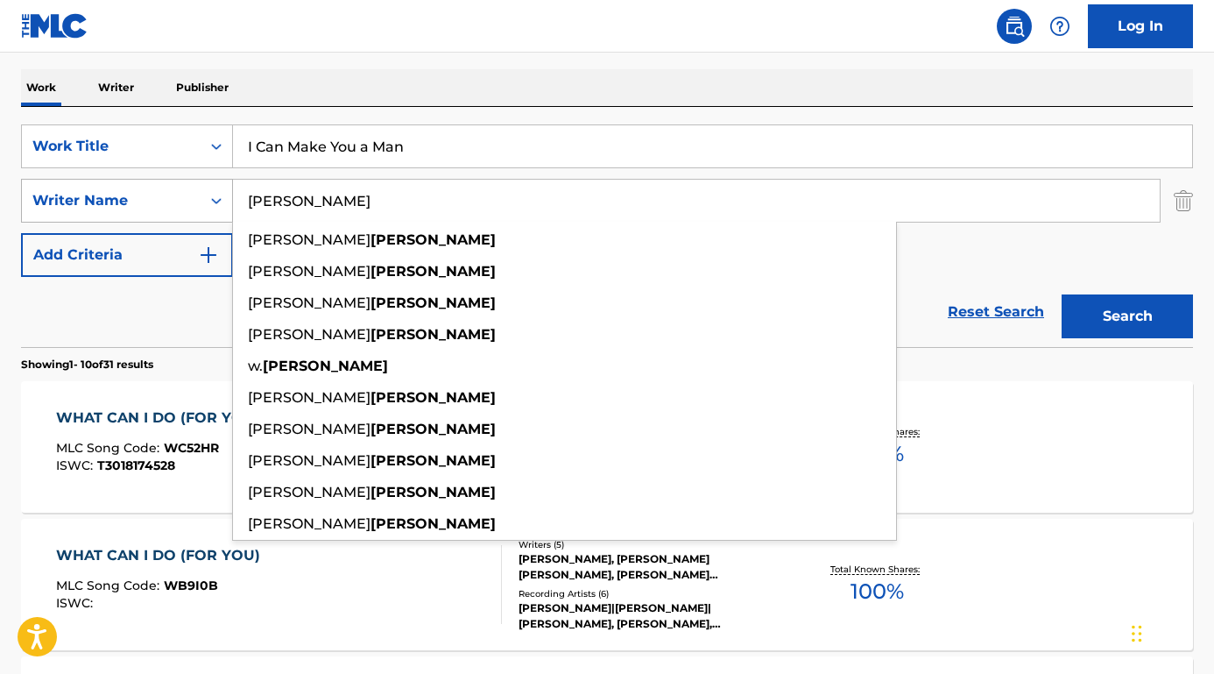
type input "[PERSON_NAME]"
click at [1127, 316] on button "Search" at bounding box center [1127, 316] width 131 height 44
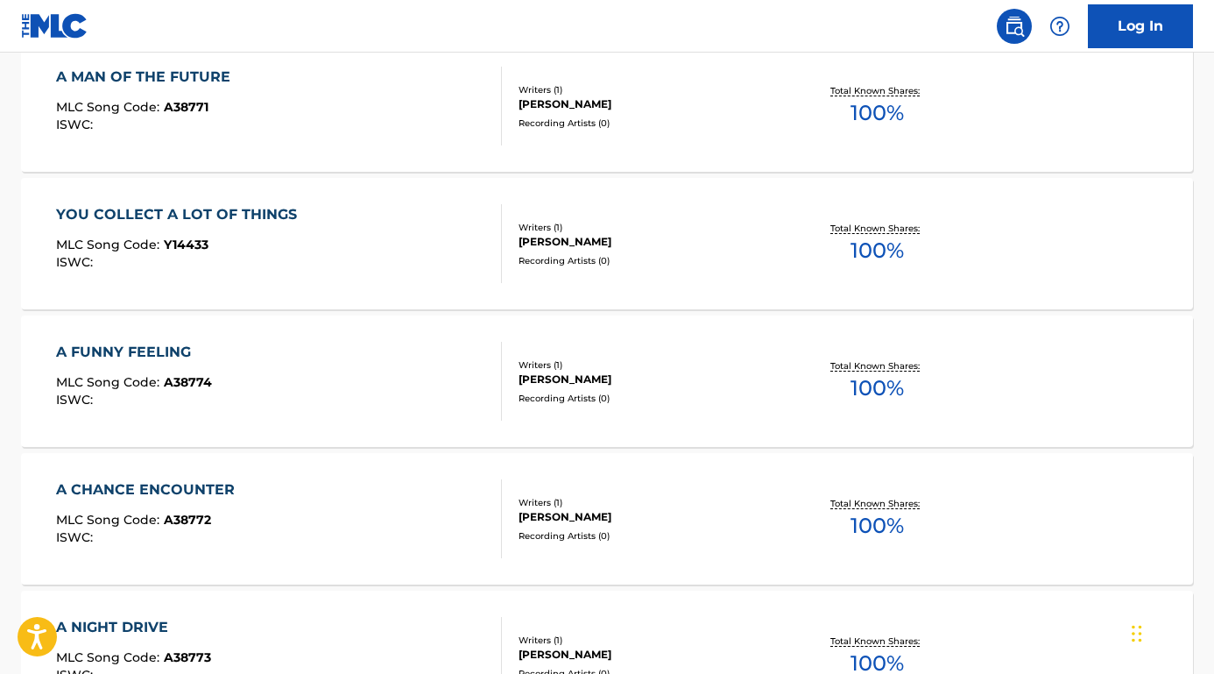
scroll to position [273, 0]
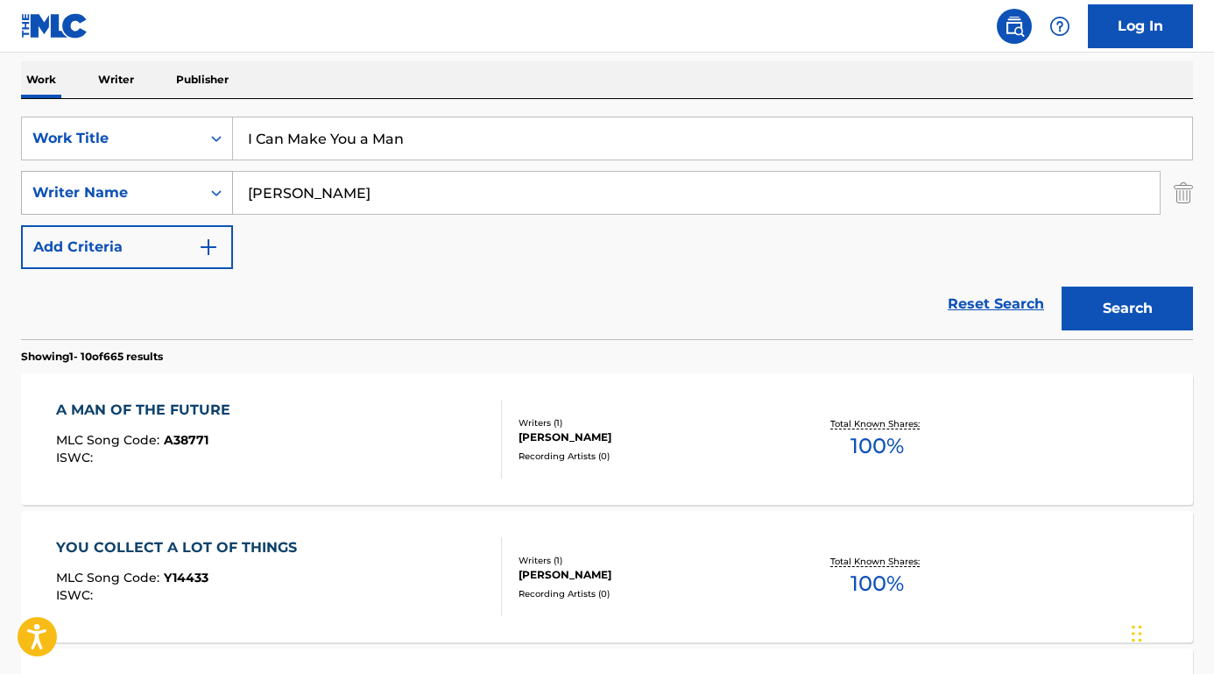
drag, startPoint x: 346, startPoint y: 191, endPoint x: 165, endPoint y: 190, distance: 181.3
click at [164, 190] on div "SearchWithCriteria46ba5439-01ff-4613-a245-77086e406ded Writer Name [PERSON_NAME]" at bounding box center [607, 193] width 1172 height 44
click at [1127, 308] on button "Search" at bounding box center [1127, 308] width 131 height 44
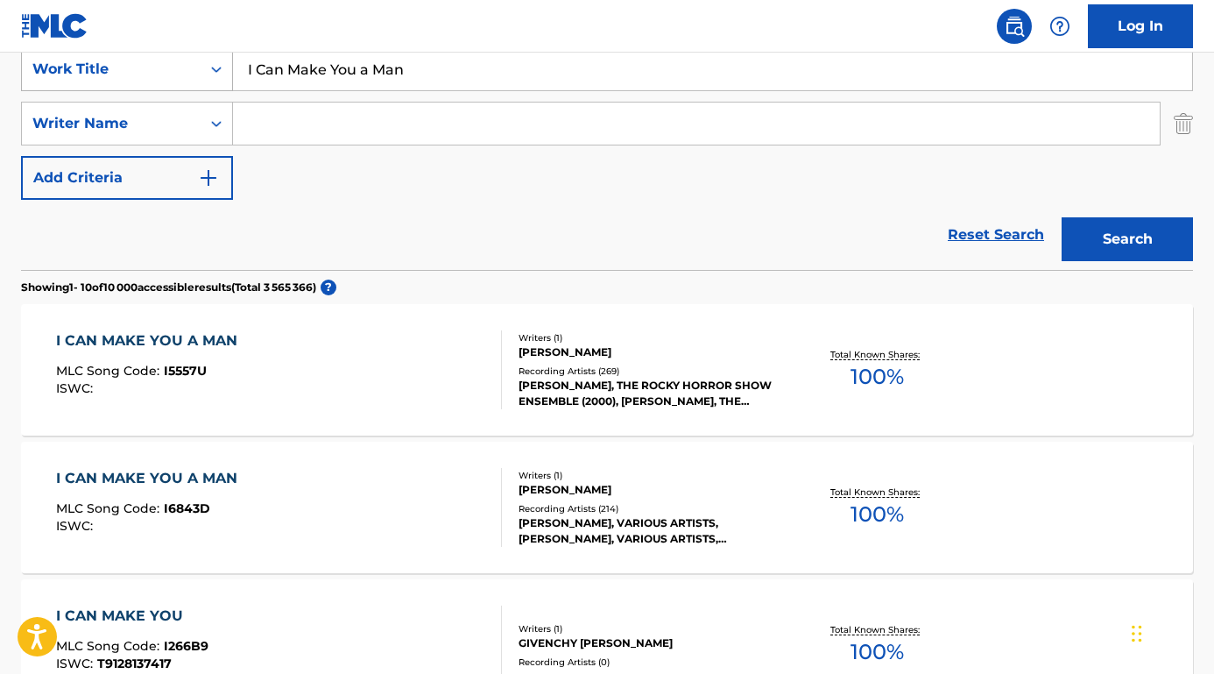
scroll to position [409, 0]
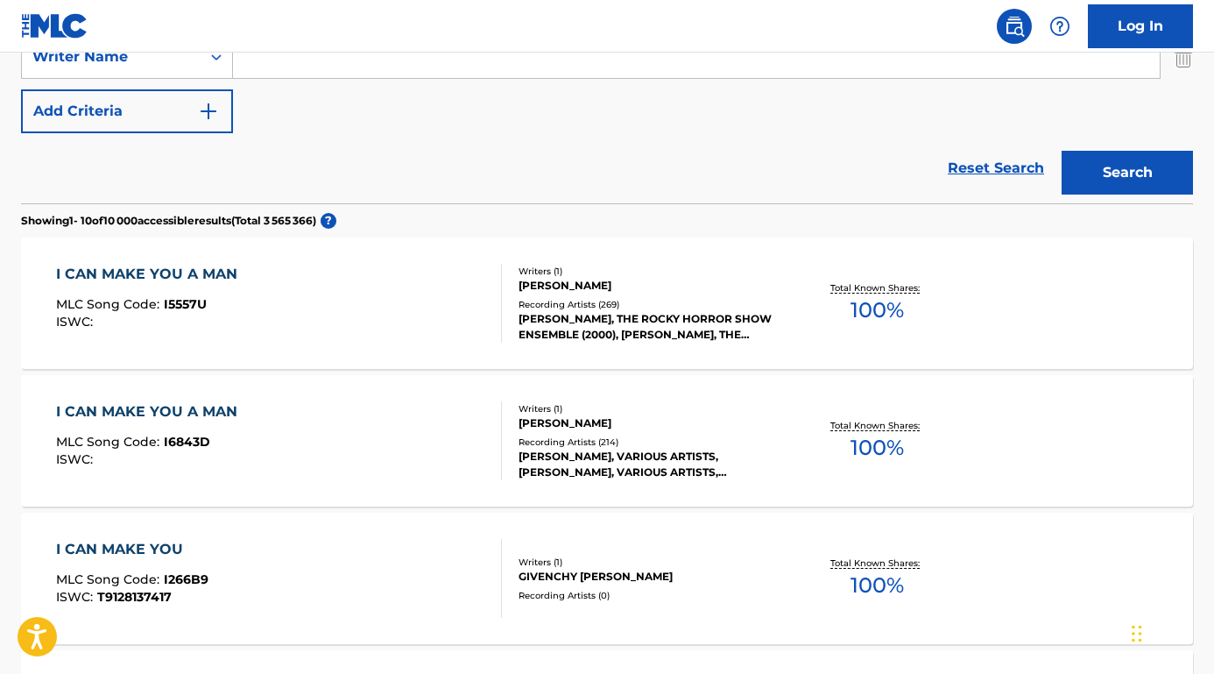
click at [166, 417] on div "I CAN MAKE YOU A MAN" at bounding box center [151, 411] width 190 height 21
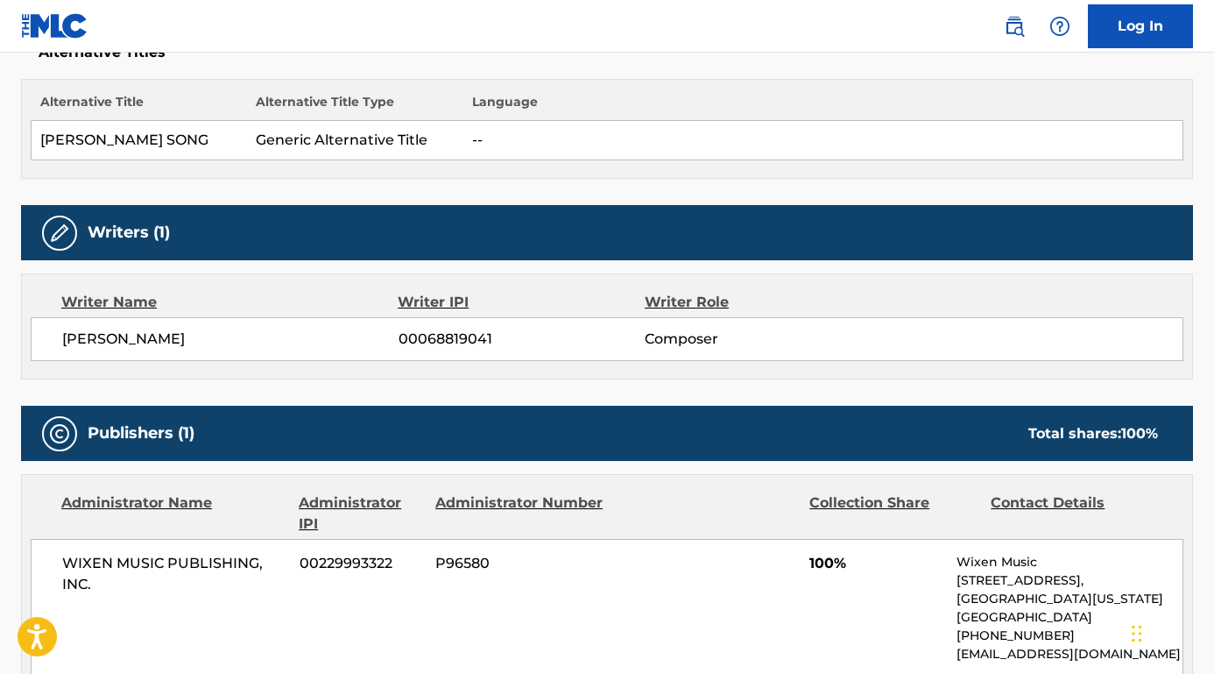
scroll to position [569, 0]
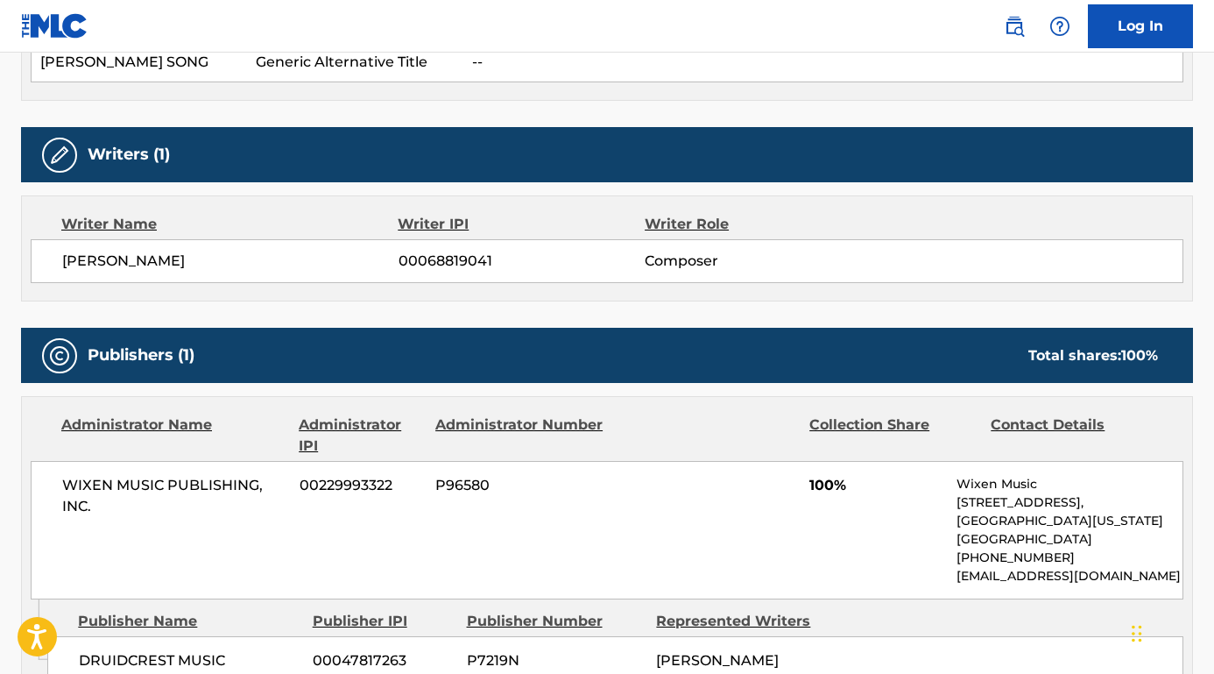
drag, startPoint x: 219, startPoint y: 255, endPoint x: 27, endPoint y: 253, distance: 191.9
click at [26, 251] on div "Writer Name Writer IPI Writer Role [PERSON_NAME] 00068819041 Composer" at bounding box center [607, 248] width 1172 height 106
drag, startPoint x: 138, startPoint y: 496, endPoint x: 43, endPoint y: 475, distance: 96.9
click at [43, 475] on div "WIXEN MUSIC PUBLISHING, INC. 00229993322 P96580 100% Wixen Music [STREET_ADDRES…" at bounding box center [607, 530] width 1153 height 138
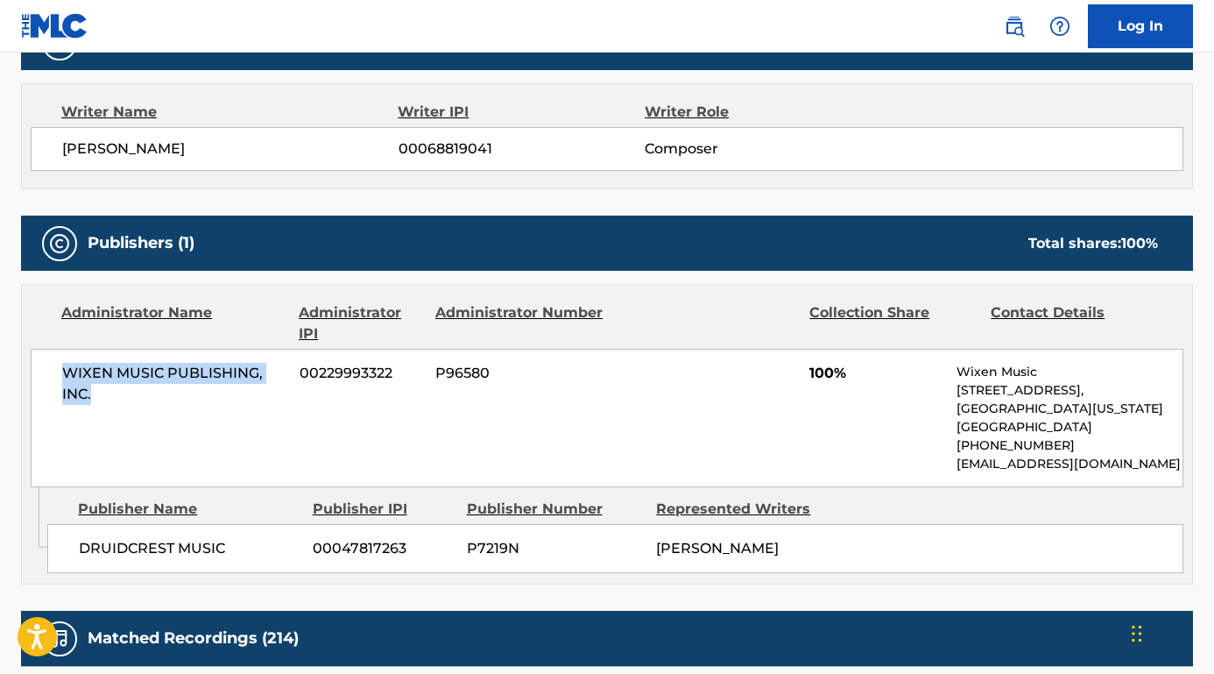
scroll to position [690, 0]
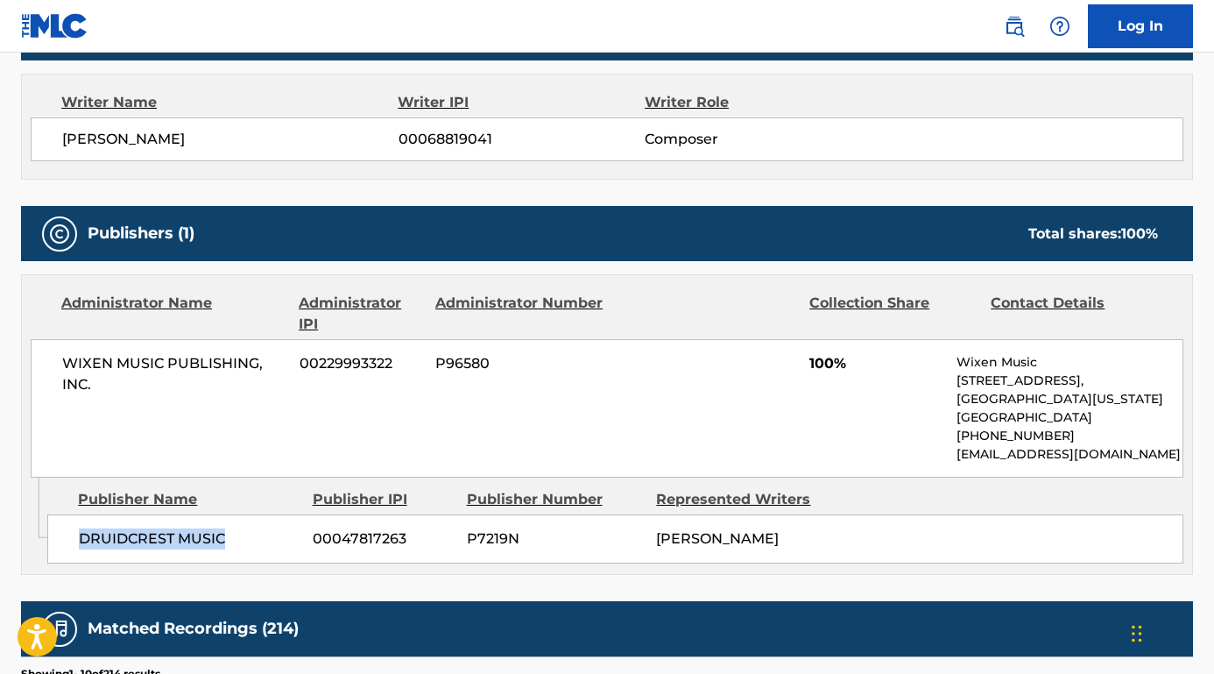
drag, startPoint x: 237, startPoint y: 540, endPoint x: 47, endPoint y: 535, distance: 190.1
click at [46, 539] on div "Admin Original Publisher Connecting Line Publisher Name Publisher IPI Publisher…" at bounding box center [607, 525] width 1170 height 96
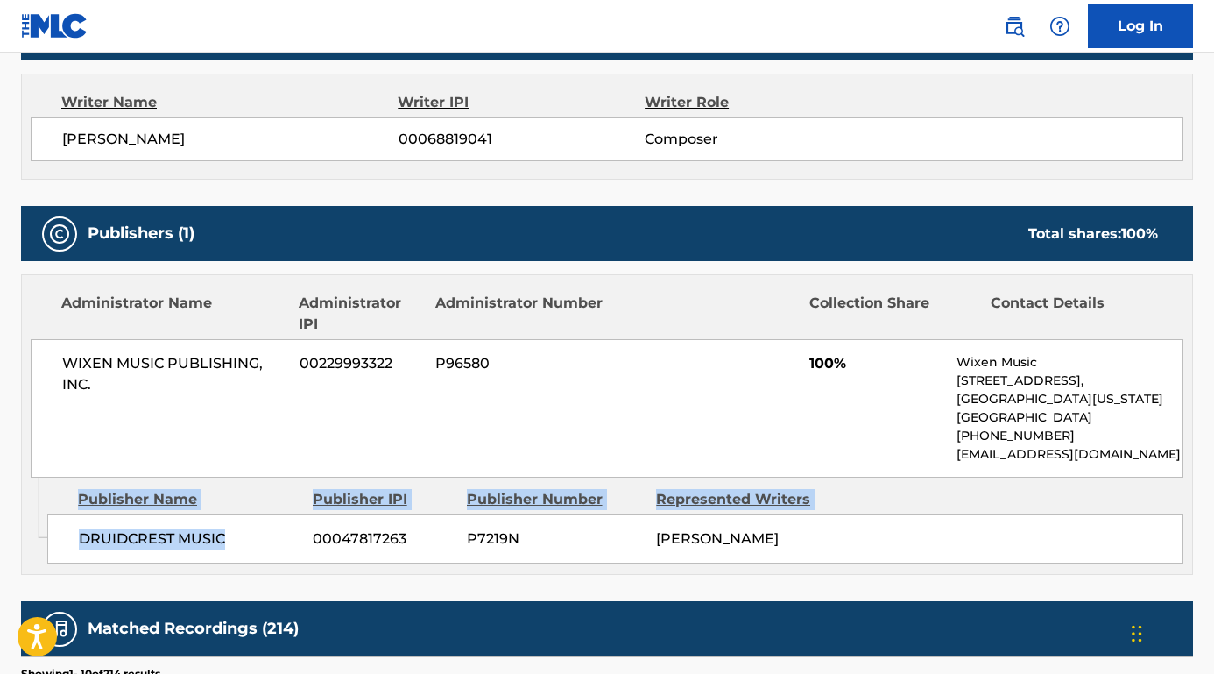
click at [136, 528] on span "DRUIDCREST MUSIC" at bounding box center [189, 538] width 221 height 21
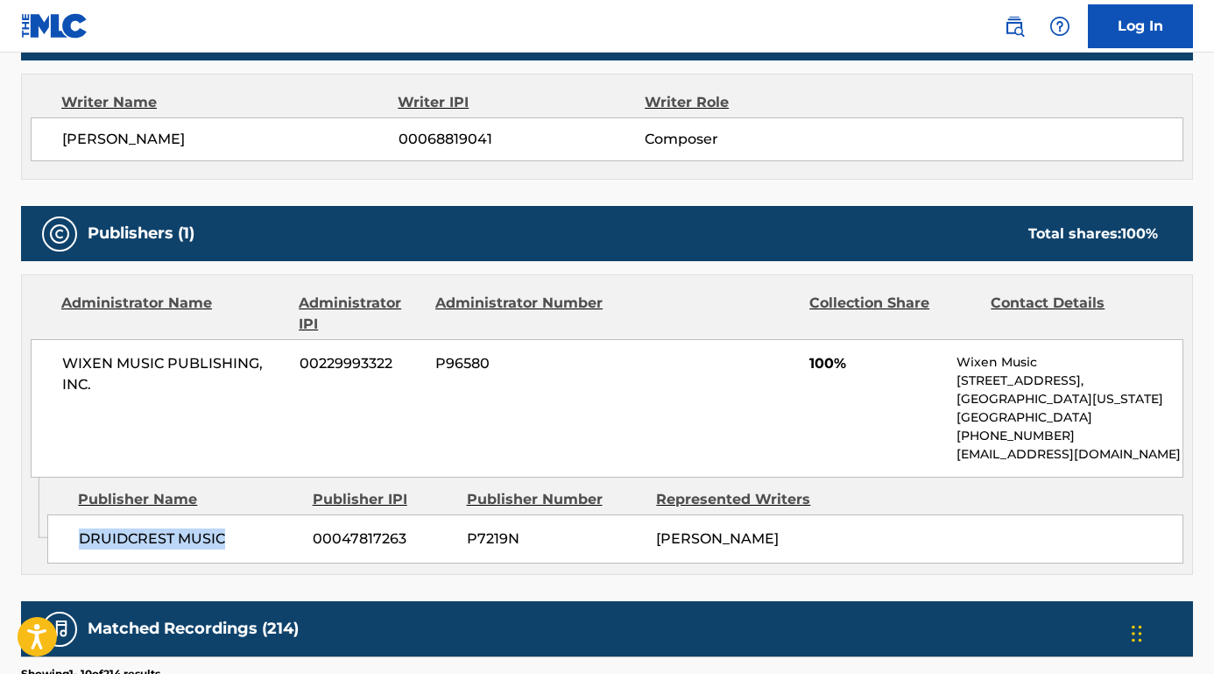
drag, startPoint x: 244, startPoint y: 540, endPoint x: 77, endPoint y: 533, distance: 167.5
click at [77, 535] on div "DRUIDCREST MUSIC 00047817263 P7219N [PERSON_NAME]" at bounding box center [615, 538] width 1136 height 49
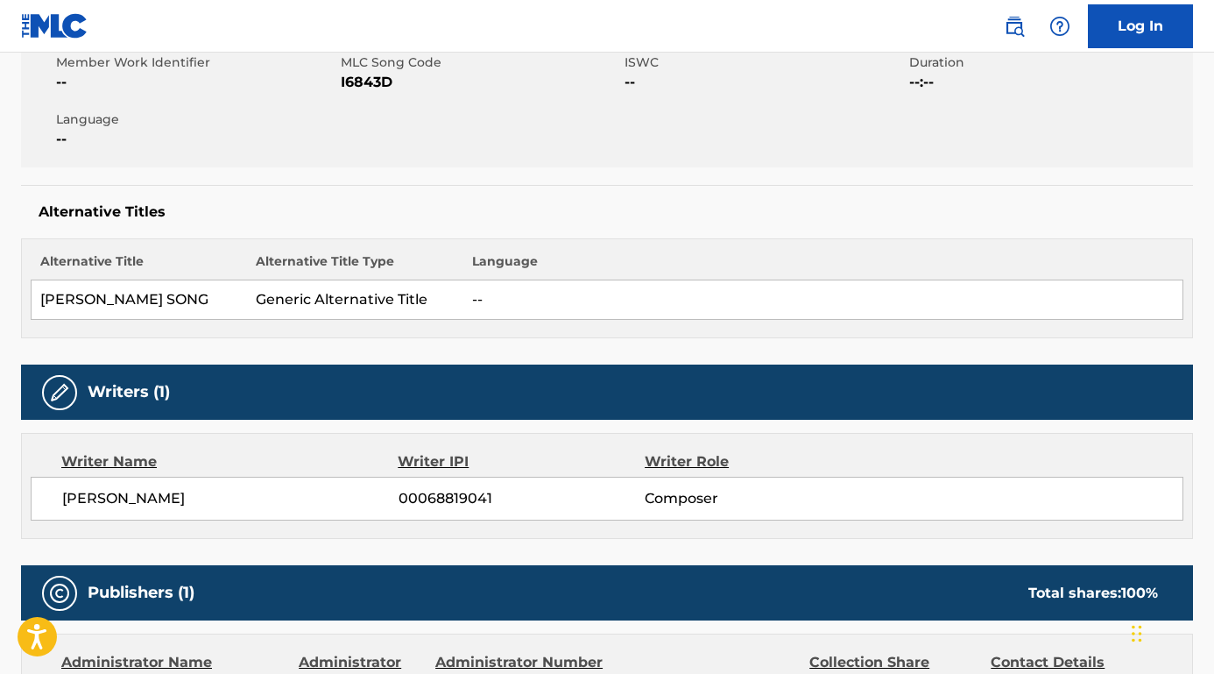
scroll to position [173, 0]
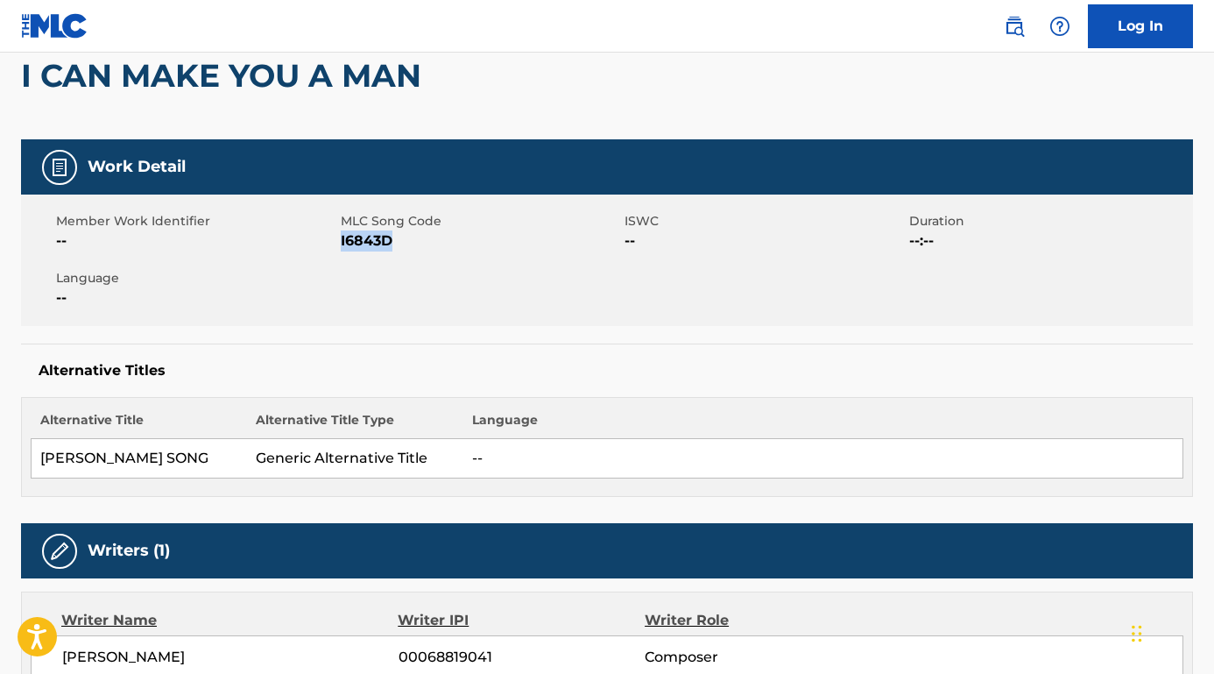
drag, startPoint x: 403, startPoint y: 234, endPoint x: 342, endPoint y: 239, distance: 61.5
click at [342, 239] on span "I6843D" at bounding box center [481, 240] width 280 height 21
